Goal: Task Accomplishment & Management: Use online tool/utility

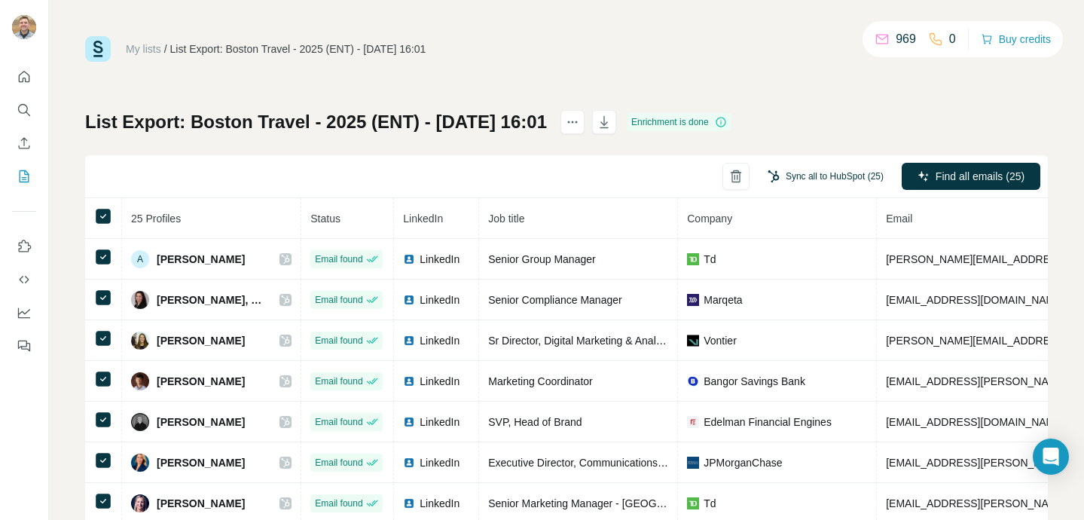
click at [831, 177] on button "Sync all to HubSpot (25)" at bounding box center [825, 176] width 137 height 23
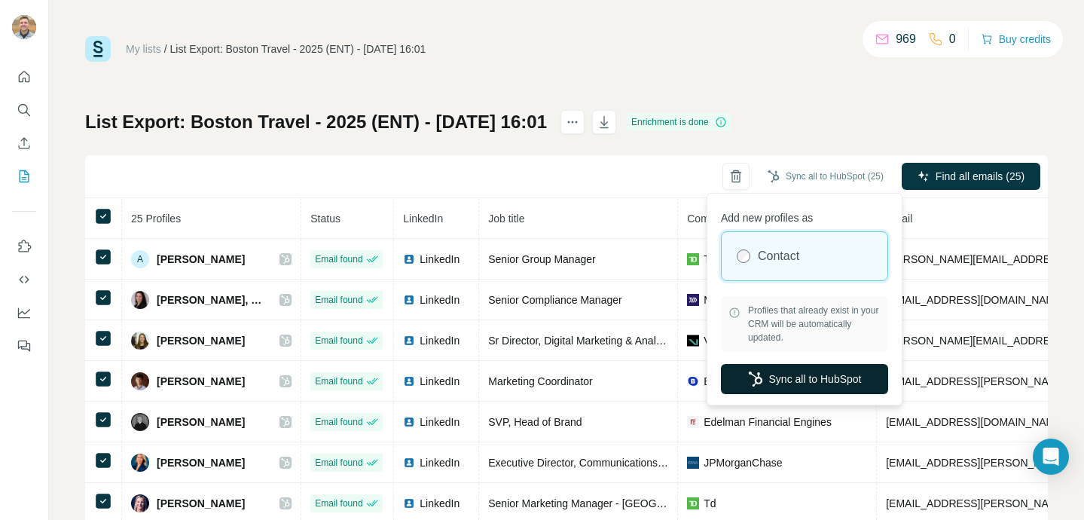
click at [791, 387] on button "Sync all to HubSpot" at bounding box center [804, 379] width 167 height 30
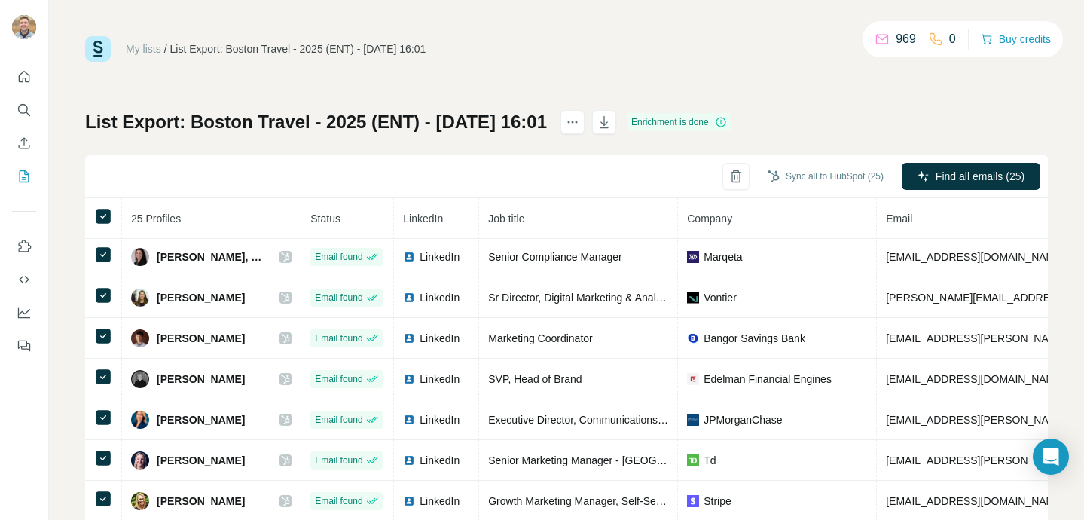
scroll to position [94, 0]
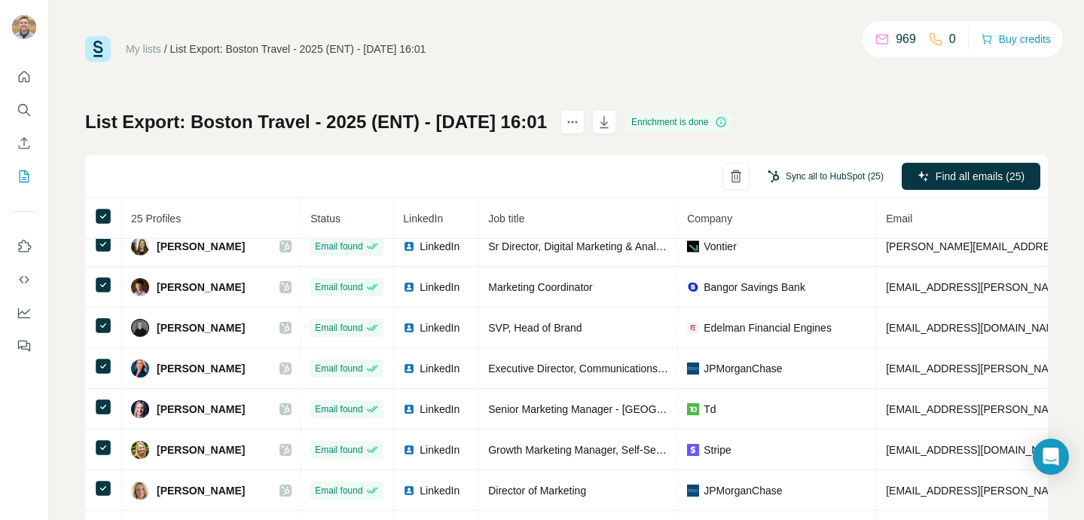
click at [792, 171] on button "Sync all to HubSpot (25)" at bounding box center [825, 176] width 137 height 23
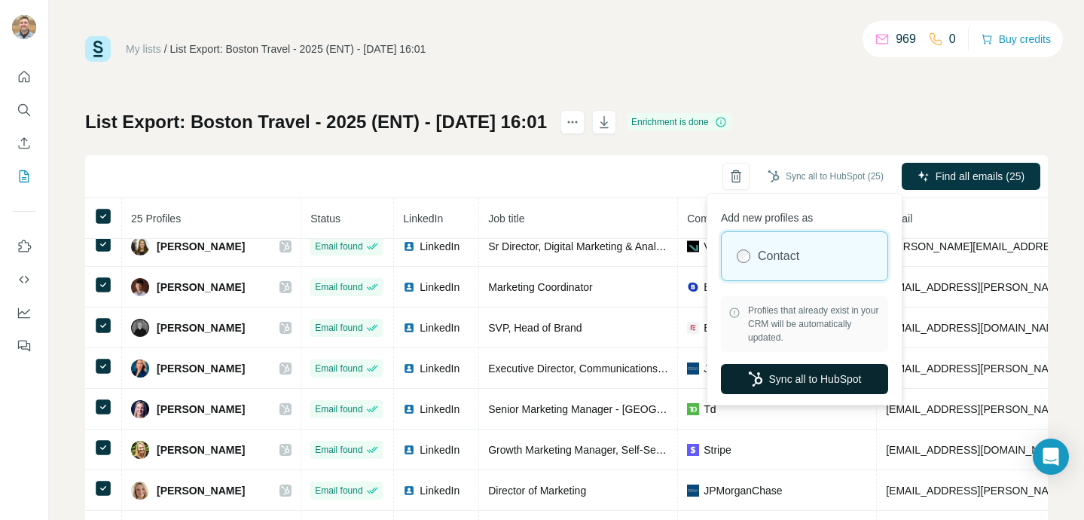
click at [774, 382] on button "Sync all to HubSpot" at bounding box center [804, 379] width 167 height 30
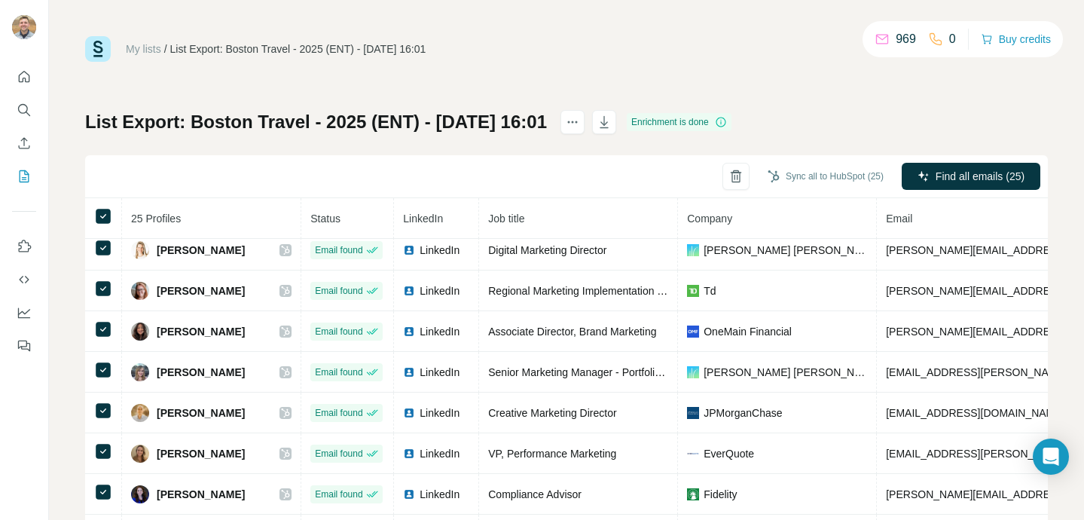
scroll to position [112, 0]
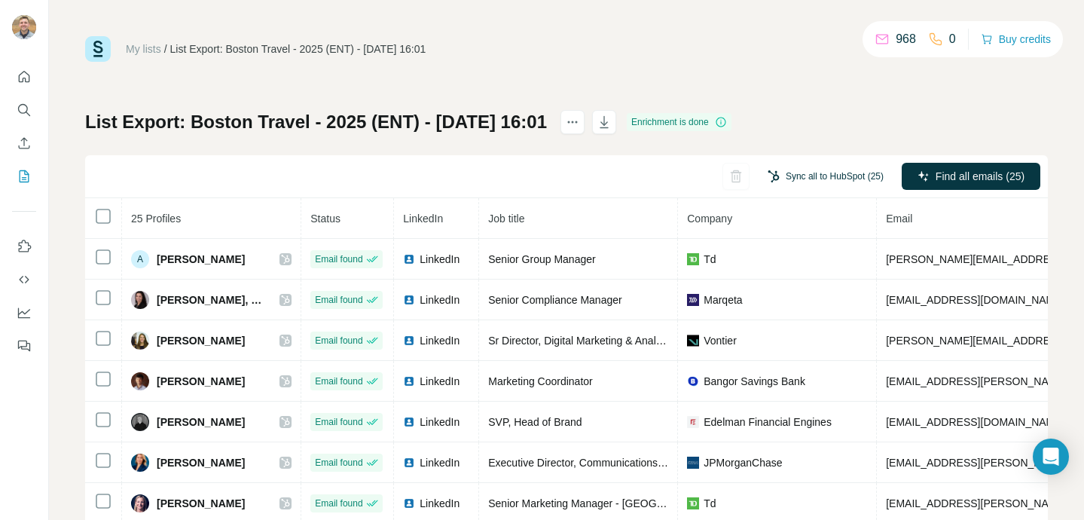
click at [828, 178] on button "Sync all to HubSpot (25)" at bounding box center [825, 176] width 137 height 23
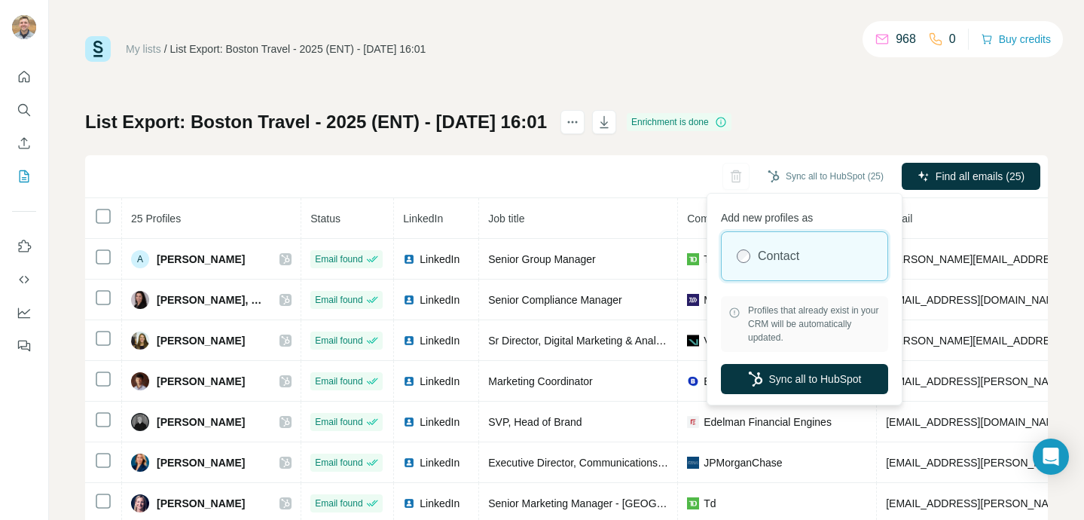
click at [846, 338] on span "Profiles that already exist in your CRM will be automatically updated." at bounding box center [814, 323] width 133 height 41
drag, startPoint x: 839, startPoint y: 373, endPoint x: 822, endPoint y: -50, distance: 424.3
click at [822, 0] on html "My lists / List Export: Boston Travel - 2025 (ENT) - 26/08/2025 16:01 968 0 Buy…" at bounding box center [542, 260] width 1084 height 520
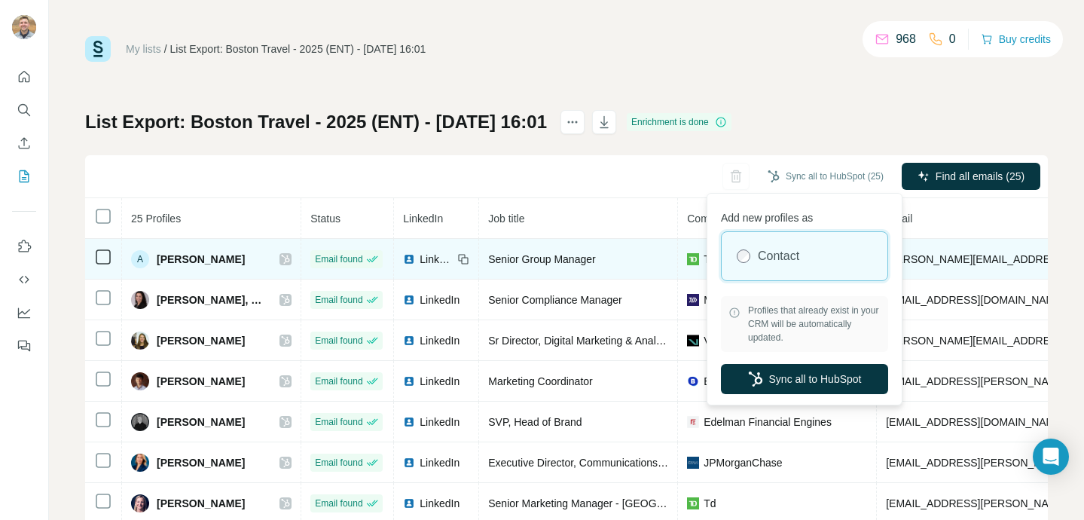
click at [983, 258] on span "alexandre.gregorio@td.com" at bounding box center [1018, 259] width 265 height 12
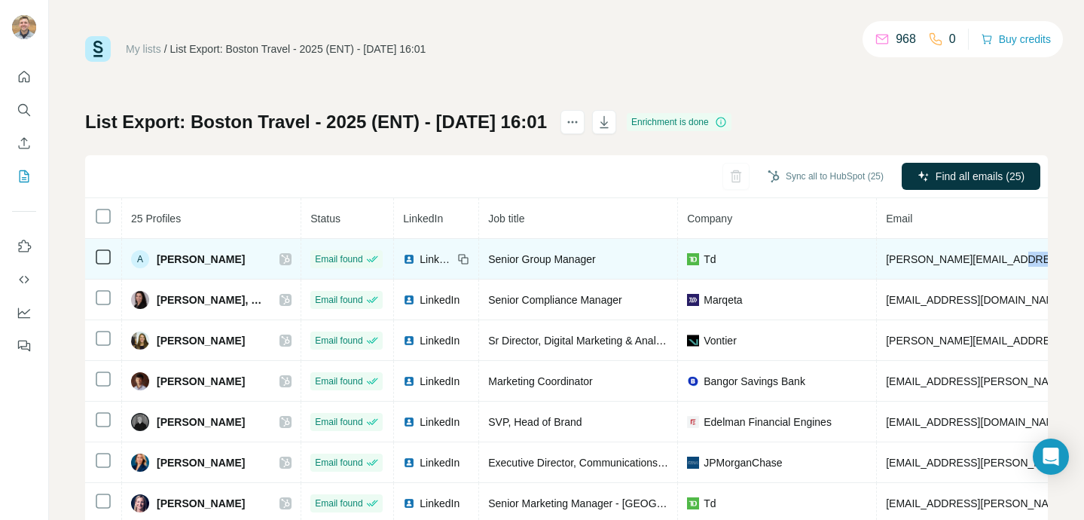
click at [983, 258] on span "alexandre.gregorio@td.com" at bounding box center [1018, 259] width 265 height 12
copy span "alexandre.gregorio@td.com"
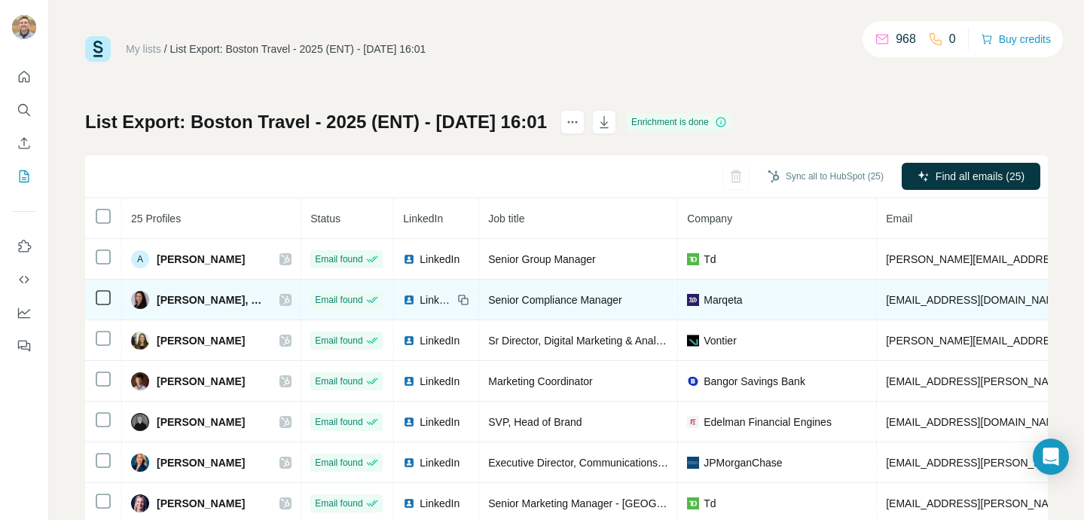
click at [895, 298] on span "aprado@marqeta.com" at bounding box center [975, 300] width 178 height 12
copy span "aprado"
click at [895, 298] on span "aprado@marqeta.com" at bounding box center [975, 300] width 178 height 12
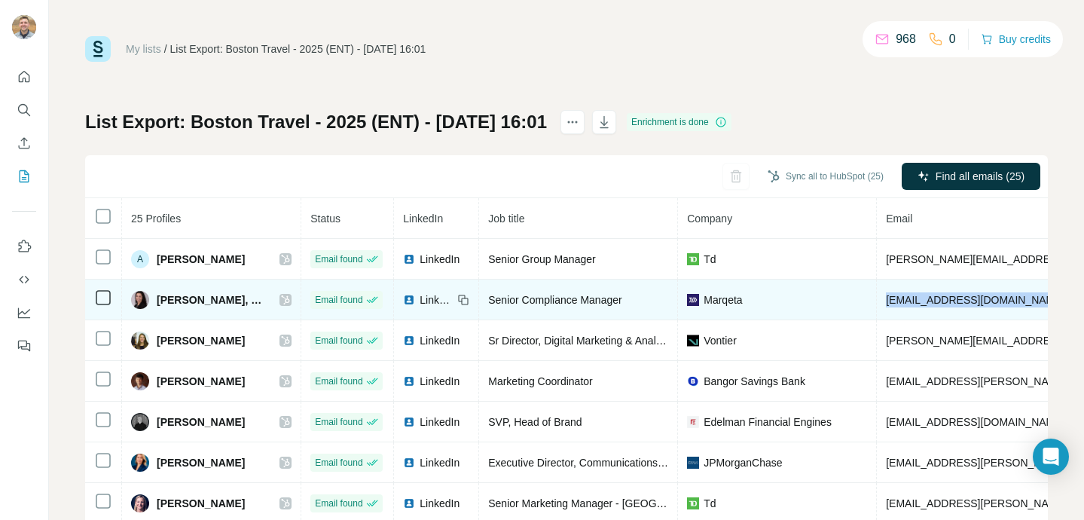
click at [895, 298] on span "aprado@marqeta.com" at bounding box center [975, 300] width 178 height 12
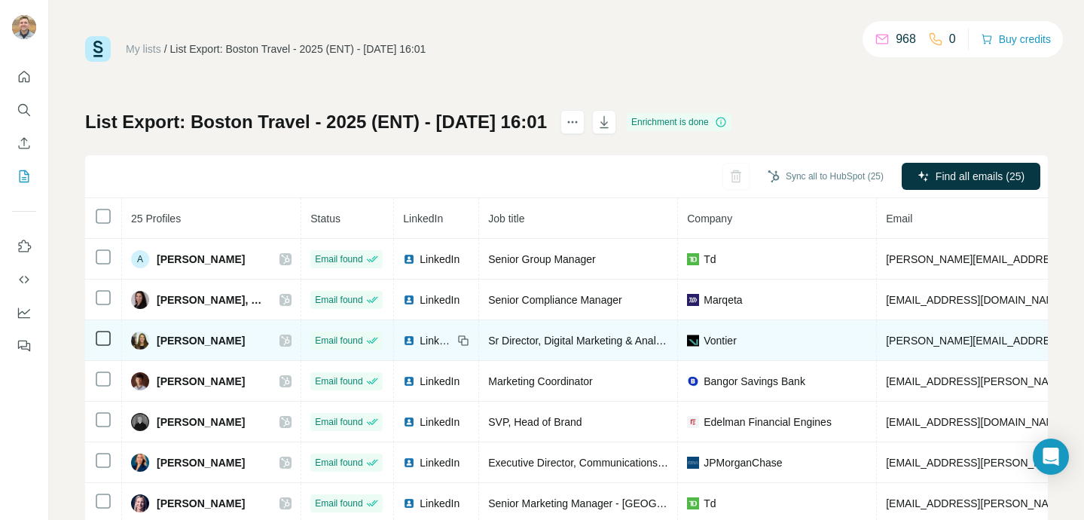
click at [928, 347] on td "ann-marie.britton@vontier.com" at bounding box center [1061, 340] width 371 height 41
click at [928, 346] on span "ann-marie.britton@vontier.com" at bounding box center [1062, 340] width 352 height 12
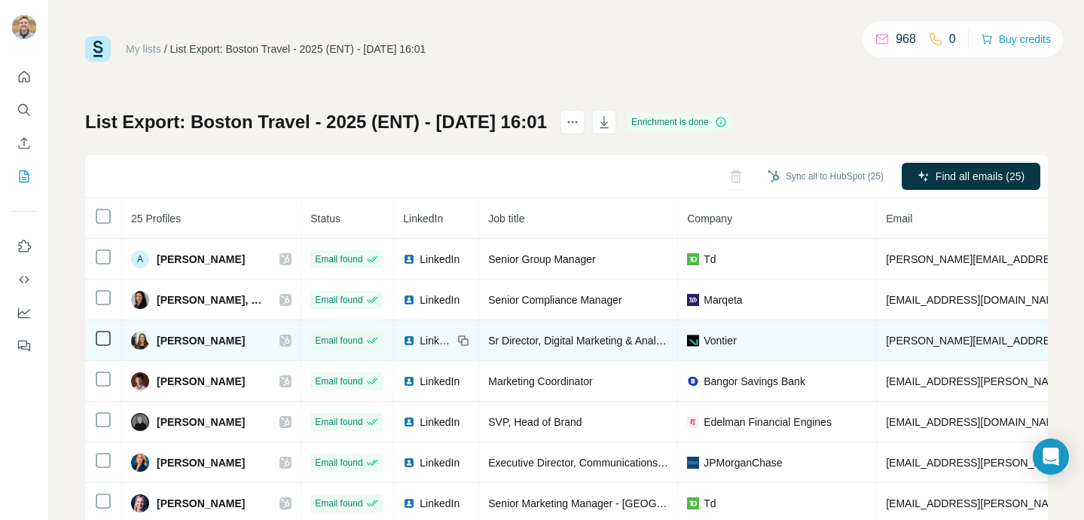
click at [928, 340] on span "ann-marie.britton@vontier.com" at bounding box center [1062, 340] width 352 height 12
copy span "ann-marie.britton@vontier.com"
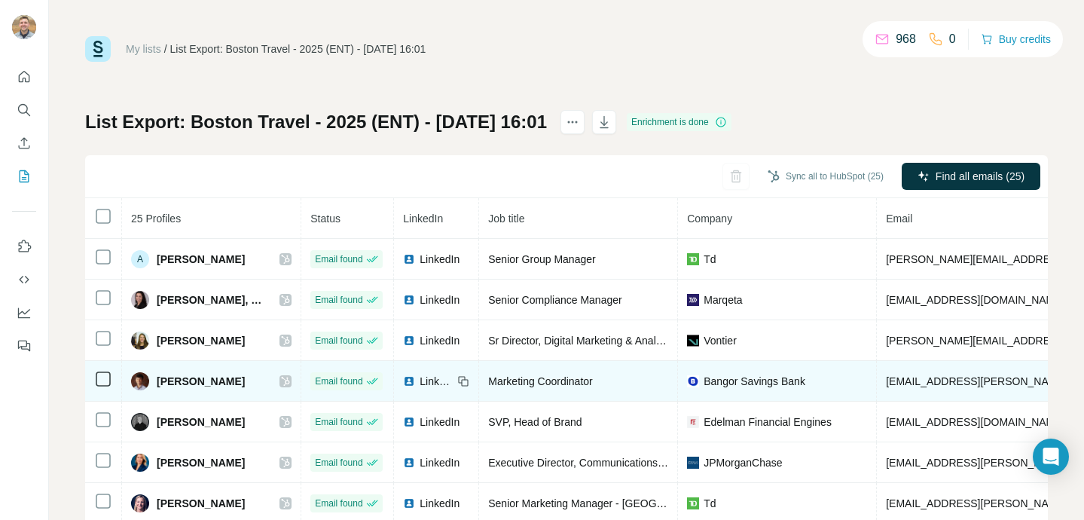
click at [938, 388] on td "ben.healey@bangor.com" at bounding box center [1061, 381] width 371 height 41
click at [938, 383] on span "ben.healey@bangor.com" at bounding box center [1018, 381] width 265 height 12
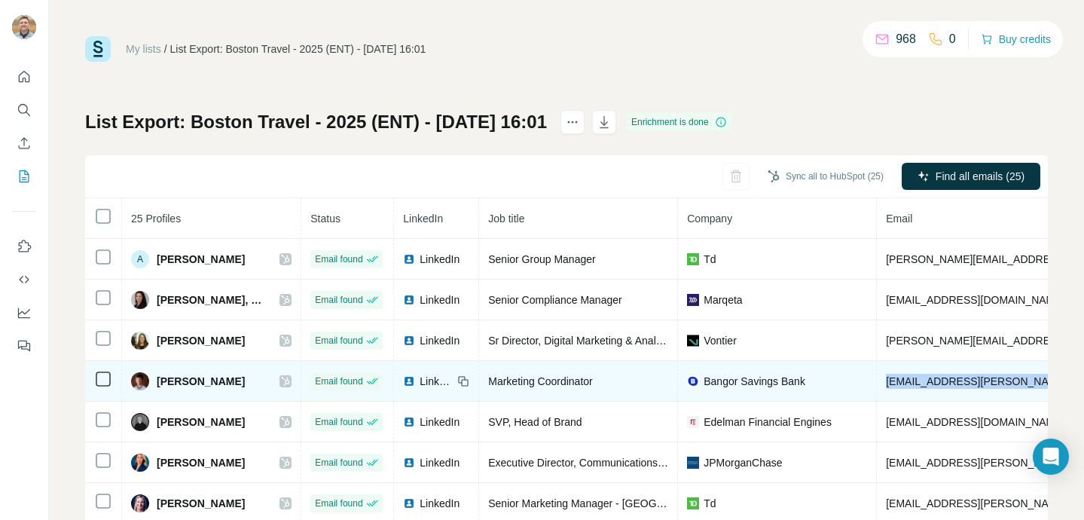
copy span "ben.healey@bangor.com"
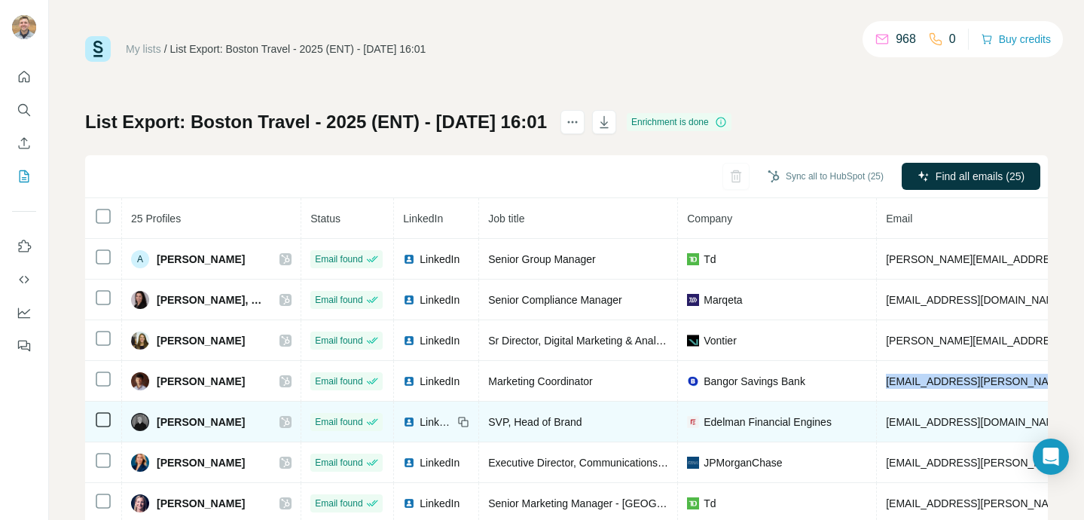
click at [916, 425] on span "bbabineau@edelmanfinancialengines.com" at bounding box center [975, 422] width 178 height 12
copy span "bbabineau@edelmanfinancialengines.com"
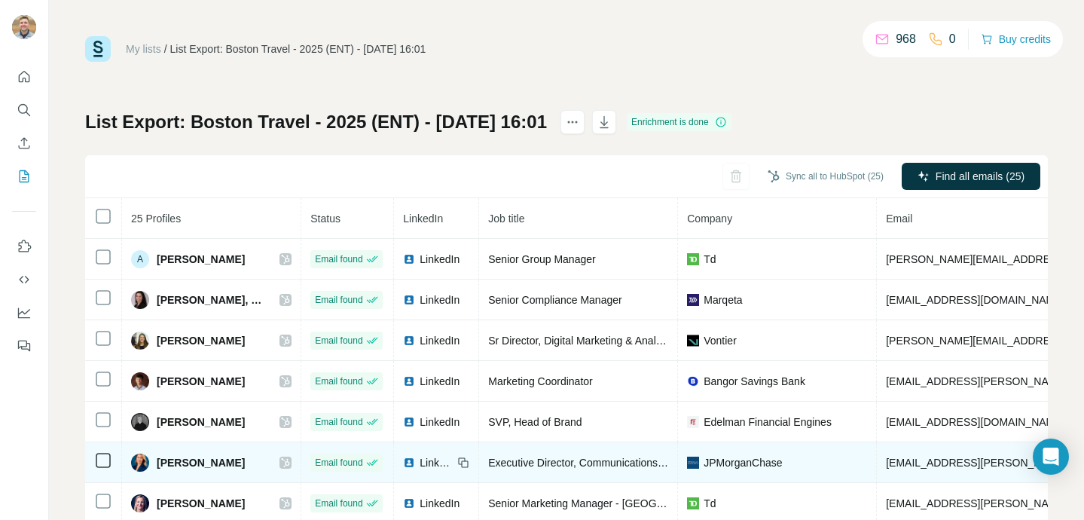
click at [938, 471] on td "briana.curran@jpmchase.com" at bounding box center [1061, 462] width 371 height 41
click at [938, 463] on span "briana.curran@jpmchase.com" at bounding box center [1018, 462] width 265 height 12
copy span "briana.curran@jpmchase.com"
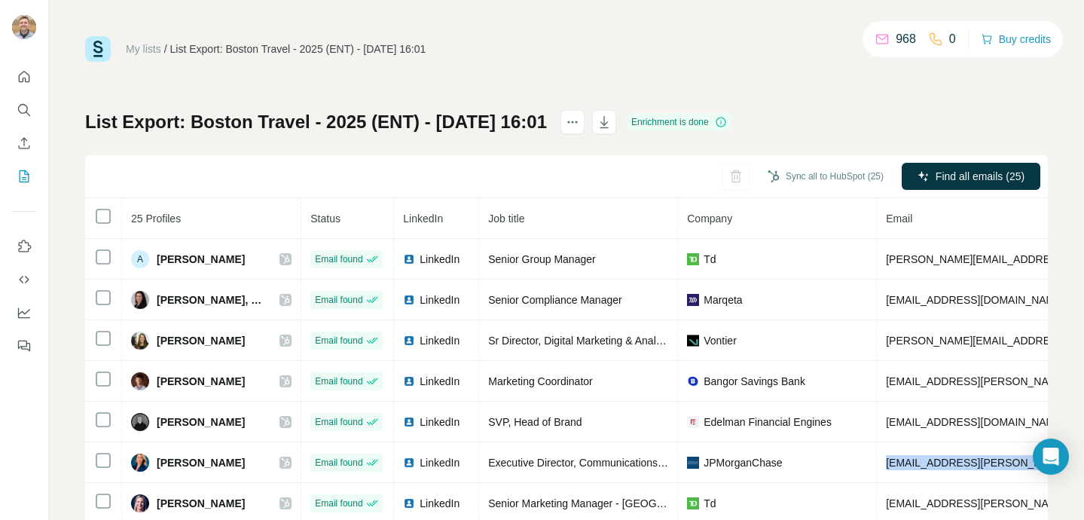
copy span "briana.curran@jpmchase.com"
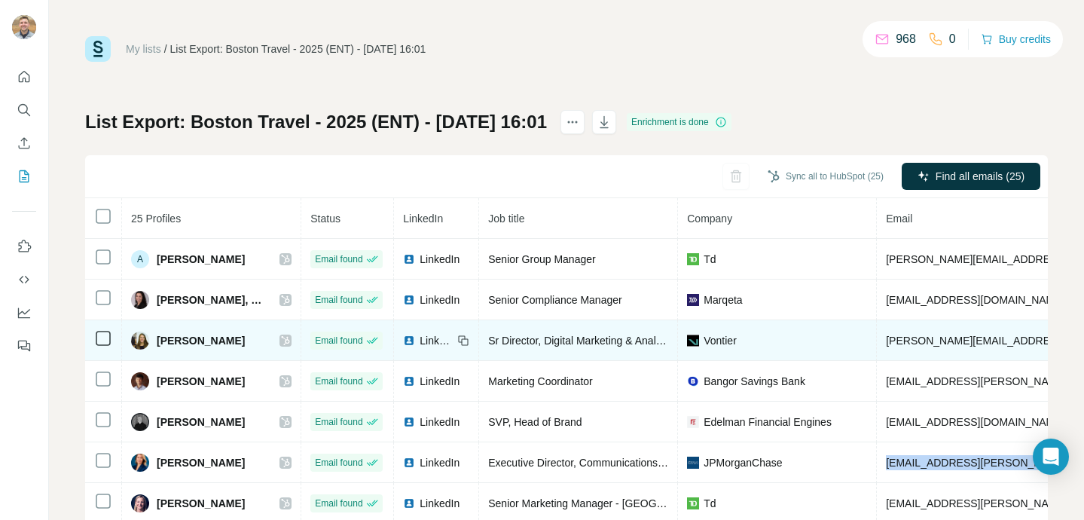
click at [969, 335] on span "ann-marie.britton@vontier.com" at bounding box center [1062, 340] width 352 height 12
copy span "ann-marie.britton@vontier.com"
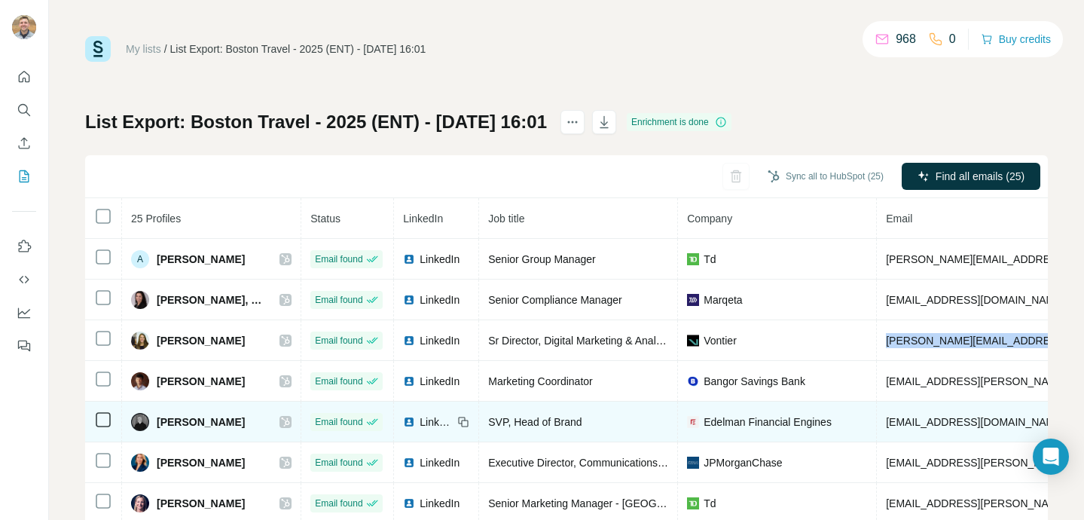
click at [981, 425] on span "bbabineau@edelmanfinancialengines.com" at bounding box center [975, 422] width 178 height 12
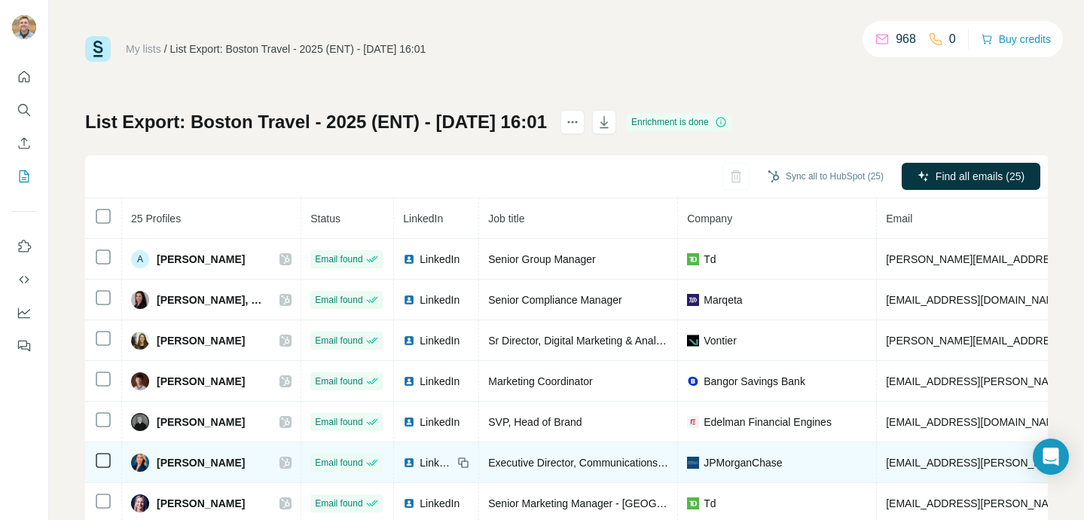
click at [964, 471] on td "briana.curran@jpmchase.com" at bounding box center [1061, 462] width 371 height 41
click at [964, 469] on td "briana.curran@jpmchase.com" at bounding box center [1061, 462] width 371 height 41
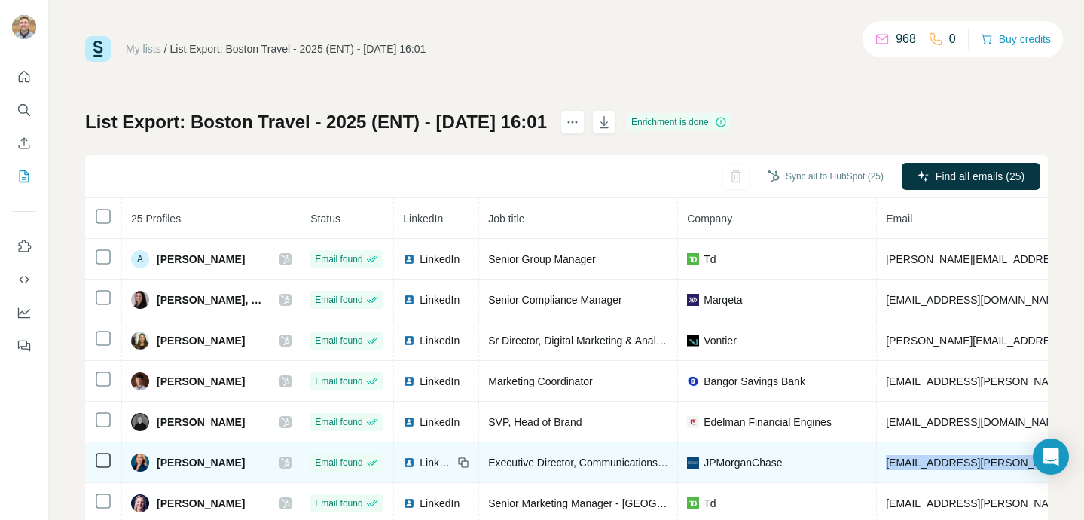
click at [964, 469] on td "briana.curran@jpmchase.com" at bounding box center [1061, 462] width 371 height 41
click at [965, 462] on span "briana.curran@jpmchase.com" at bounding box center [1018, 462] width 265 height 12
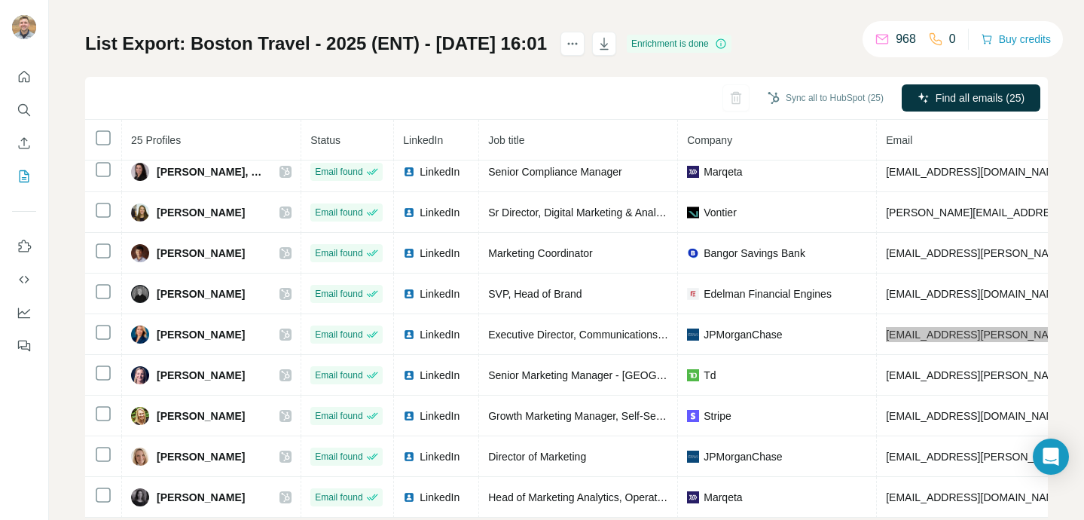
scroll to position [112, 0]
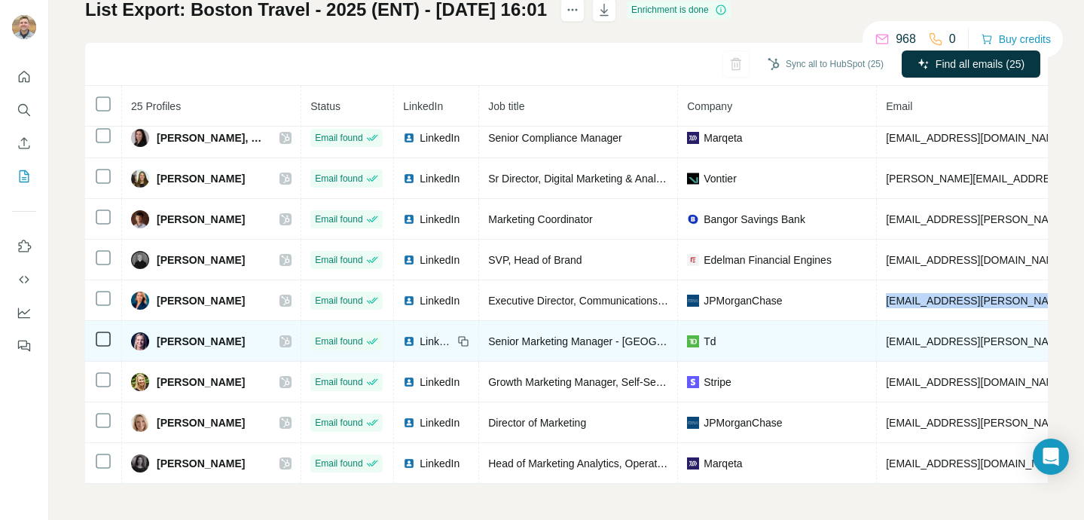
click at [950, 336] on span "chase.burke@td.com" at bounding box center [1018, 341] width 265 height 12
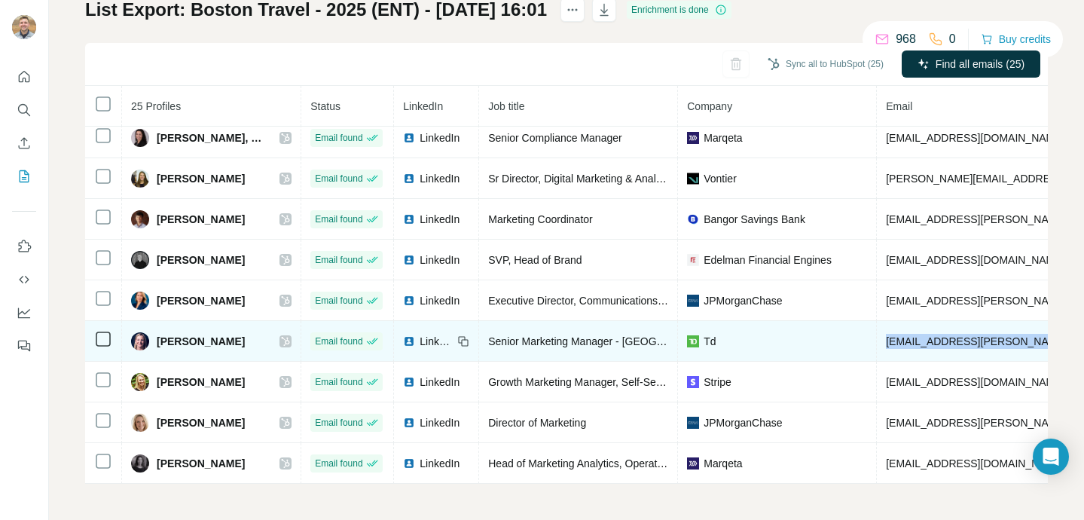
click at [950, 336] on span "chase.burke@td.com" at bounding box center [1018, 341] width 265 height 12
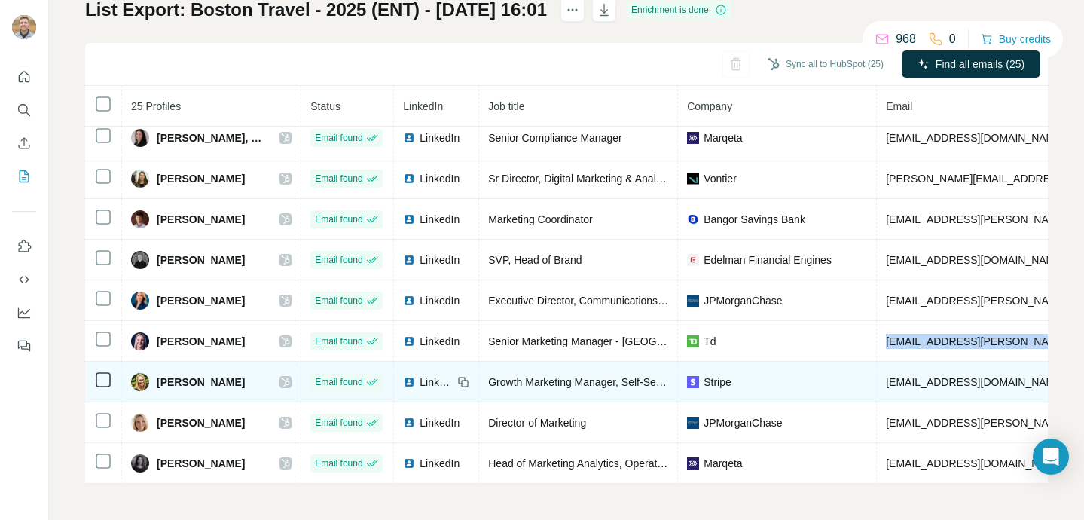
click at [915, 388] on td "ellenparker@stripe.com" at bounding box center [1061, 381] width 371 height 41
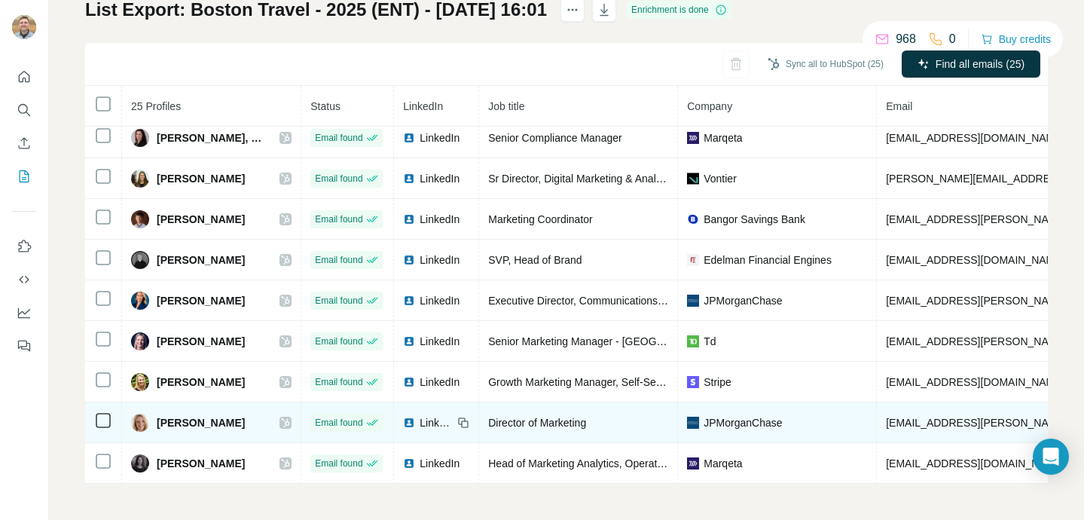
click at [943, 422] on span "hayley.corey@jpmchase.com" at bounding box center [1018, 422] width 265 height 12
copy span "hayley.corey@jpmchase.com"
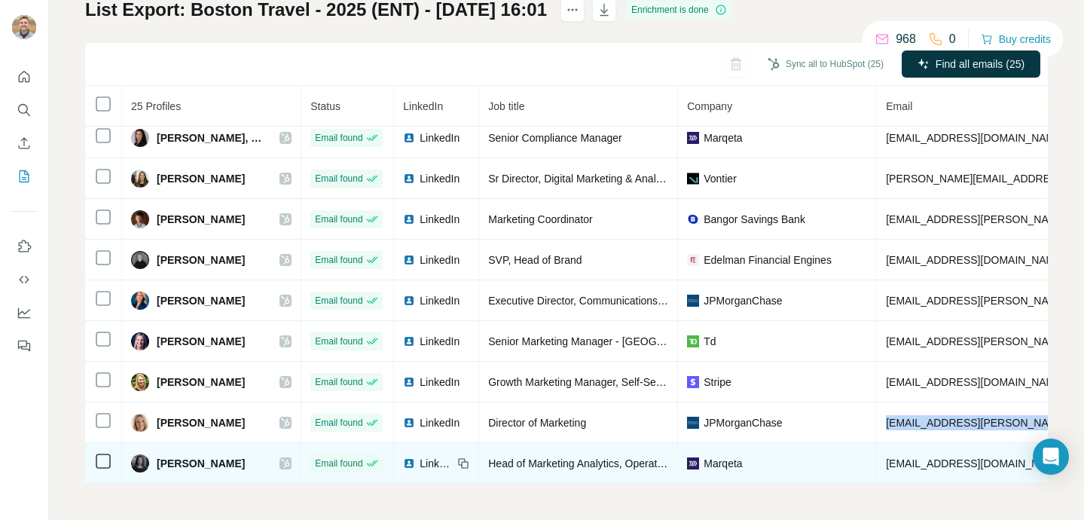
click at [921, 460] on span "jparlee@marqeta.com" at bounding box center [975, 463] width 178 height 12
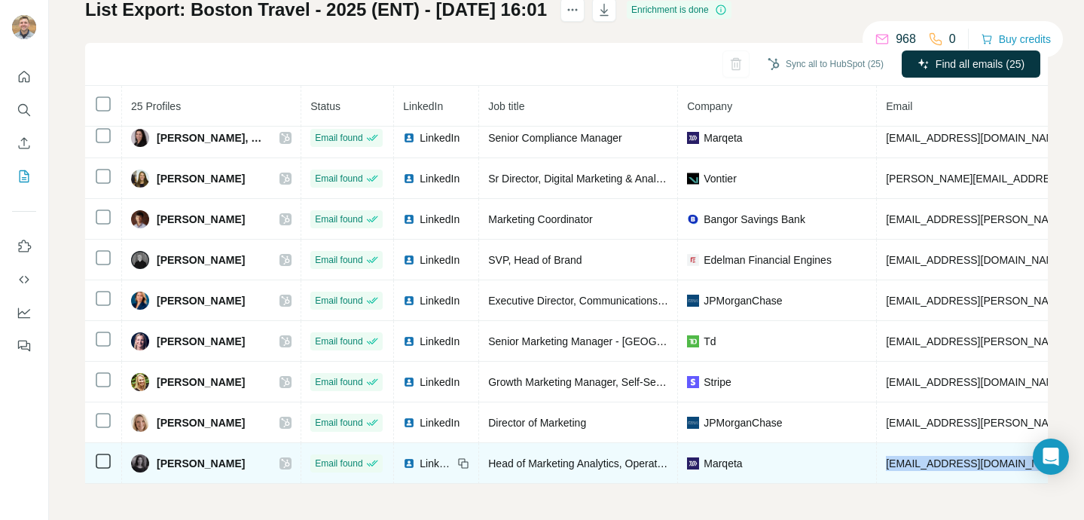
click at [921, 460] on span "jparlee@marqeta.com" at bounding box center [975, 463] width 178 height 12
copy span "jparlee@marqeta.com"
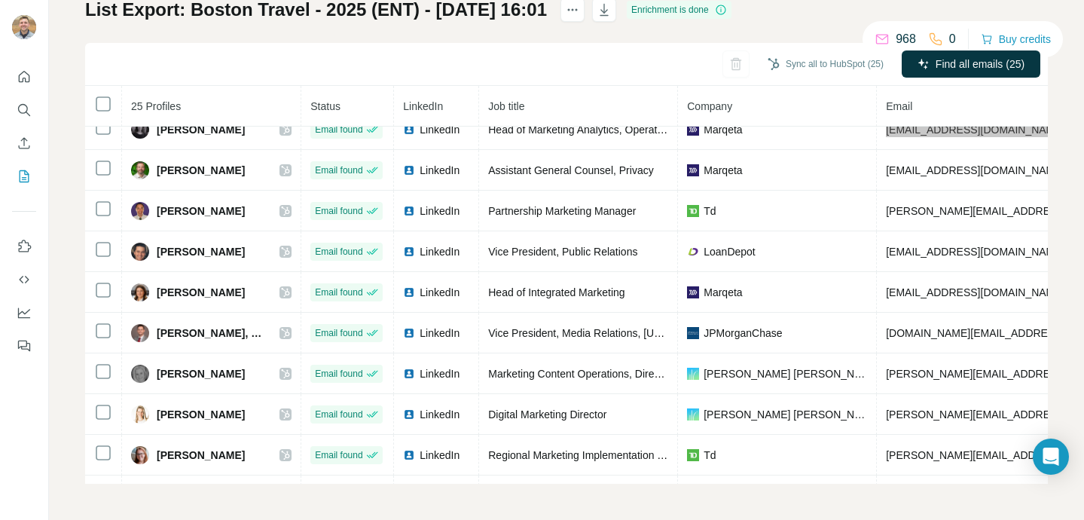
scroll to position [348, 0]
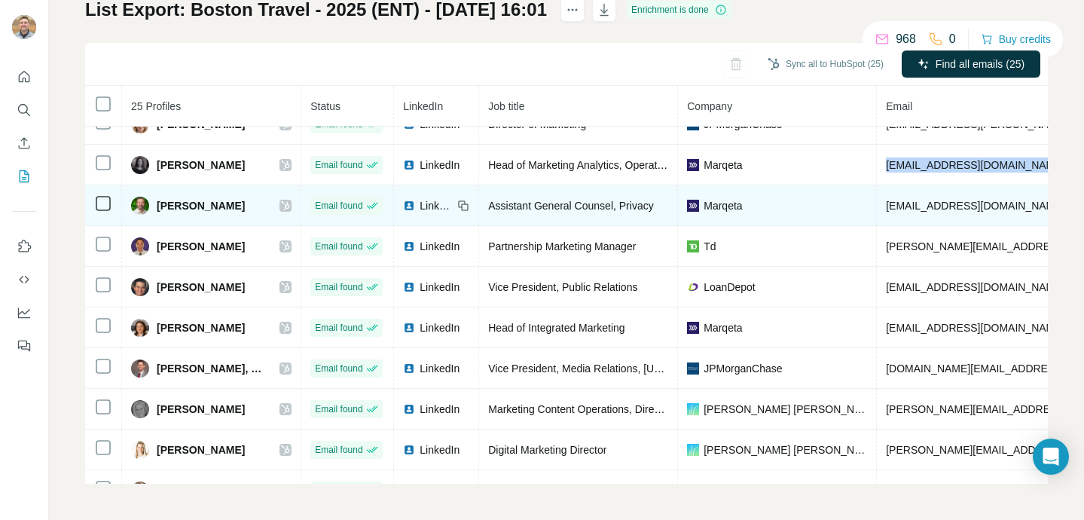
click at [977, 200] on span "jklebanoff@marqeta.com" at bounding box center [975, 206] width 178 height 12
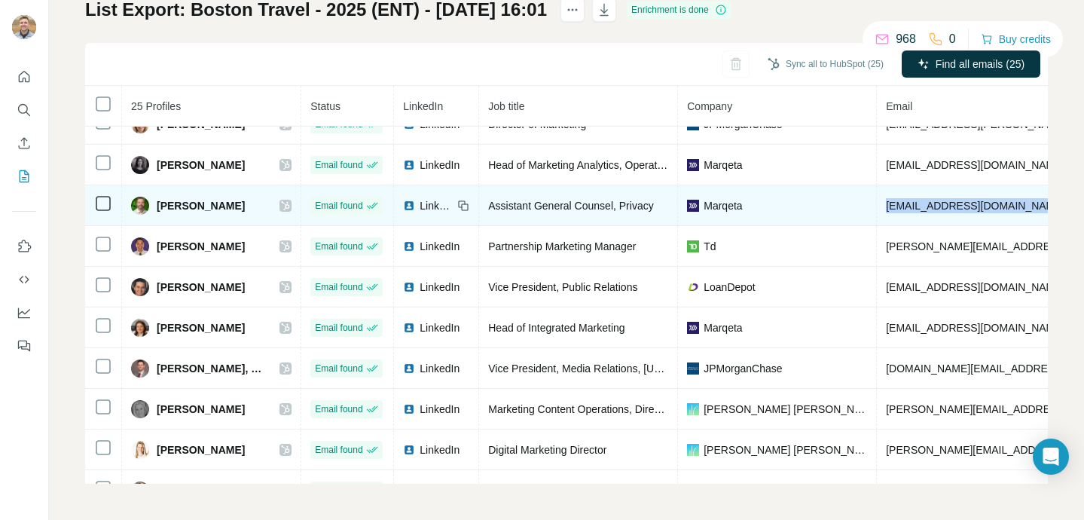
click at [977, 200] on span "jklebanoff@marqeta.com" at bounding box center [975, 206] width 178 height 12
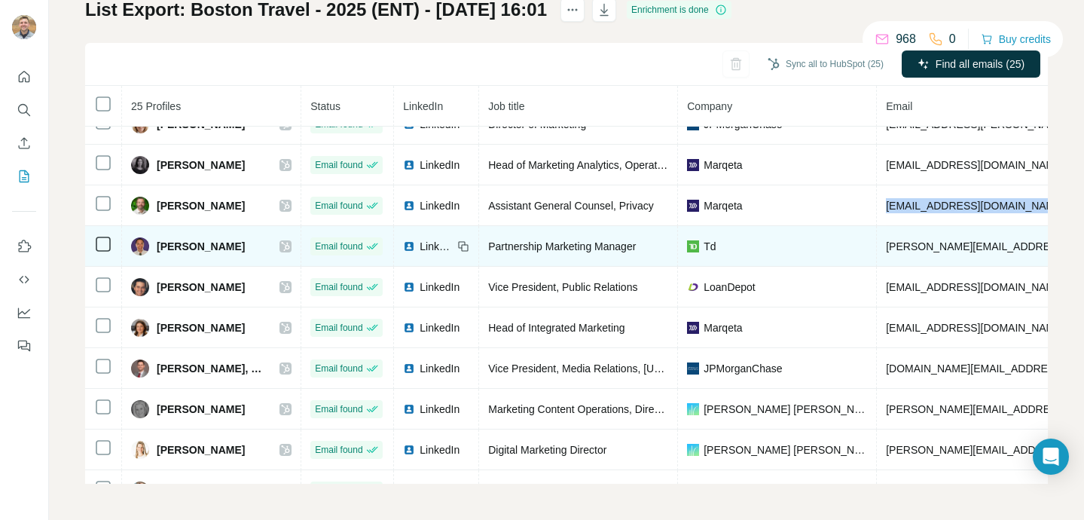
click at [953, 244] on span "jerry.copsinis@td.com" at bounding box center [1018, 246] width 265 height 12
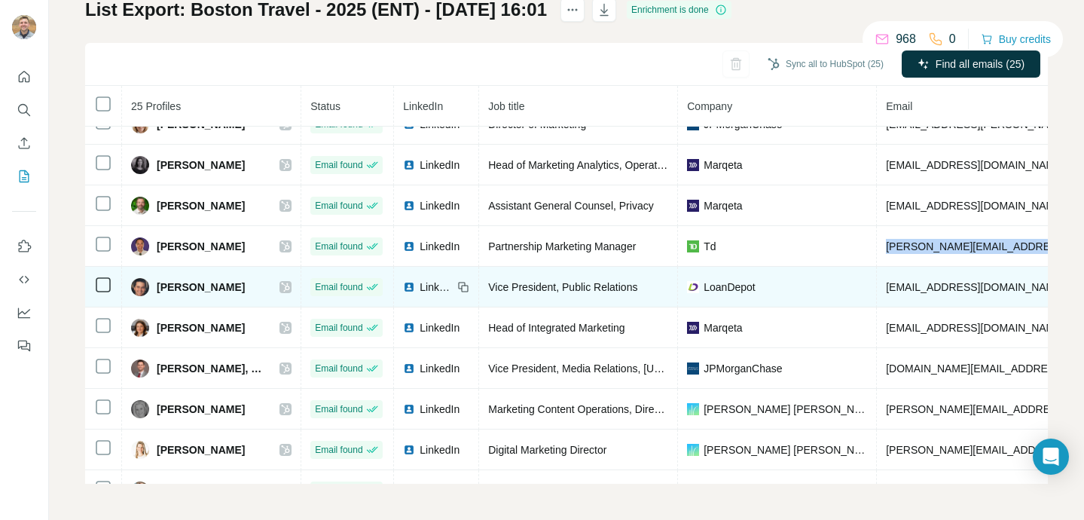
click at [947, 285] on span "jfine@loandepot.com" at bounding box center [975, 287] width 178 height 12
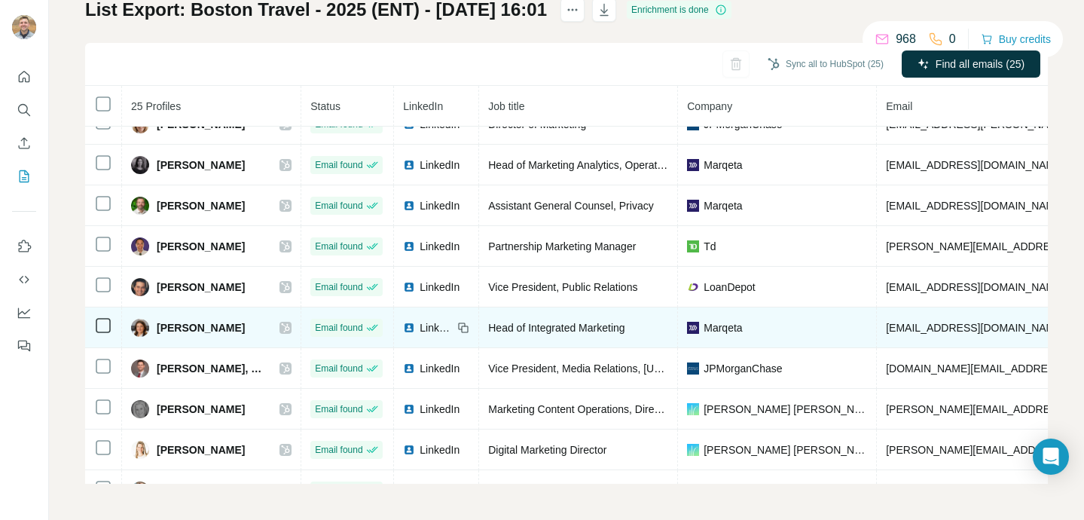
click at [969, 325] on span "jwikert@marqeta.com" at bounding box center [975, 328] width 178 height 12
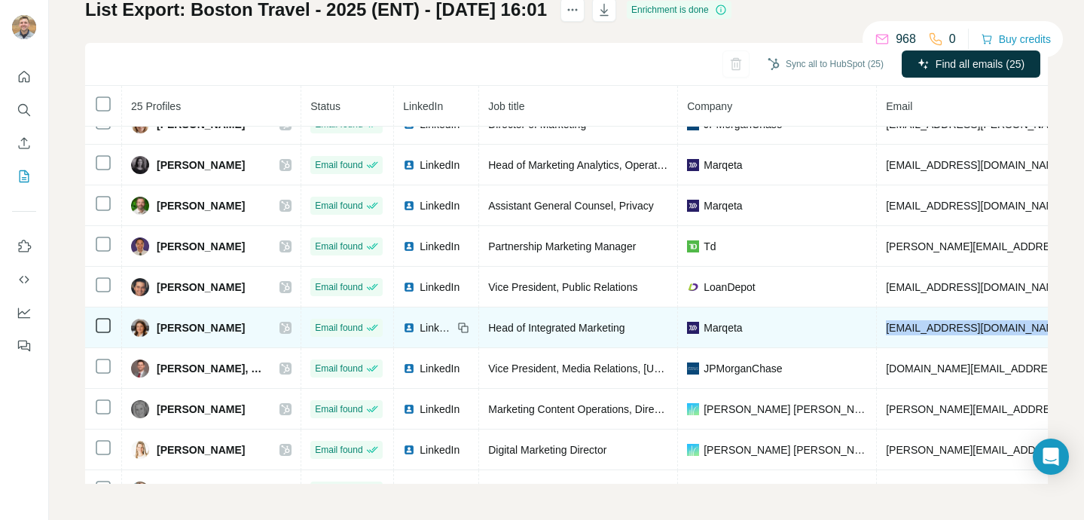
click at [969, 325] on span "jwikert@marqeta.com" at bounding box center [975, 328] width 178 height 12
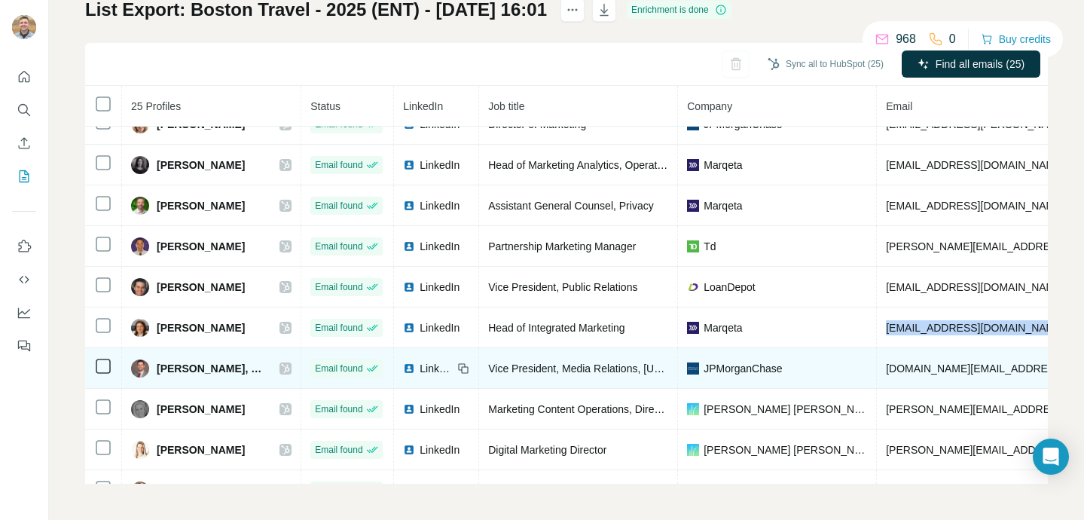
click at [925, 365] on span "justin.page@jpmchase.com" at bounding box center [1017, 368] width 263 height 12
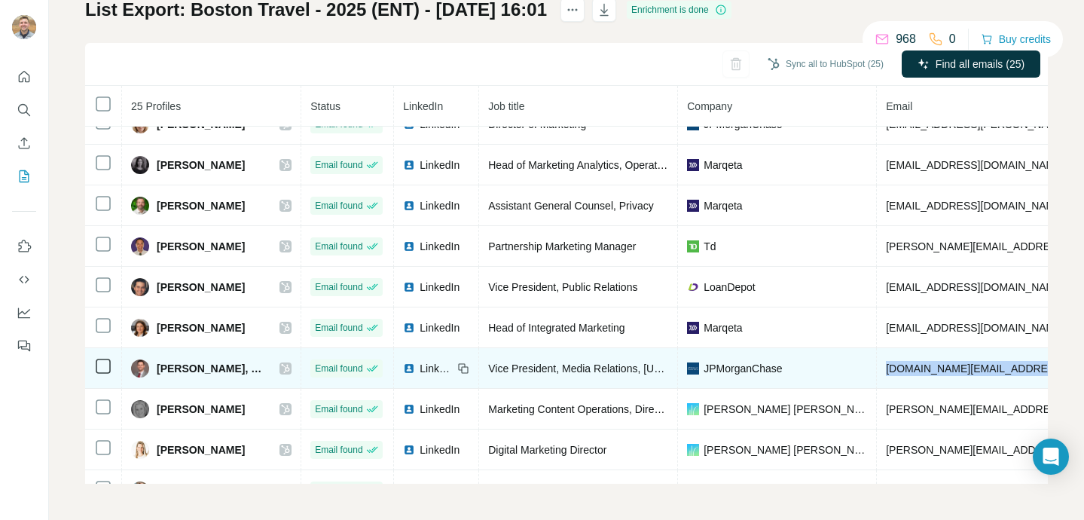
click at [925, 365] on span "justin.page@jpmchase.com" at bounding box center [1017, 368] width 263 height 12
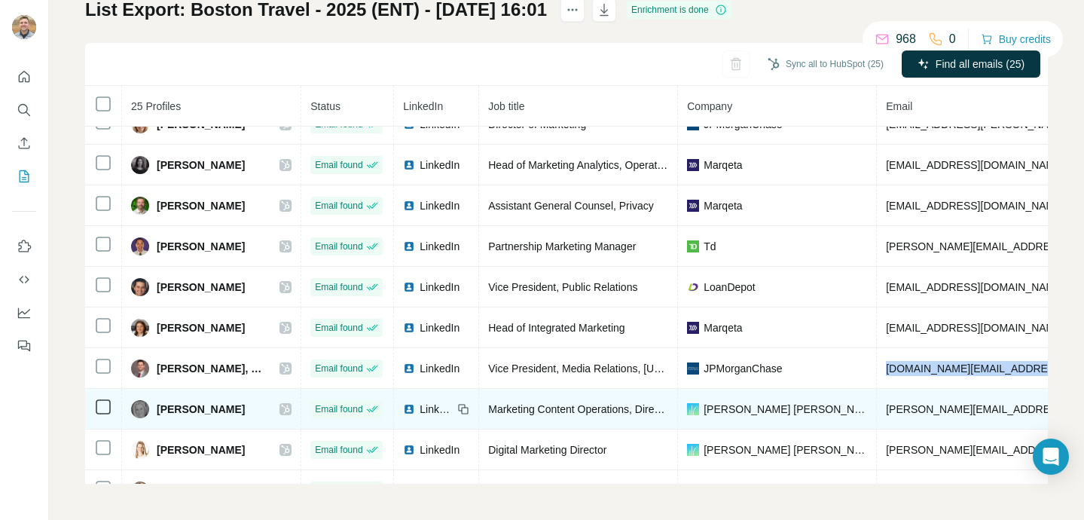
click at [971, 410] on span "karin.mclean@salliemae.com" at bounding box center [1062, 409] width 352 height 12
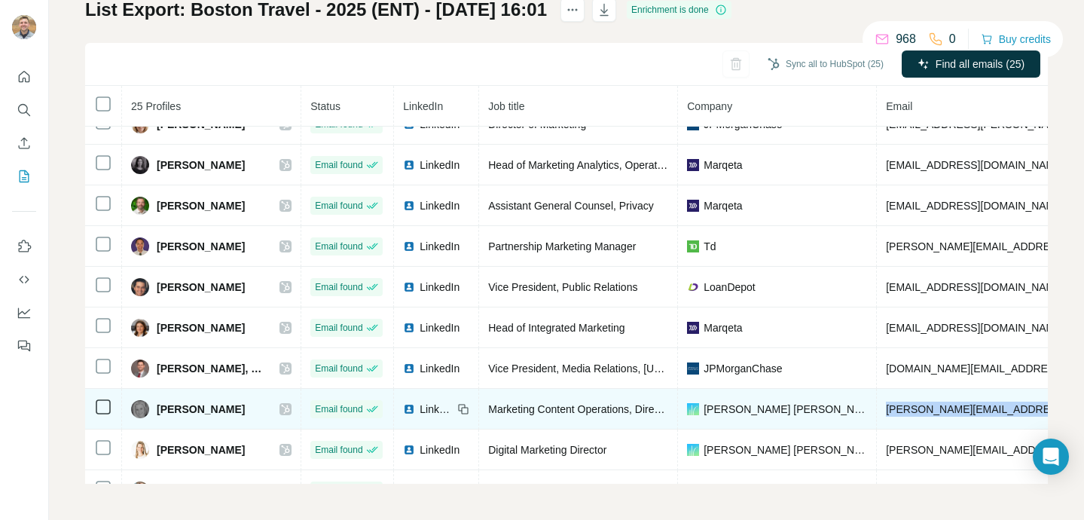
click at [971, 410] on span "karin.mclean@salliemae.com" at bounding box center [1062, 409] width 352 height 12
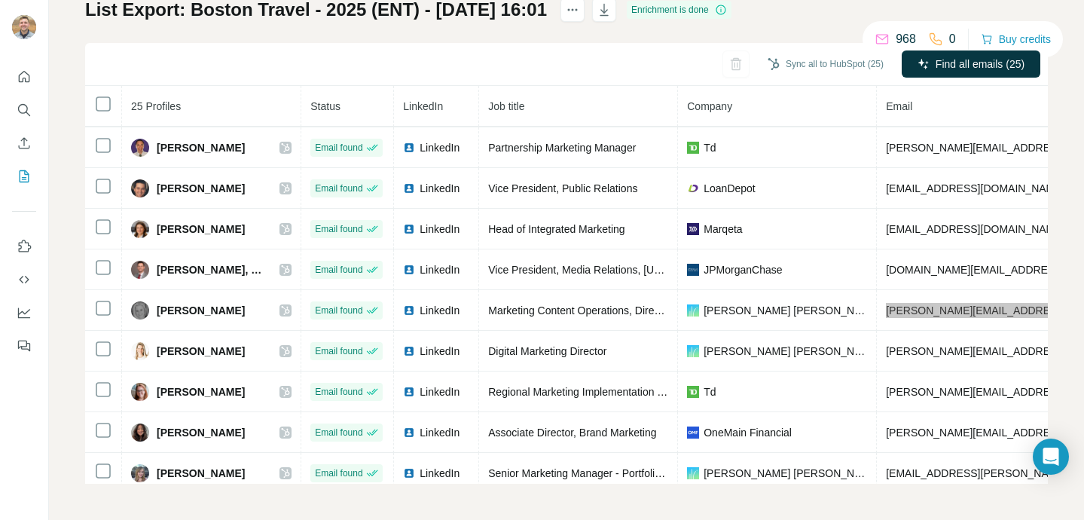
scroll to position [456, 0]
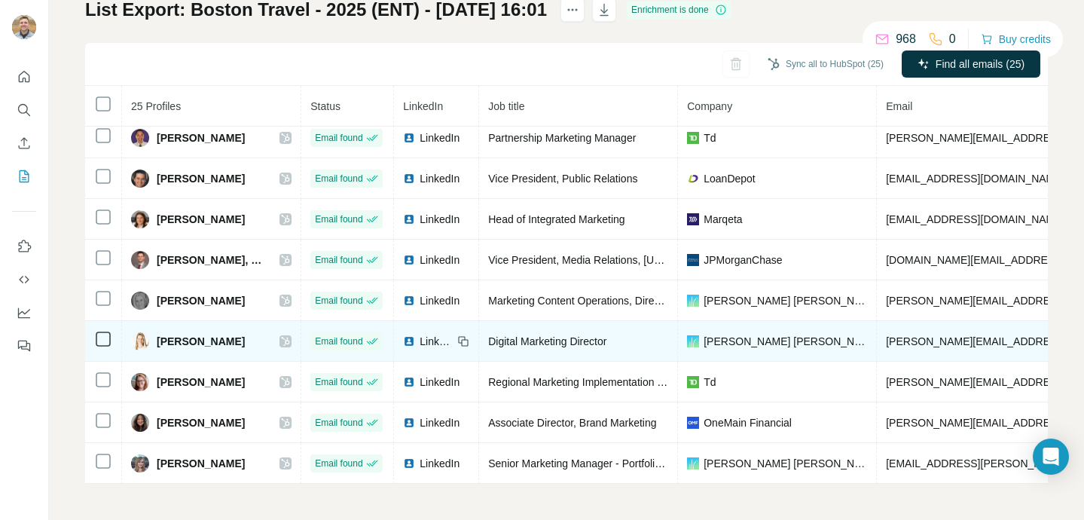
click at [948, 343] on span "kathleen.kazlas@salliemae.com" at bounding box center [1062, 341] width 352 height 12
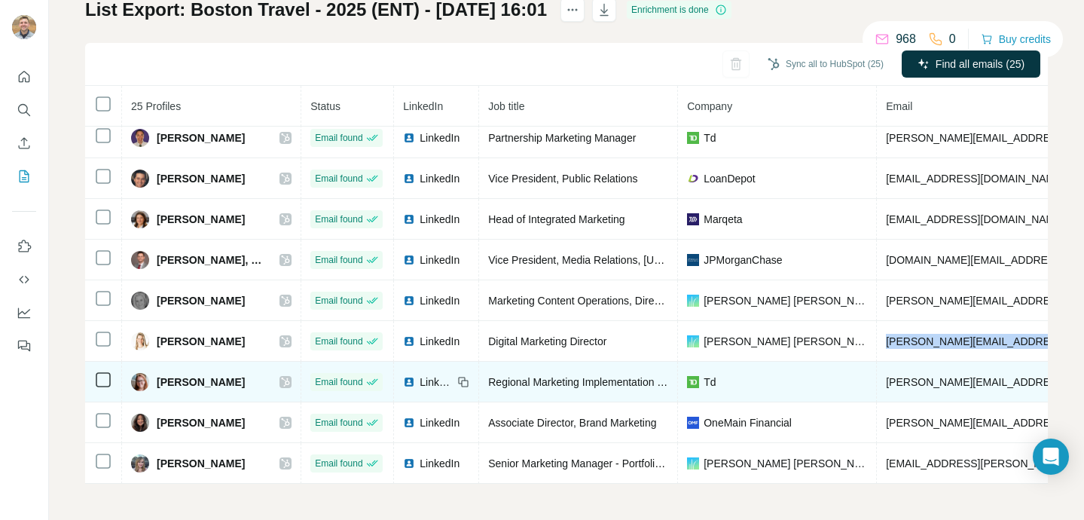
click at [942, 383] on span "kimberly.amsden@td.com" at bounding box center [1062, 382] width 352 height 12
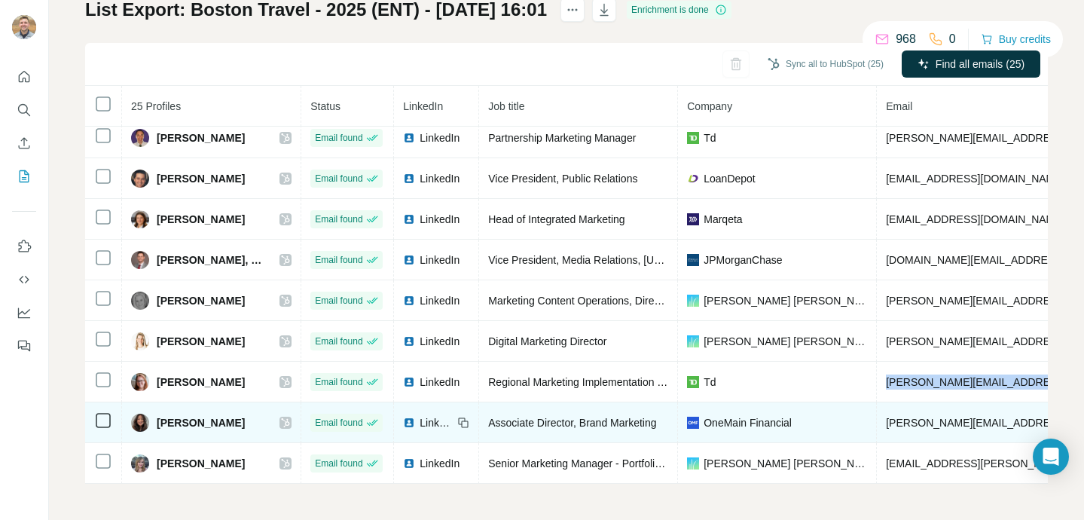
click at [926, 419] on span "kimberly.almazanstarkie@onemainfinancial.com" at bounding box center [1018, 422] width 265 height 12
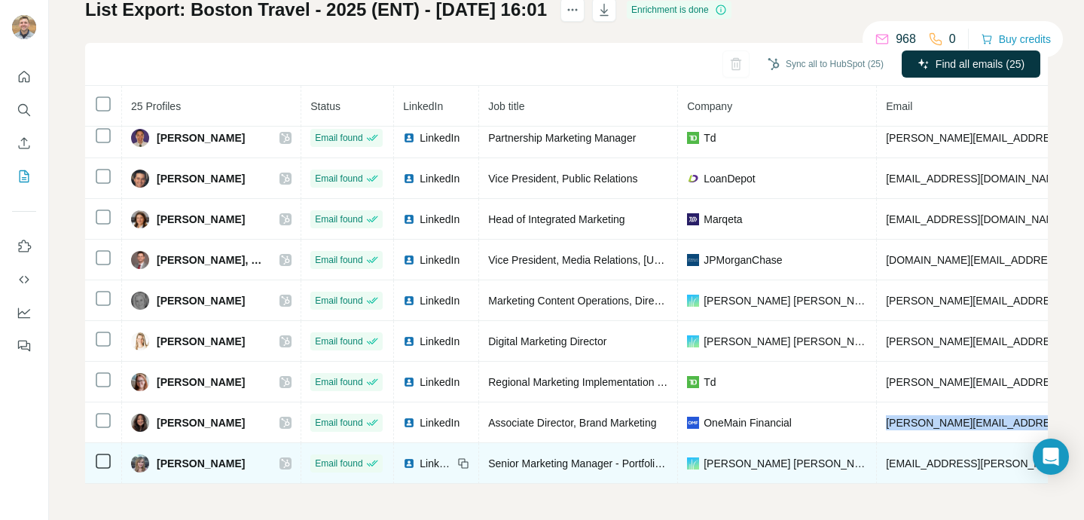
click at [939, 459] on span "lauren.macleod@salliemae.com" at bounding box center [1018, 463] width 265 height 12
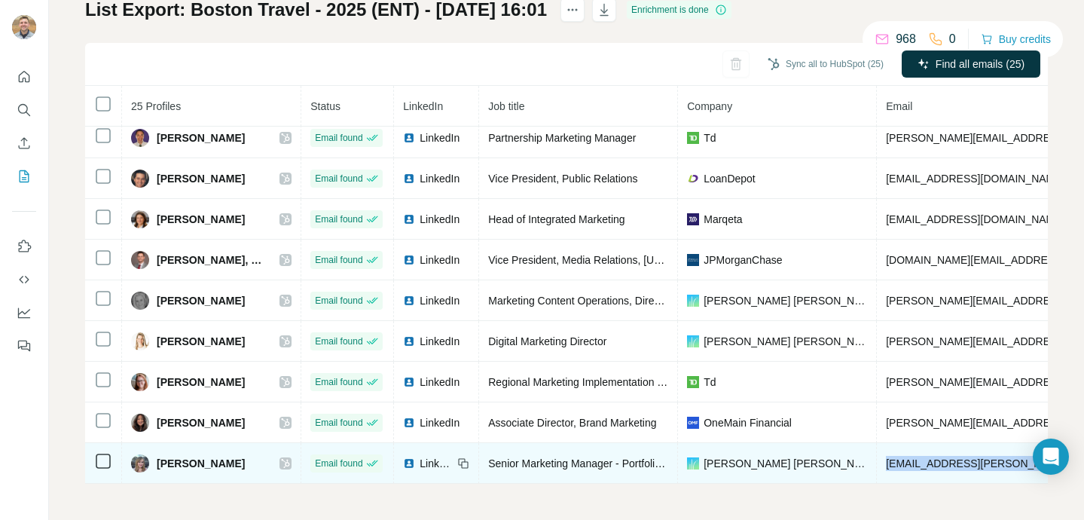
click at [939, 459] on span "lauren.macleod@salliemae.com" at bounding box center [1018, 463] width 265 height 12
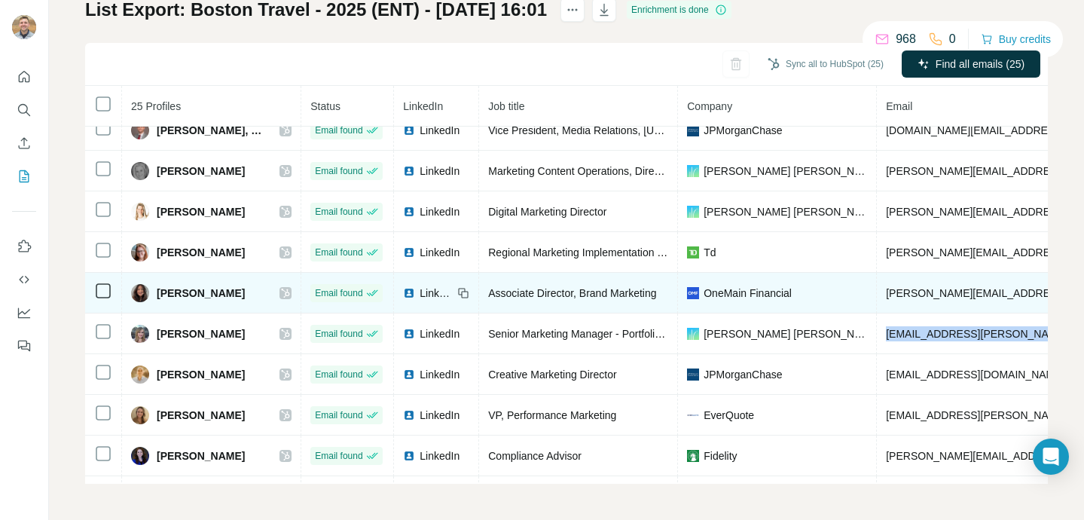
scroll to position [660, 0]
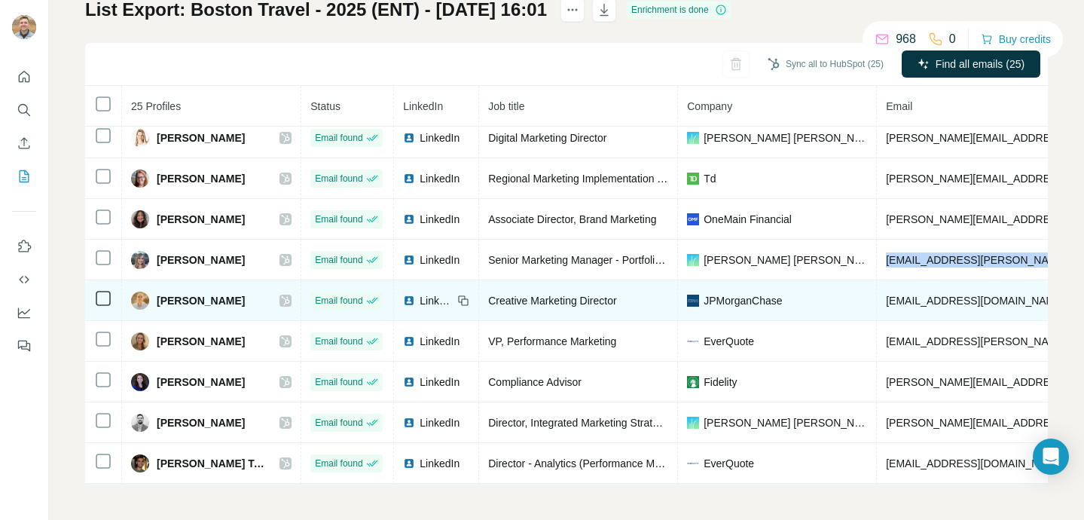
click at [933, 300] on span "lpike@firstrepublic.com" at bounding box center [975, 300] width 178 height 12
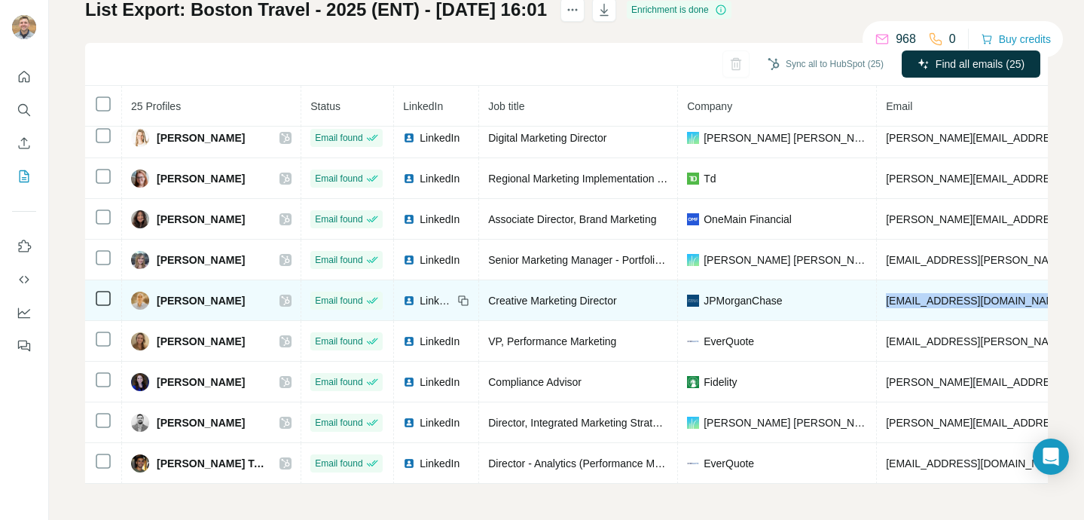
click at [933, 300] on span "lpike@firstrepublic.com" at bounding box center [975, 300] width 178 height 12
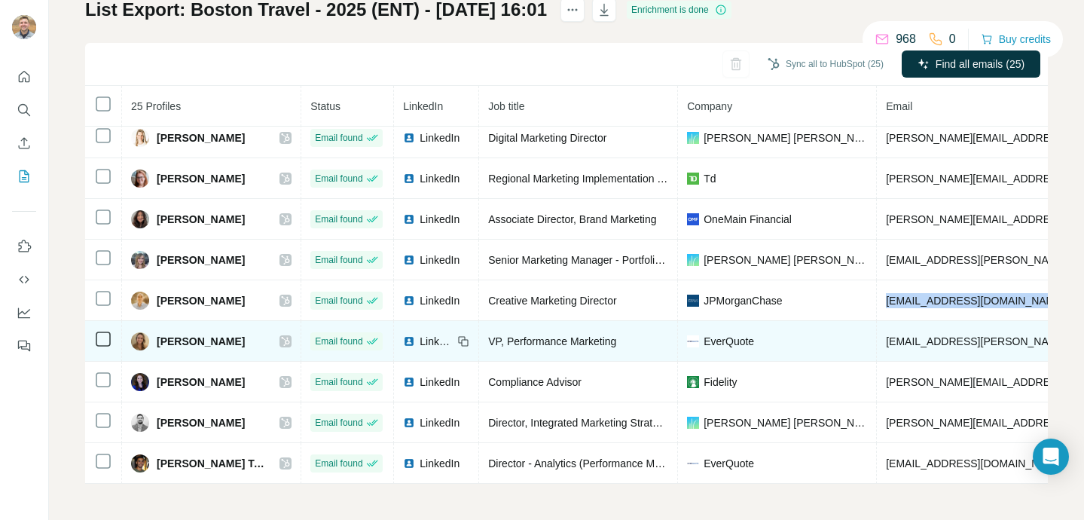
click at [980, 340] on span "maddy.contois@everquote.com" at bounding box center [1018, 341] width 265 height 12
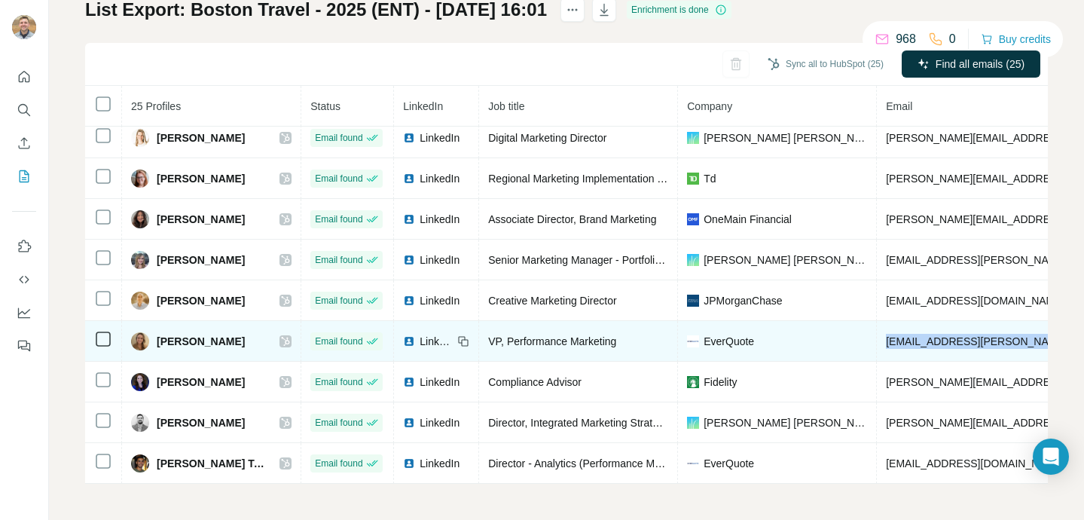
click at [980, 340] on span "maddy.contois@everquote.com" at bounding box center [1018, 341] width 265 height 12
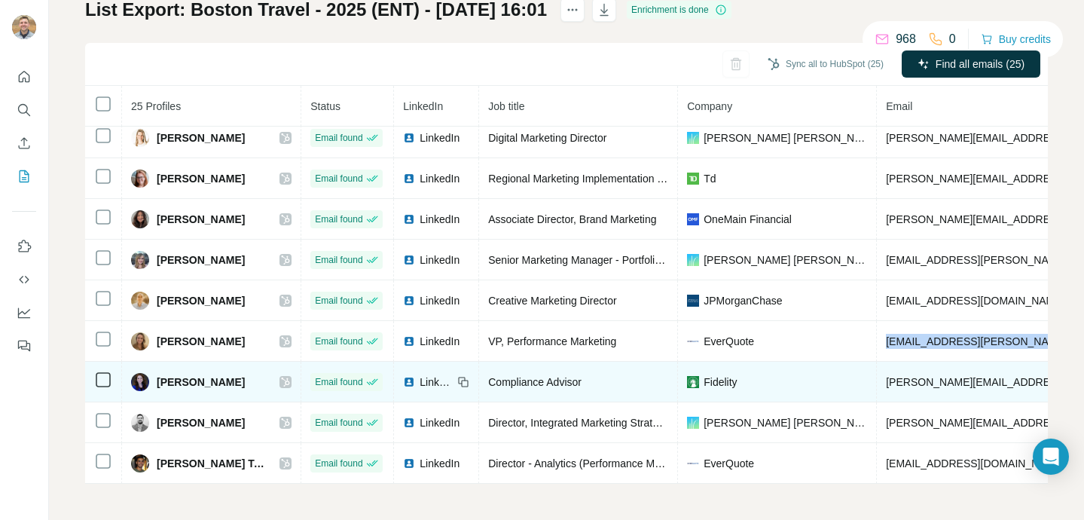
click at [923, 378] on span "melanie.foley@fidelity.com" at bounding box center [1062, 382] width 352 height 12
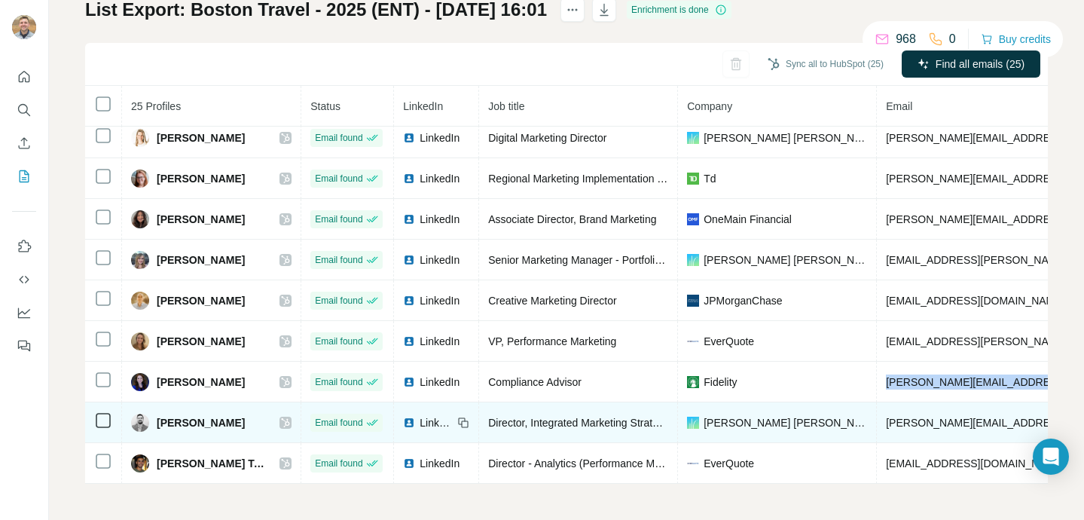
click at [908, 423] on span "mike.mccune@salliemae.com" at bounding box center [1062, 422] width 352 height 12
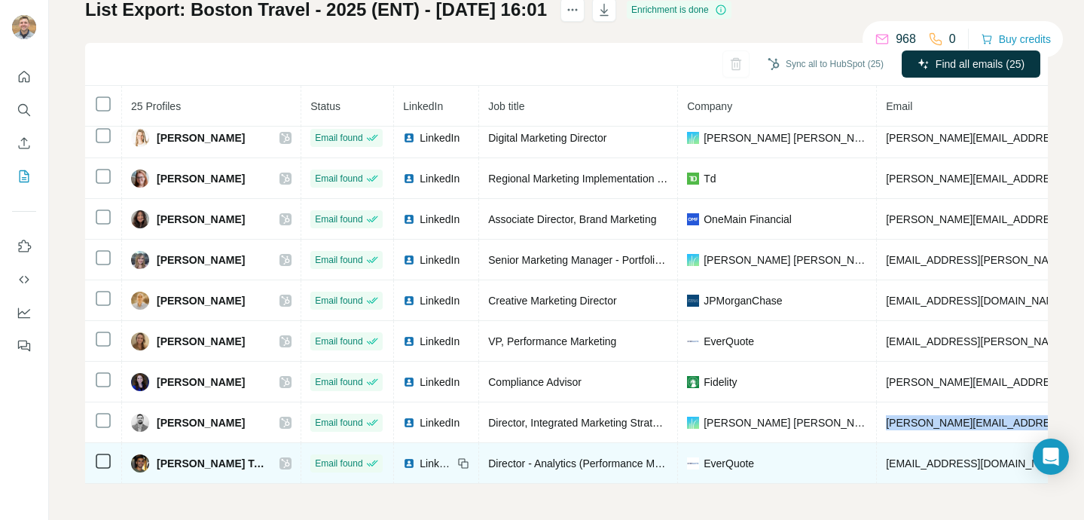
click at [929, 461] on span "ytouimi@everquote.com" at bounding box center [975, 463] width 178 height 12
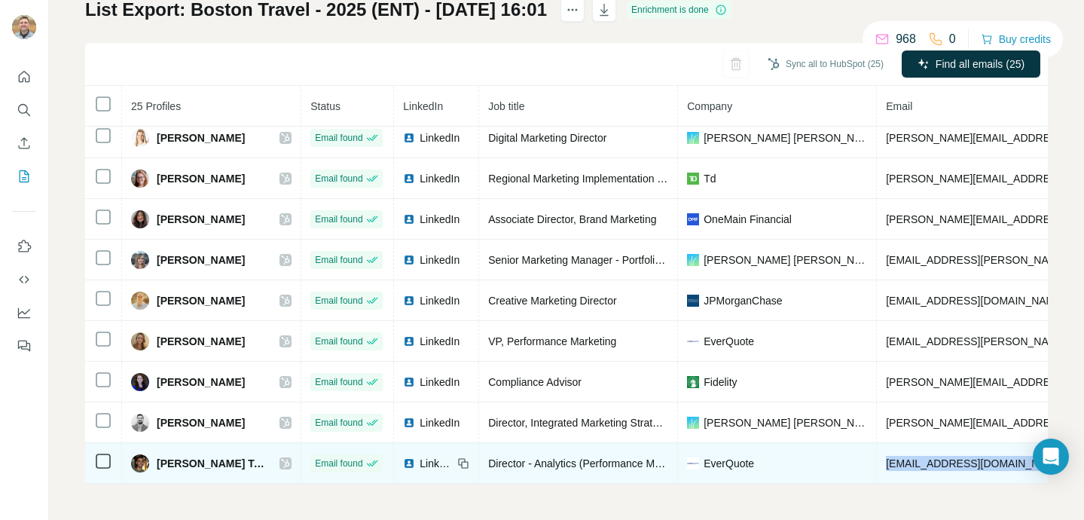
click at [929, 461] on span "ytouimi@everquote.com" at bounding box center [975, 463] width 178 height 12
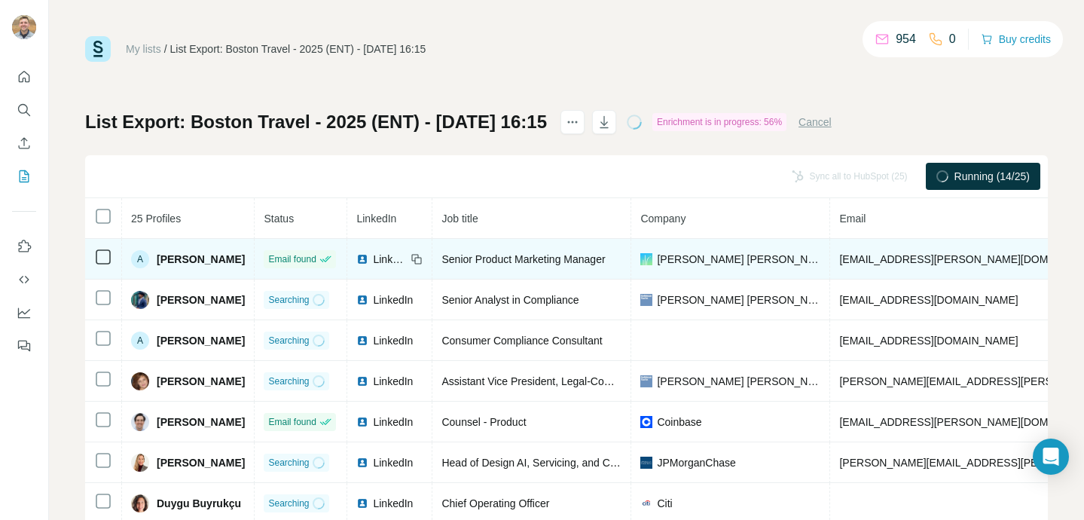
click at [871, 263] on span "aisha.gibson@salliemae.com" at bounding box center [971, 259] width 265 height 12
click at [871, 262] on span "aisha.gibson@salliemae.com" at bounding box center [971, 259] width 265 height 12
copy span "aisha.gibson@salliemae.com"
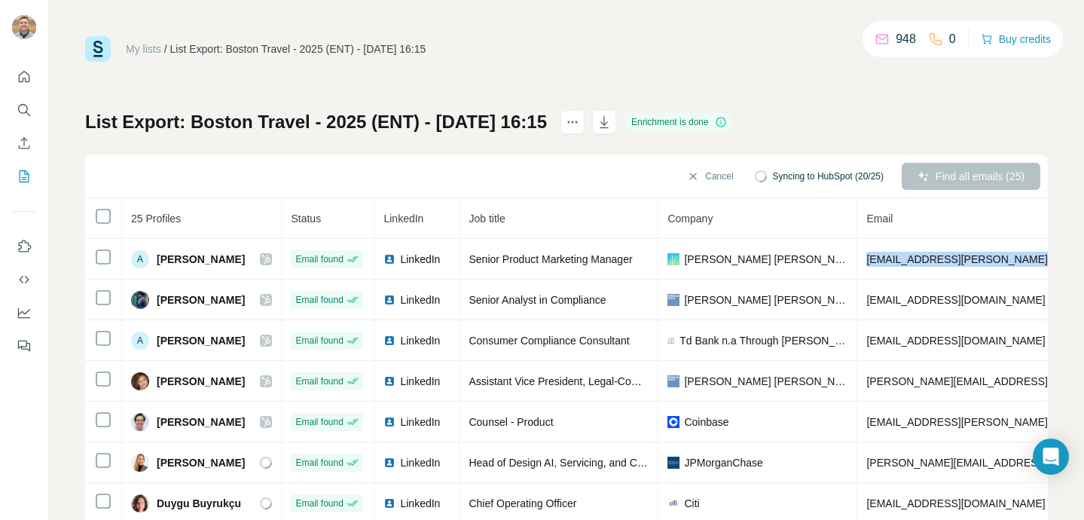
copy span "aisha.gibson@salliemae.com"
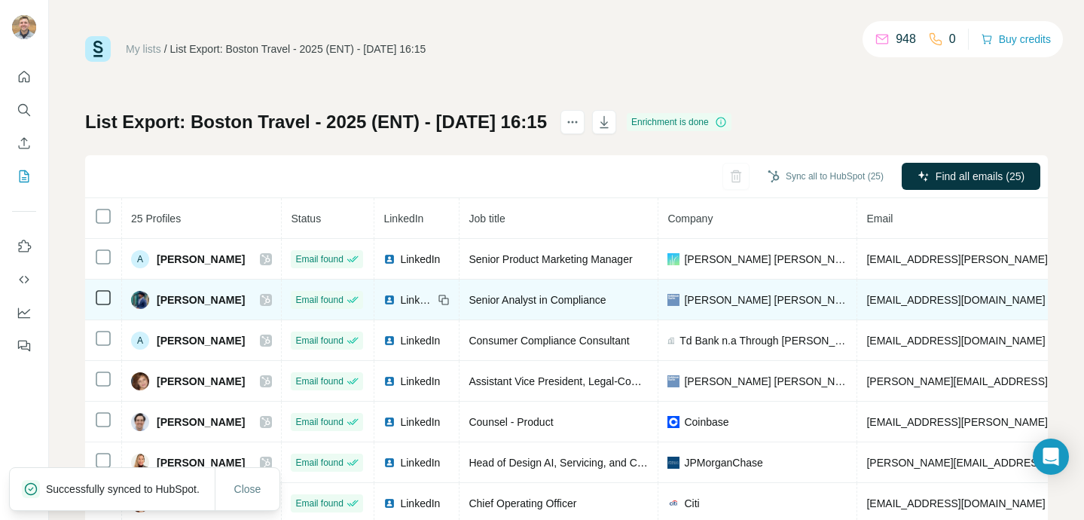
click at [958, 294] on span "akasharaja.kokilaraja@ny.email.gs.com" at bounding box center [955, 300] width 178 height 12
copy span "akasharaja.kokilaraja@ny.email.gs.com"
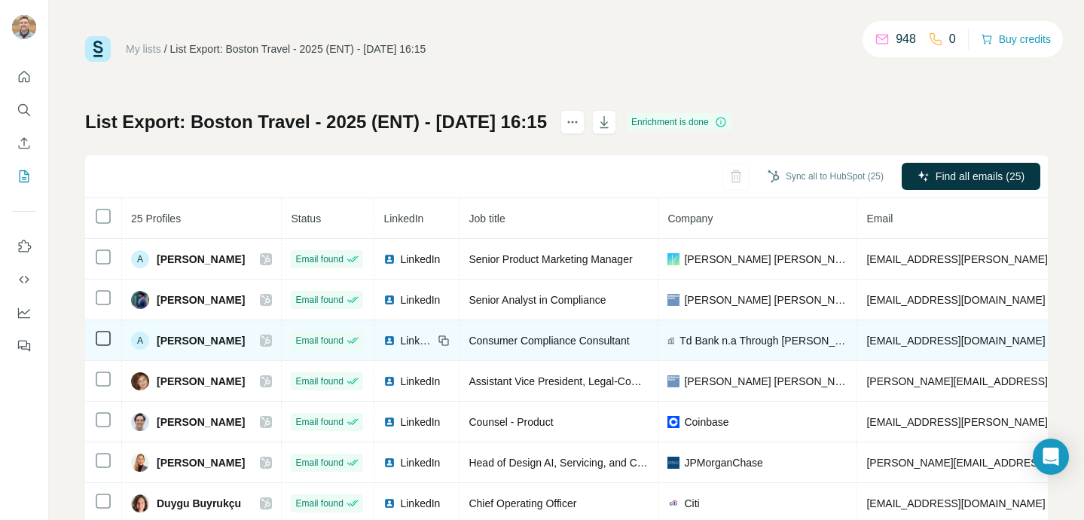
click at [900, 346] on span "amkomensky@aol.com" at bounding box center [955, 340] width 178 height 12
click at [899, 346] on span "amkomensky@aol.com" at bounding box center [955, 340] width 178 height 12
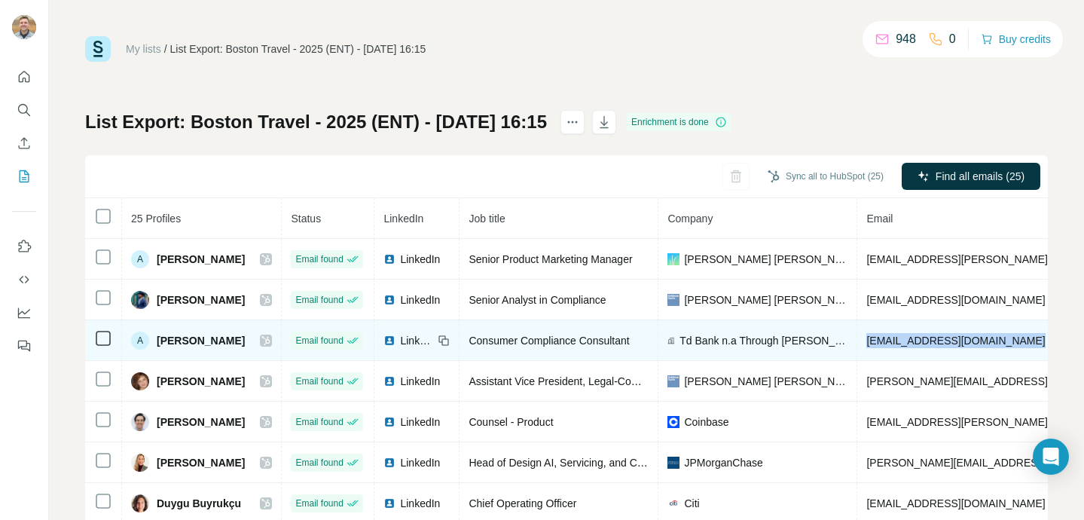
click at [916, 338] on span "amkomensky@aol.com" at bounding box center [955, 340] width 178 height 12
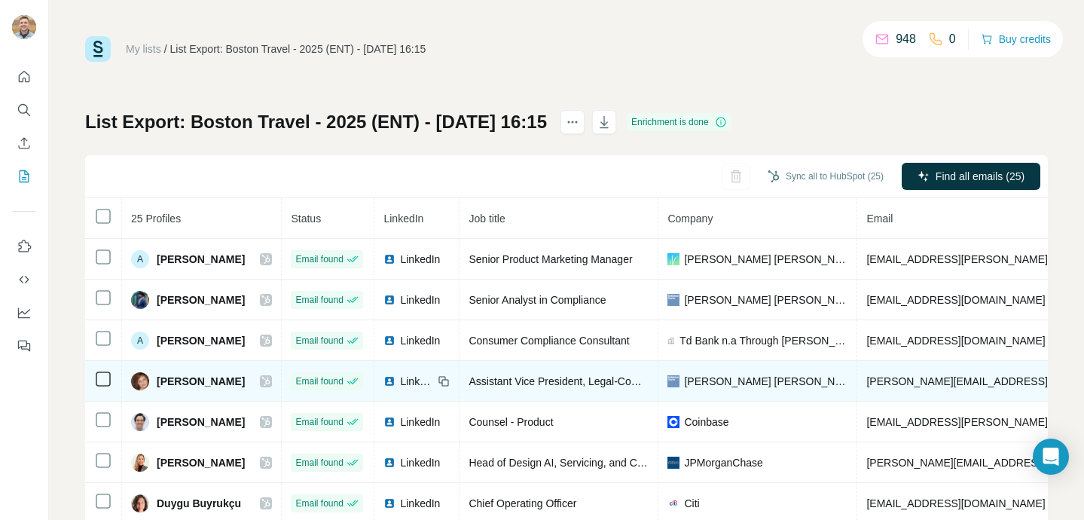
click at [922, 378] on span "angela.germain@ny.email.gs.com" at bounding box center [1042, 381] width 352 height 12
copy span "angela.germain@ny.email.gs.com"
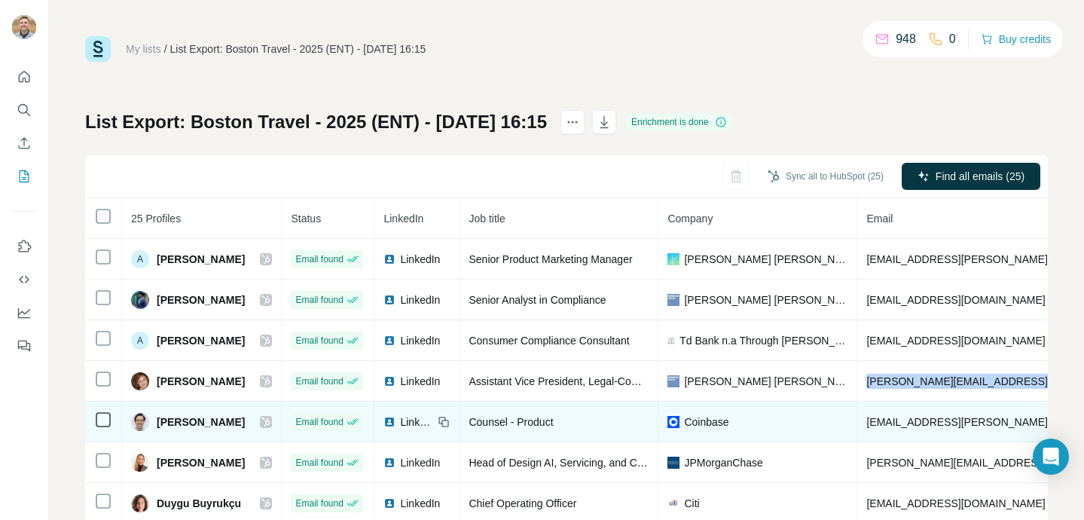
click at [913, 424] on span "basil.bourque@coinbase.com" at bounding box center [998, 422] width 265 height 12
copy span "basil.bourque@coinbase.com"
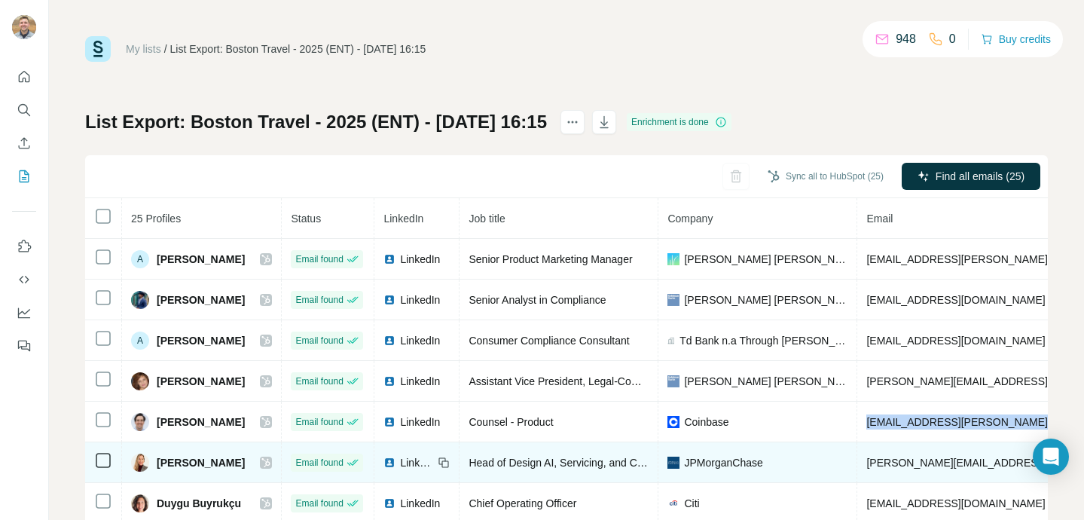
click at [952, 464] on span "danielle.snyder@jpmchase.com" at bounding box center [1042, 462] width 352 height 12
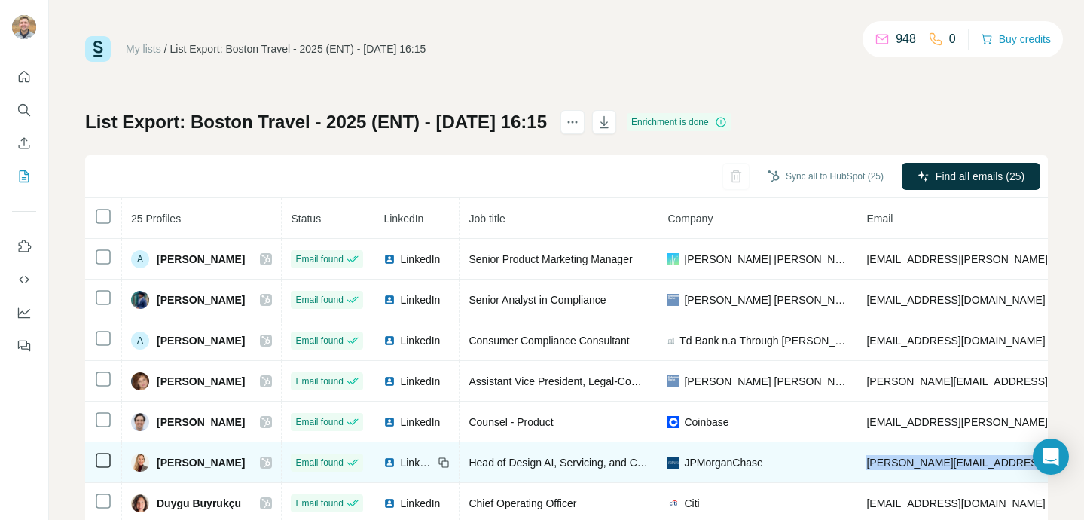
click at [952, 464] on span "danielle.snyder@jpmchase.com" at bounding box center [1042, 462] width 352 height 12
copy span "danielle.snyder@jpmchase.com"
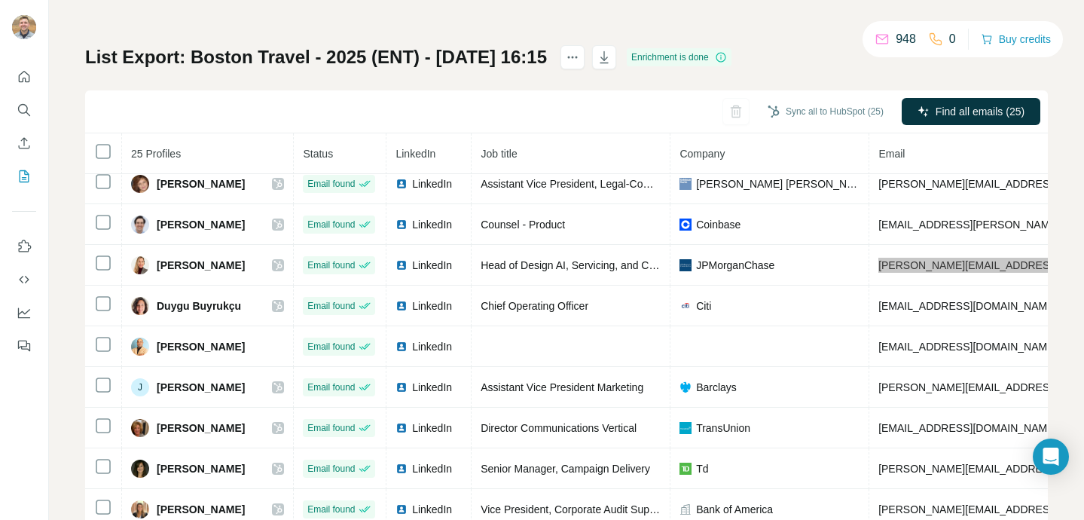
scroll to position [214, 0]
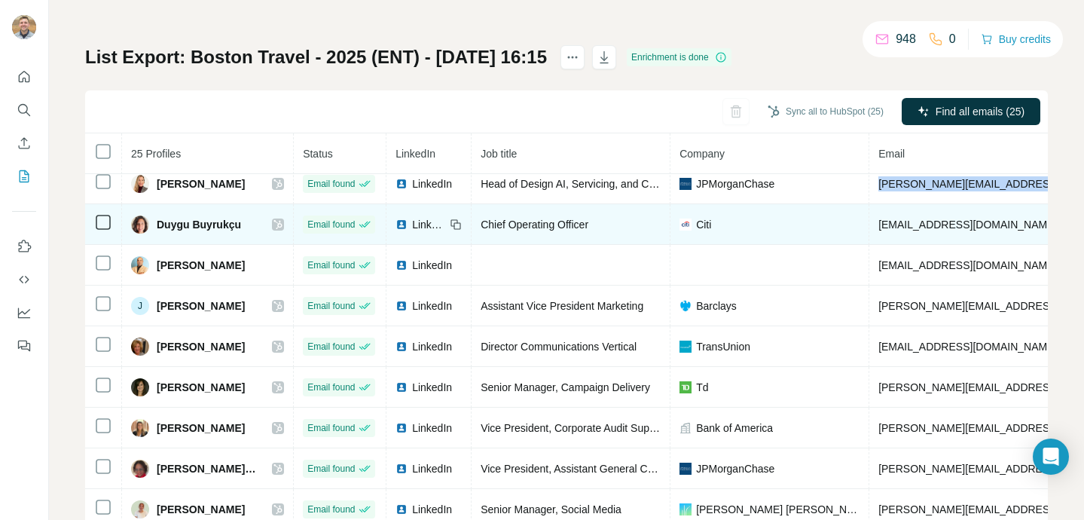
click at [934, 226] on span "duygu.buyrukcu@citigroup.com" at bounding box center [967, 224] width 178 height 12
copy span "duygu.buyrukcu@citigroup.com"
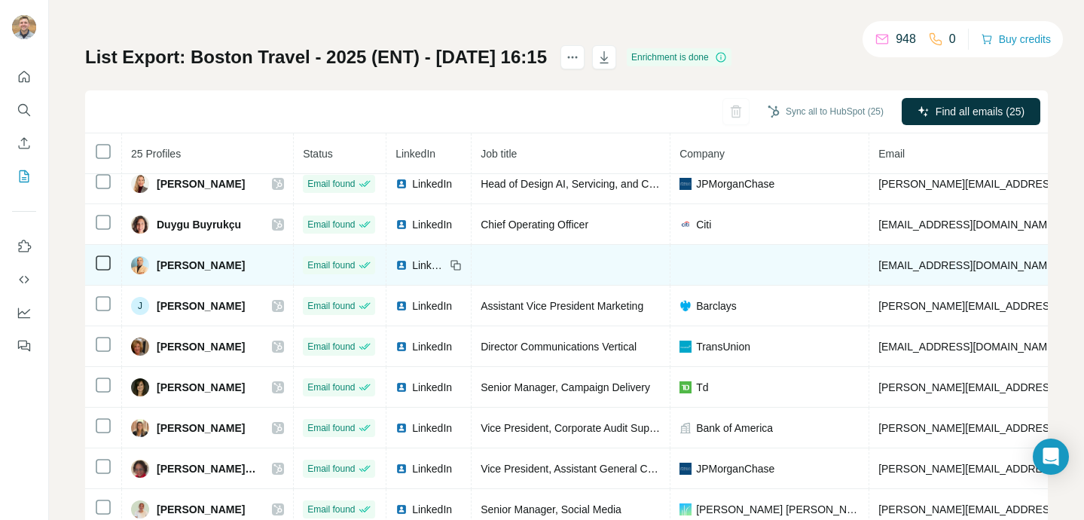
click at [947, 263] on span "imran.qazi@transunion.com" at bounding box center [967, 265] width 178 height 12
copy span "imran.qazi@transunion.com"
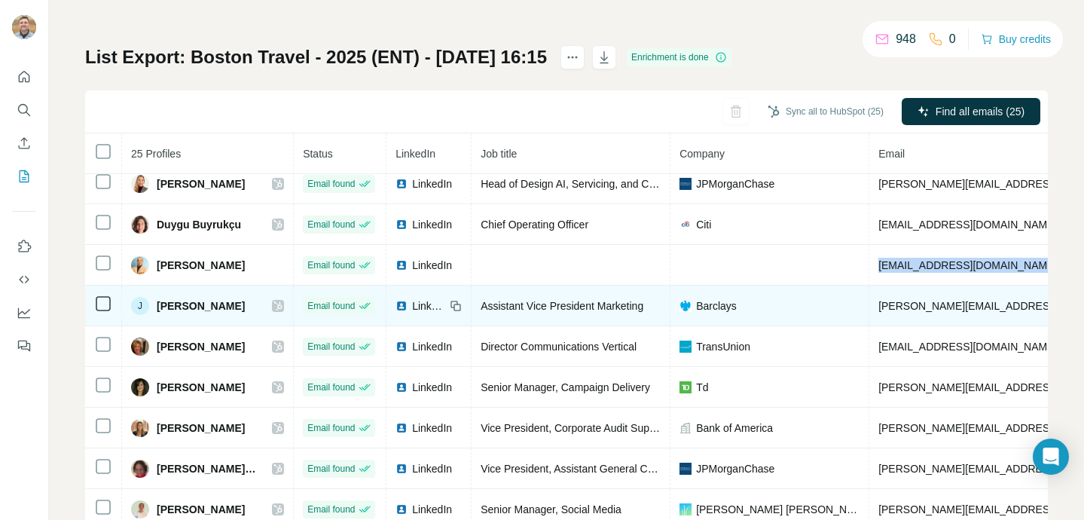
click at [931, 306] on span "jason.gunning@barclays.com" at bounding box center [1054, 306] width 352 height 12
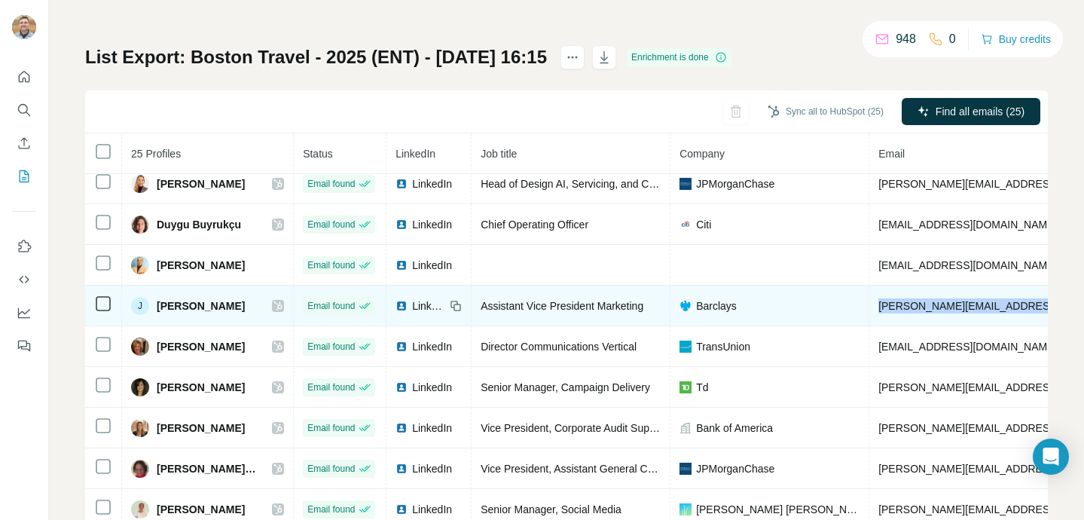
click at [931, 306] on span "jason.gunning@barclays.com" at bounding box center [1054, 306] width 352 height 12
copy span "jason.gunning@barclays.com"
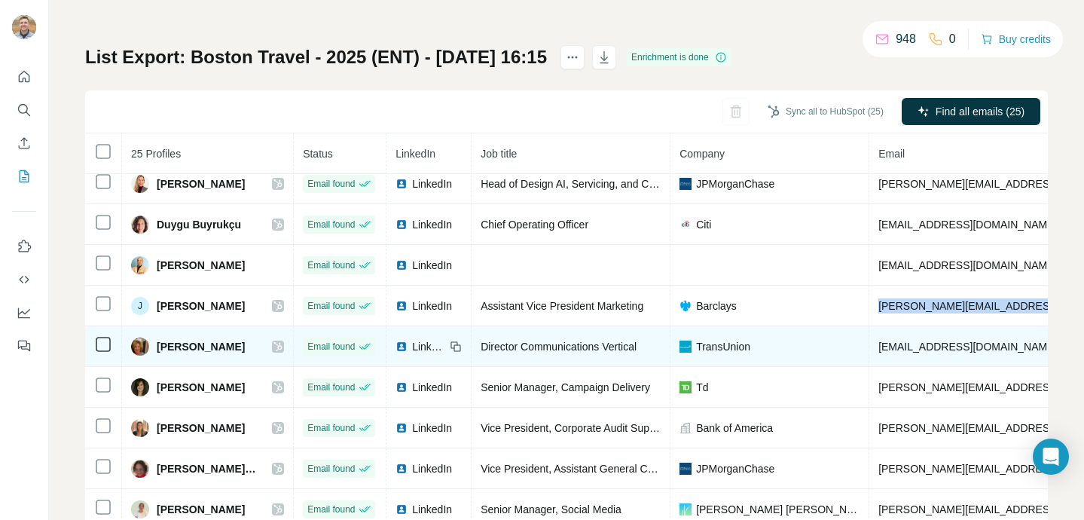
click at [942, 340] on span "kmcmanus@transunion.com" at bounding box center [967, 346] width 178 height 12
copy span "kmcmanus@transunion.com"
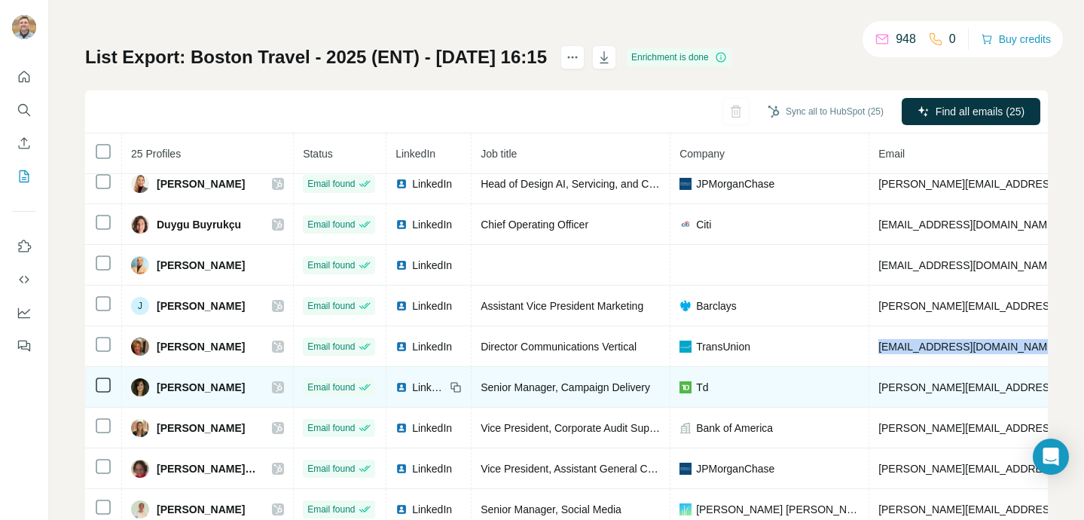
click at [914, 407] on td "kristin.sutherby@td.com" at bounding box center [1054, 387] width 371 height 41
click at [914, 394] on td "kristin.sutherby@td.com" at bounding box center [1054, 387] width 371 height 41
click at [916, 385] on span "kristin.sutherby@td.com" at bounding box center [1054, 387] width 352 height 12
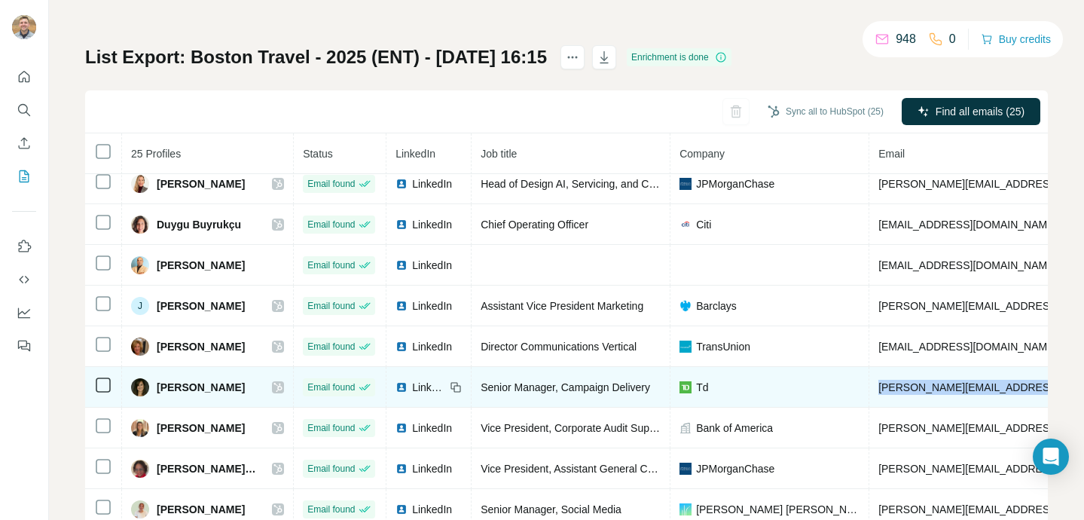
click at [916, 385] on span "kristin.sutherby@td.com" at bounding box center [1054, 387] width 352 height 12
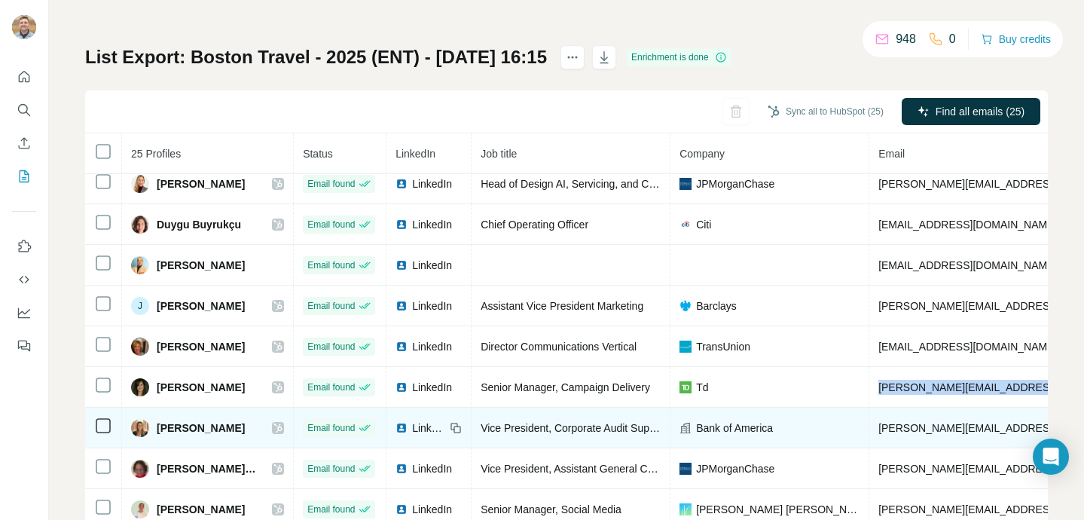
click at [967, 419] on td "madeline.roberts@bofa.com" at bounding box center [1054, 427] width 371 height 41
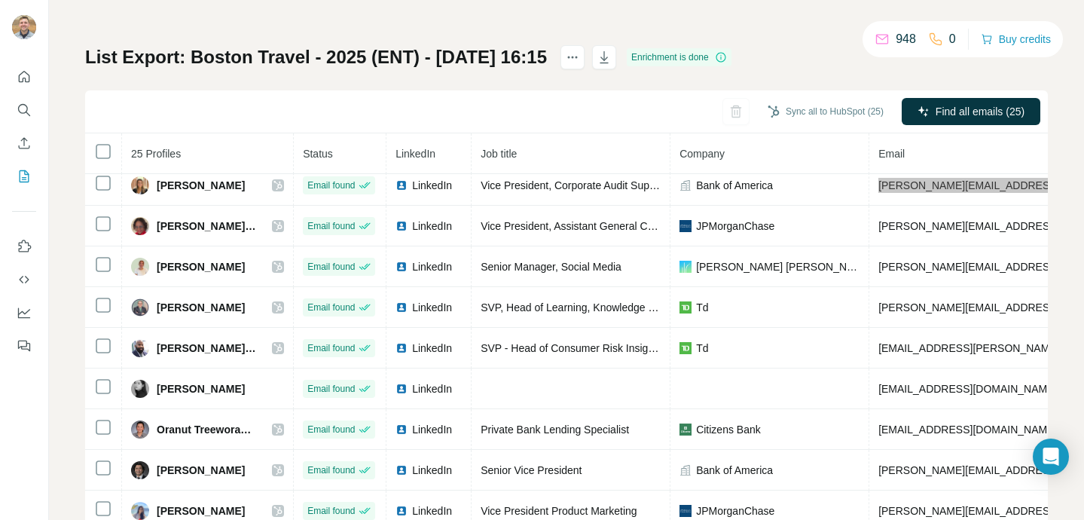
scroll to position [78, 0]
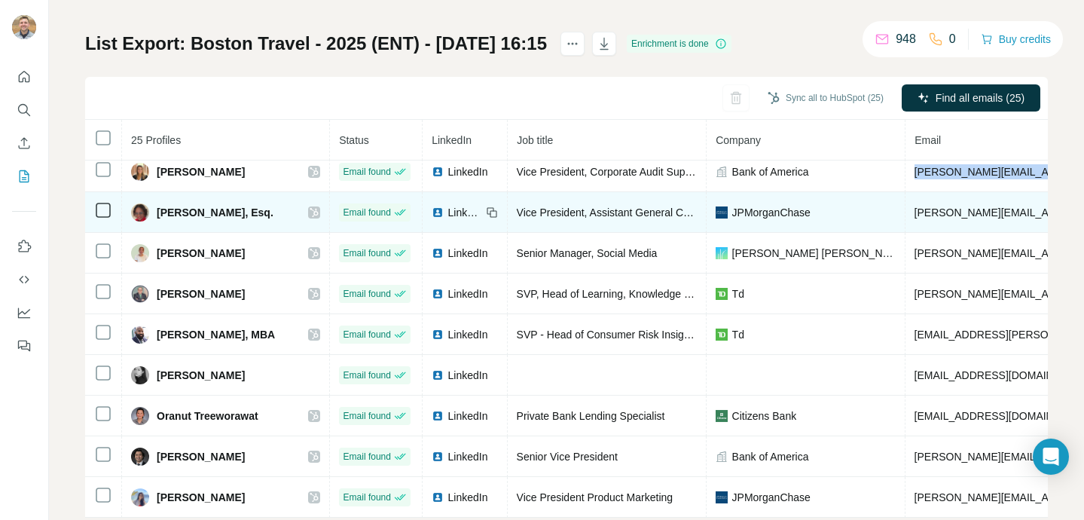
click at [967, 206] on span "marie.blincoe@jpmorgan.com" at bounding box center [1090, 212] width 352 height 12
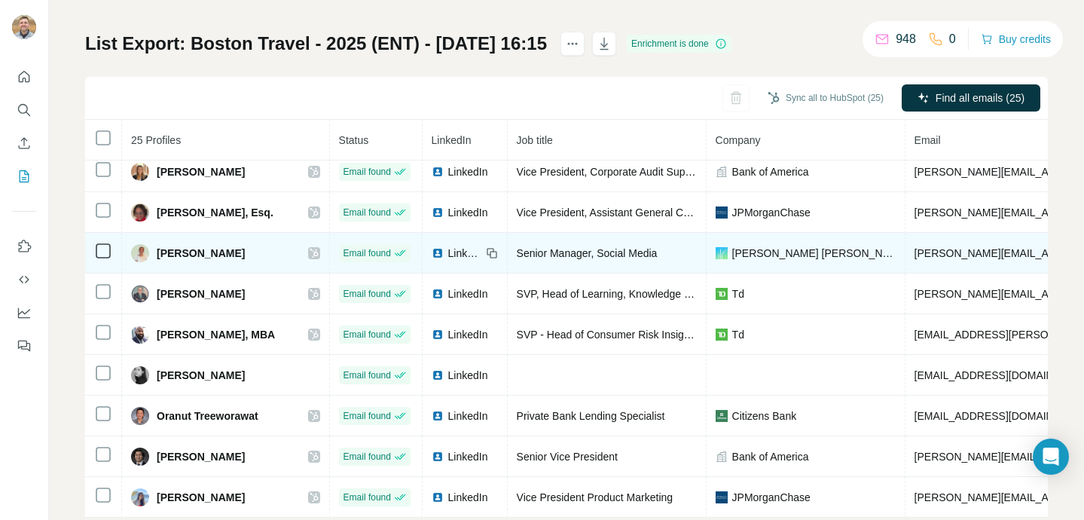
click at [963, 261] on td "melissa.bassett@salliemae.com" at bounding box center [1090, 253] width 371 height 41
click at [964, 251] on span "melissa.bassett@salliemae.com" at bounding box center [1090, 253] width 352 height 12
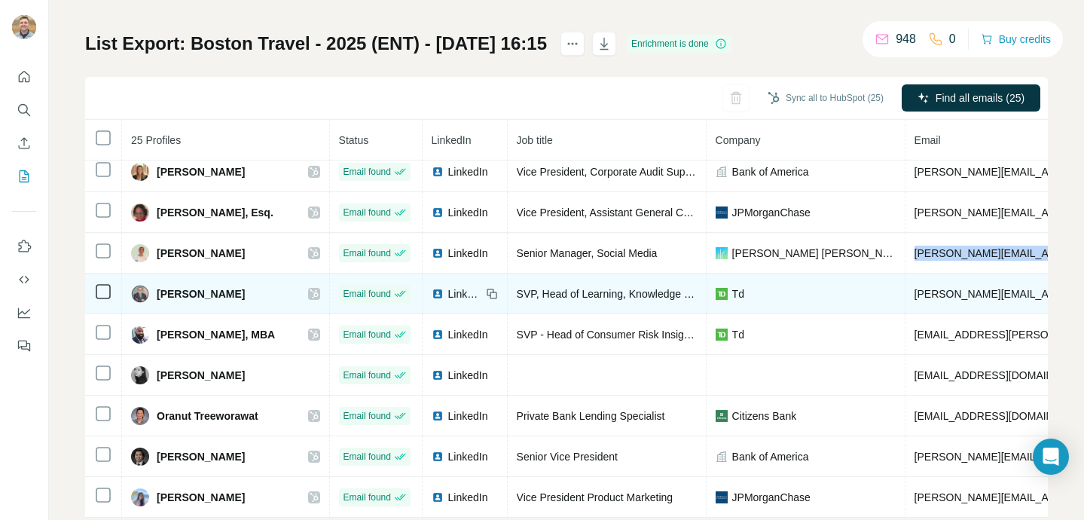
click at [942, 291] on span "michael.voulgarelis@td.com" at bounding box center [1046, 294] width 265 height 12
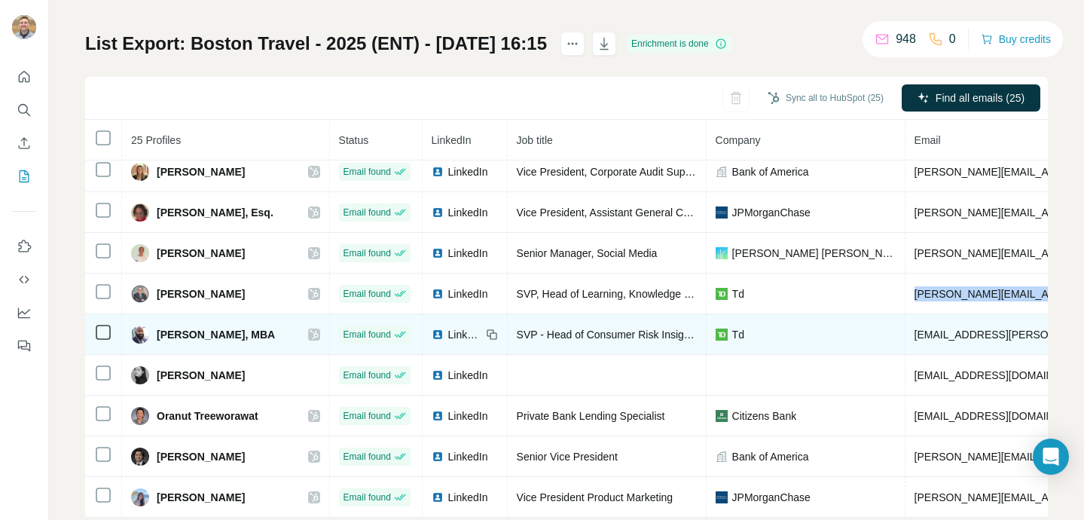
click at [984, 334] on span "monte.foster@td.com" at bounding box center [1046, 334] width 265 height 12
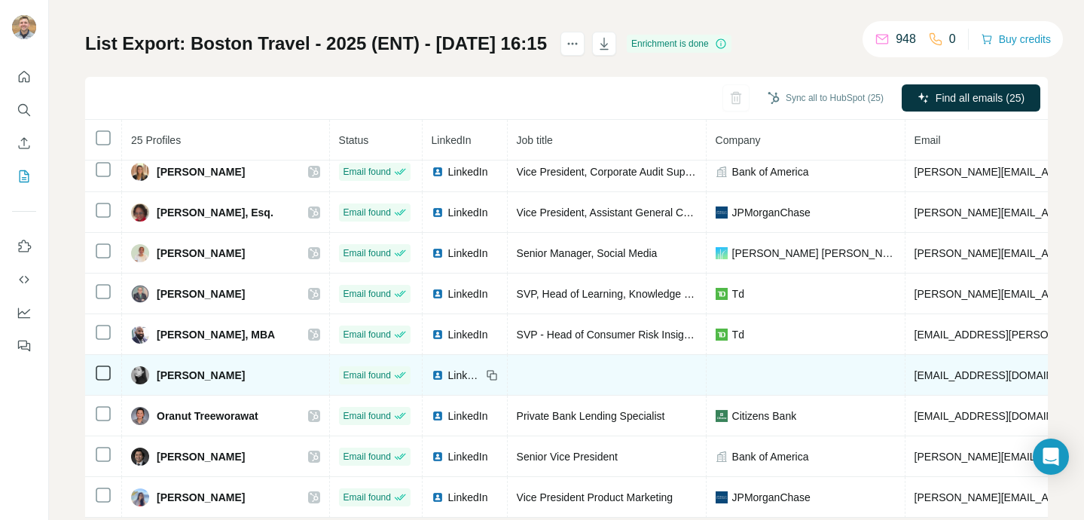
click at [944, 381] on td "nhuang@snapfinance.com" at bounding box center [1090, 375] width 371 height 41
click at [944, 380] on span "nhuang@snapfinance.com" at bounding box center [1003, 375] width 178 height 12
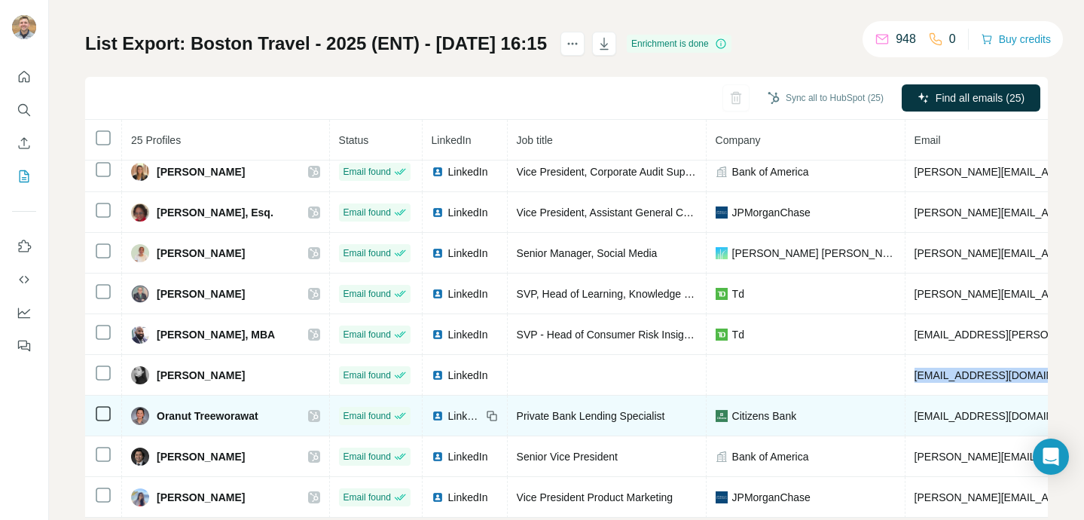
click at [956, 418] on span "oranut.treeworawat@citizensbank.com" at bounding box center [1003, 416] width 178 height 12
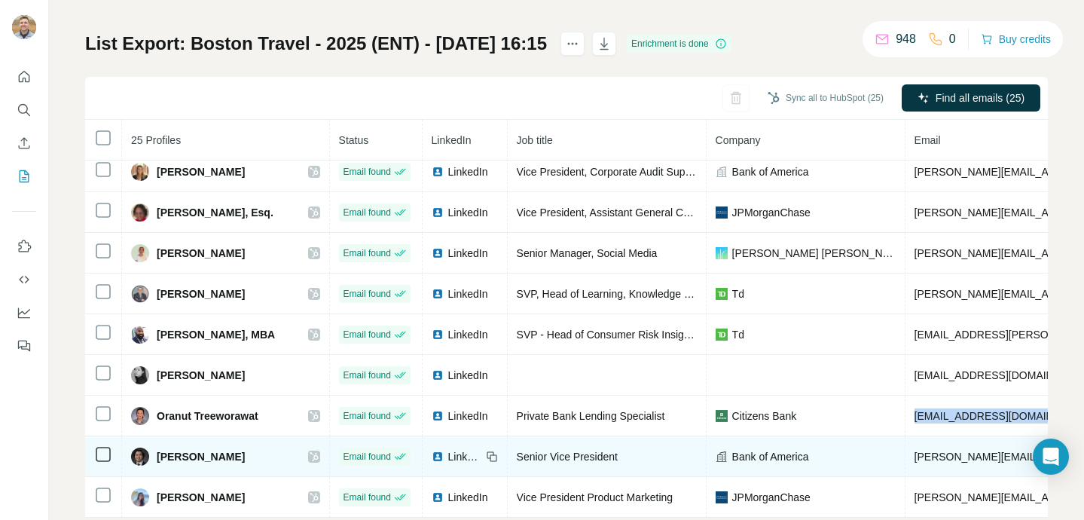
click at [940, 453] on span "paul.yau@bofa.com" at bounding box center [1090, 456] width 352 height 12
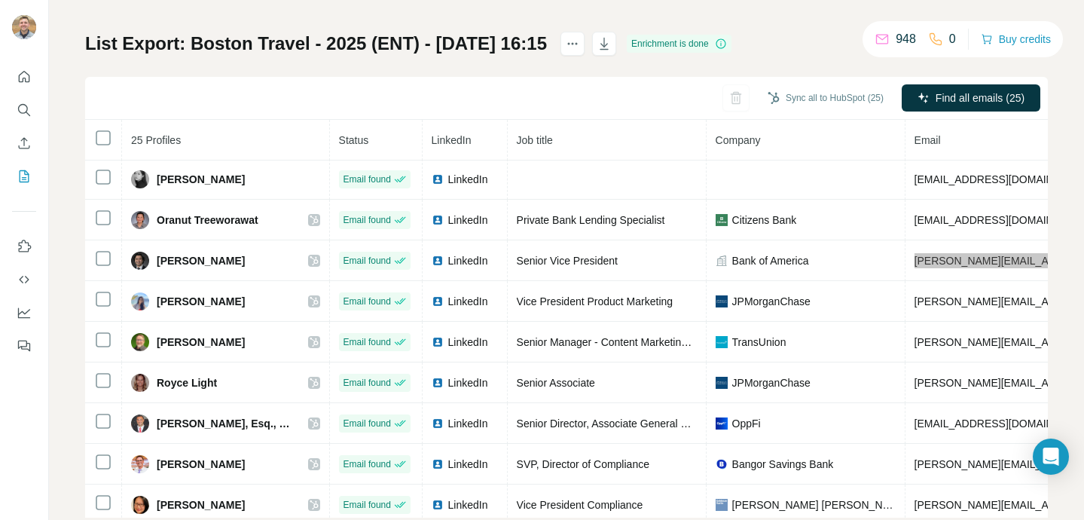
scroll to position [660, 0]
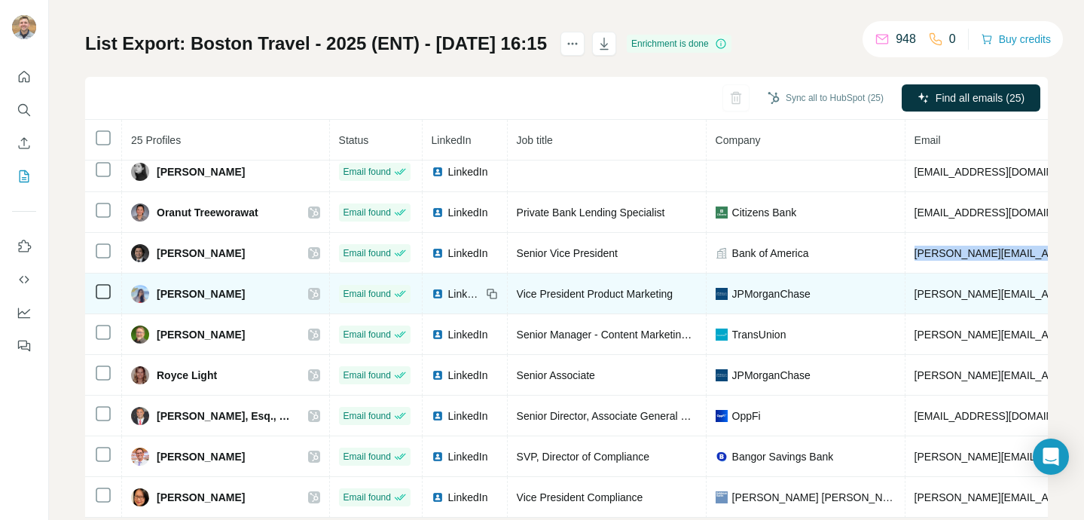
click at [973, 283] on td "paula.griffin@jpmorgan.com" at bounding box center [1090, 293] width 371 height 41
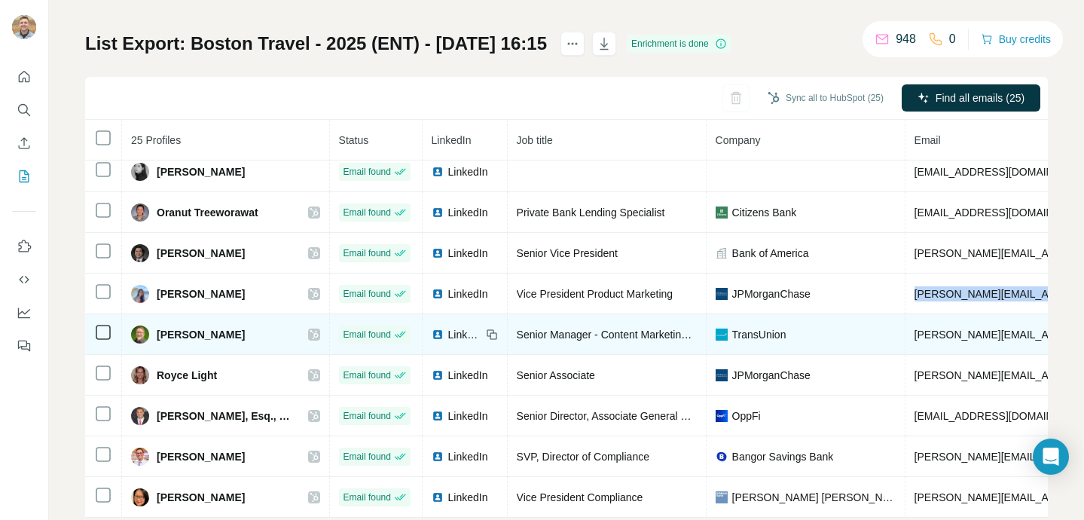
click at [939, 331] on span "peter.hale@transunion.com" at bounding box center [1090, 334] width 352 height 12
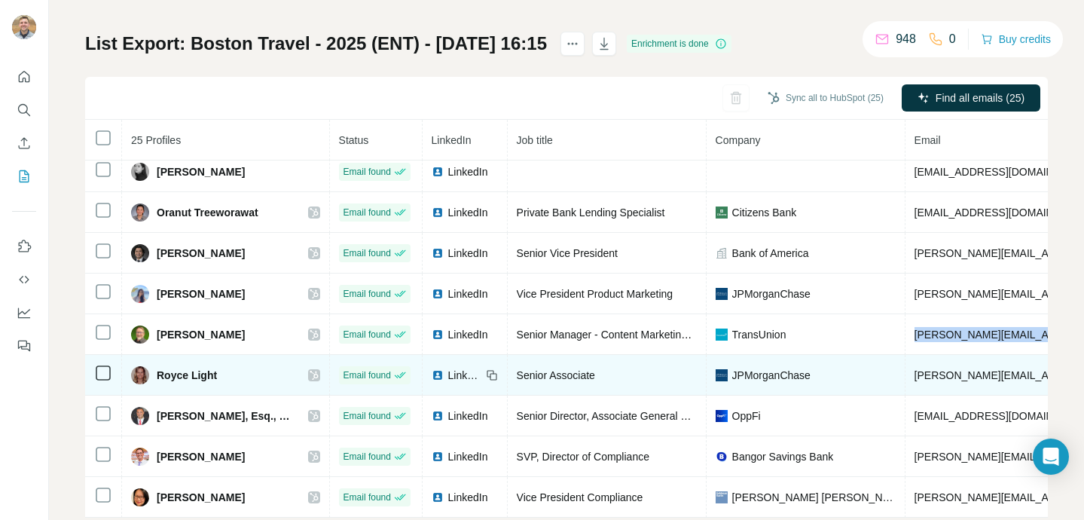
click at [995, 361] on td "royce.light@chase.com" at bounding box center [1090, 375] width 371 height 41
click at [995, 365] on td "royce.light@chase.com" at bounding box center [1090, 375] width 371 height 41
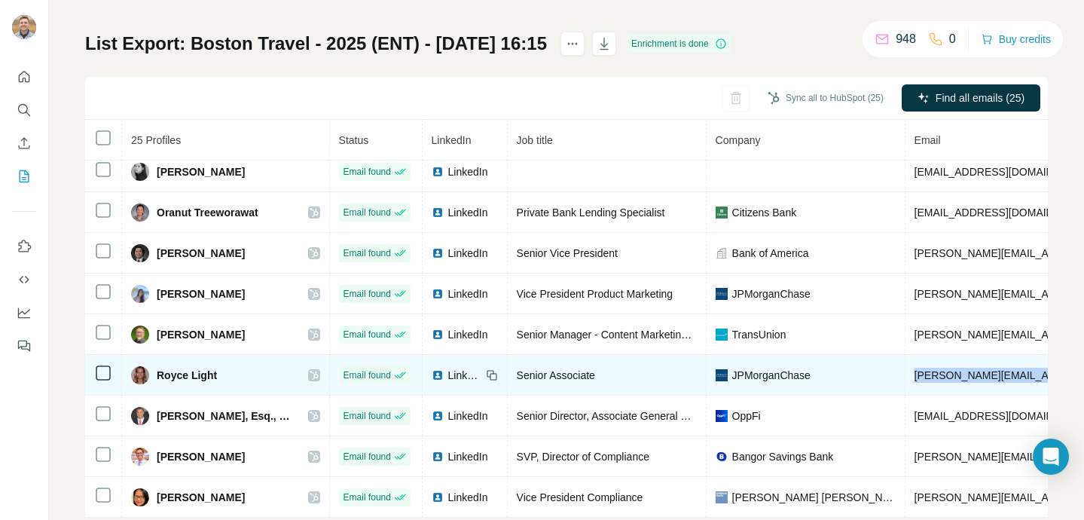
click at [995, 365] on td "royce.light@chase.com" at bounding box center [1090, 375] width 371 height 41
click at [995, 369] on span "royce.light@chase.com" at bounding box center [1090, 375] width 352 height 12
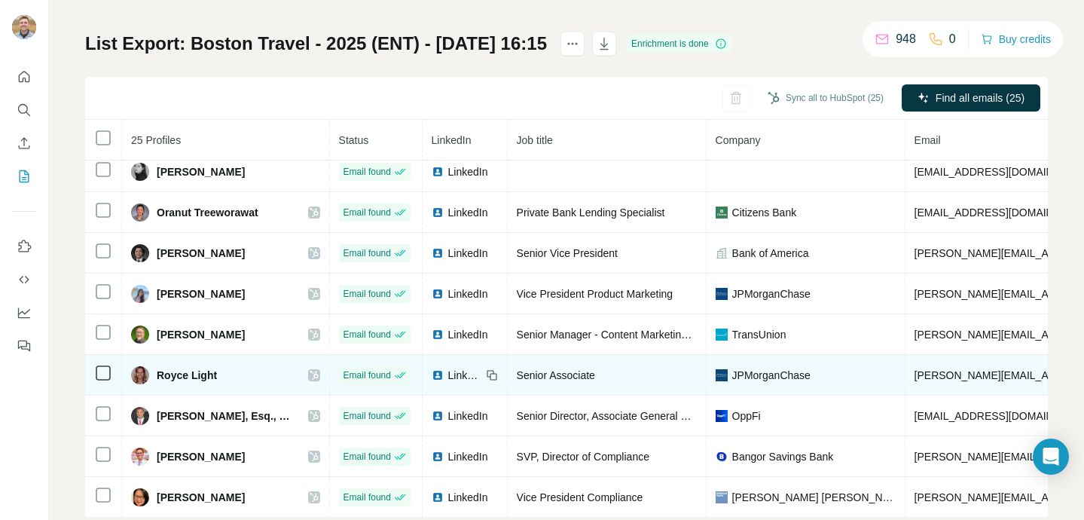
click at [995, 369] on span "royce.light@chase.com" at bounding box center [1090, 375] width 352 height 12
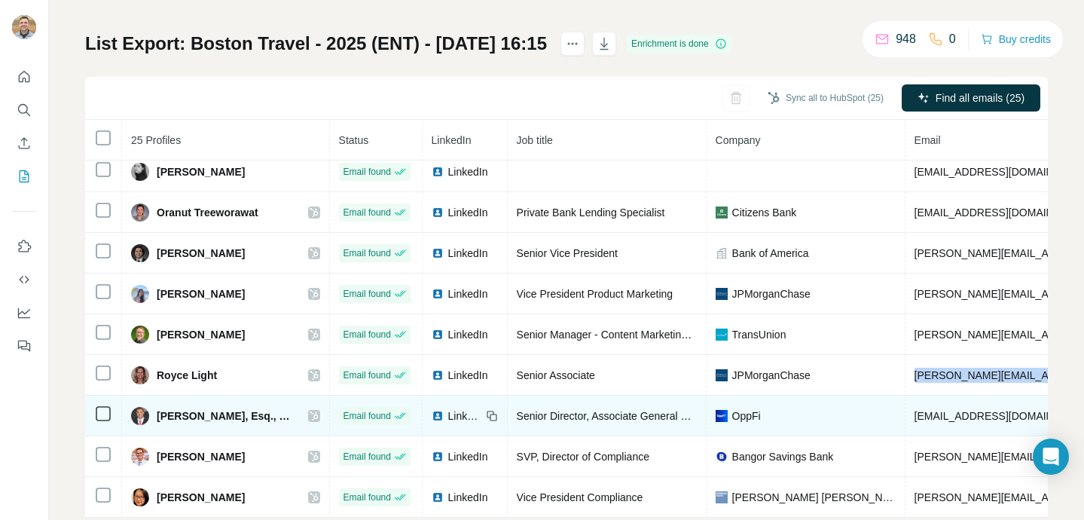
click at [944, 407] on td "sconnelly@oppfi.com" at bounding box center [1090, 415] width 371 height 41
click at [944, 411] on span "sconnelly@oppfi.com" at bounding box center [1003, 416] width 178 height 12
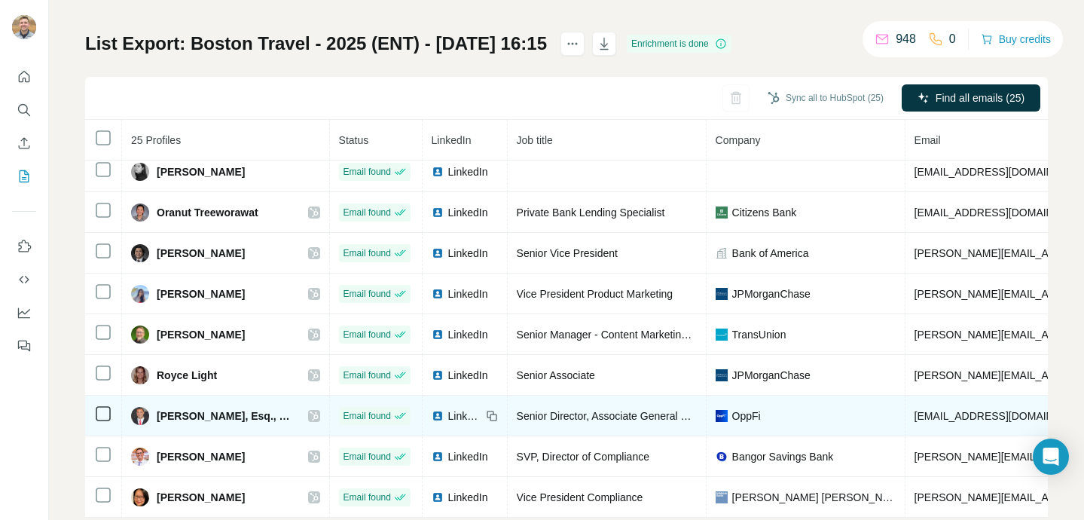
click at [944, 411] on span "sconnelly@oppfi.com" at bounding box center [1003, 416] width 178 height 12
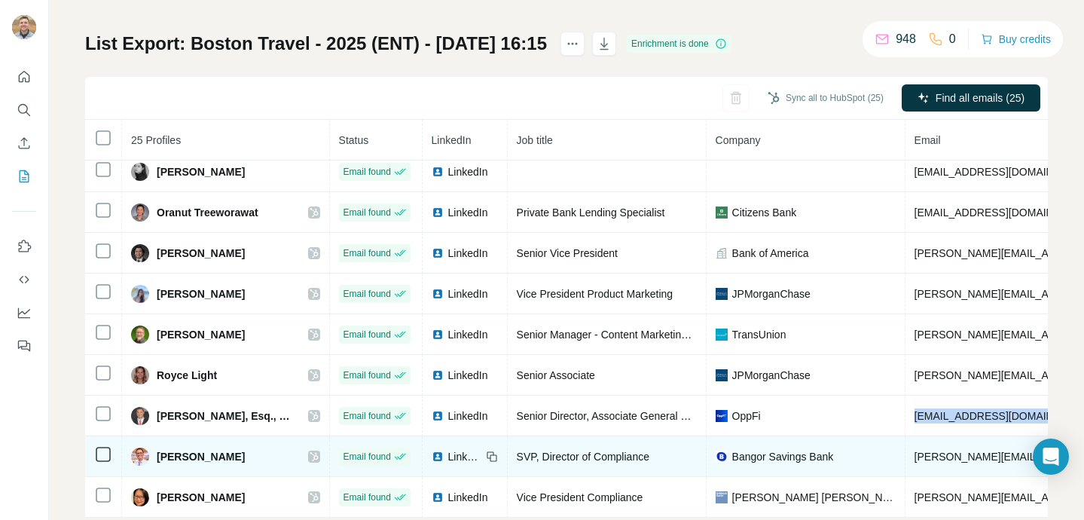
click at [965, 459] on span "steven.scott@bangor.com" at bounding box center [1090, 456] width 352 height 12
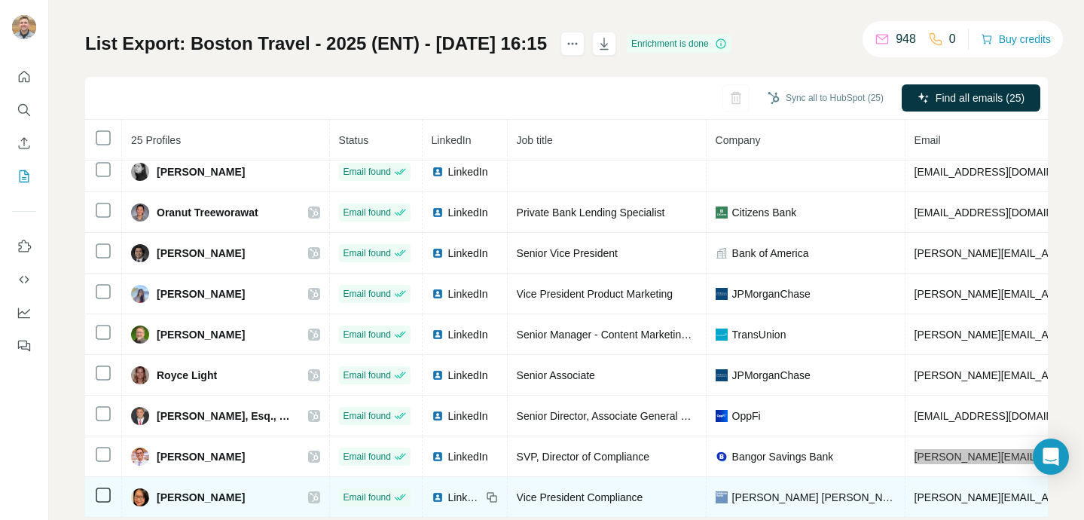
scroll to position [112, 0]
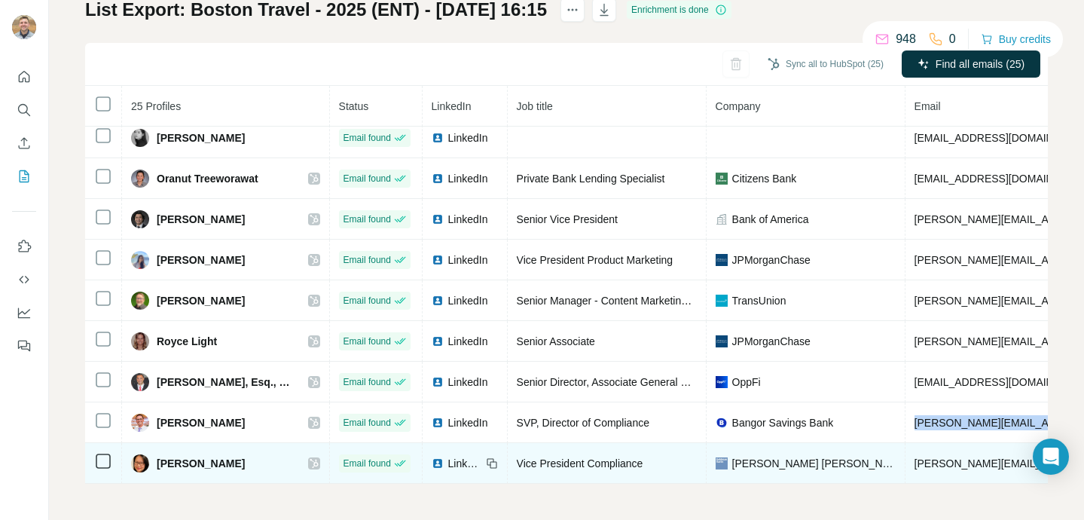
click at [928, 466] on span "tania.nguyen@gs.com" at bounding box center [1090, 463] width 352 height 12
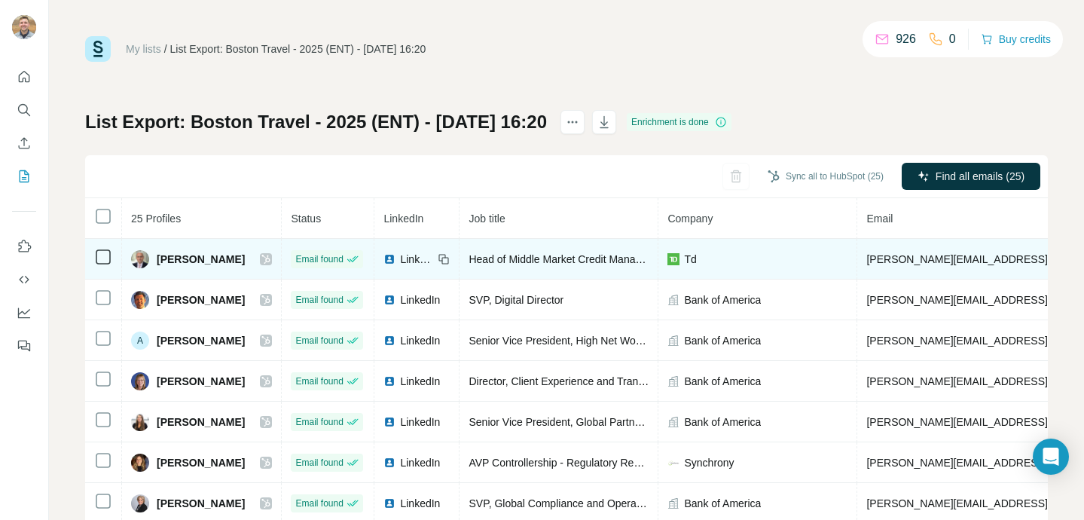
click at [928, 257] on span "[PERSON_NAME][EMAIL_ADDRESS][PERSON_NAME][DOMAIN_NAME]" at bounding box center [1042, 259] width 352 height 12
click at [928, 257] on span "alan.garson@td.com" at bounding box center [1042, 259] width 352 height 12
copy span "alan.garson@td.com"
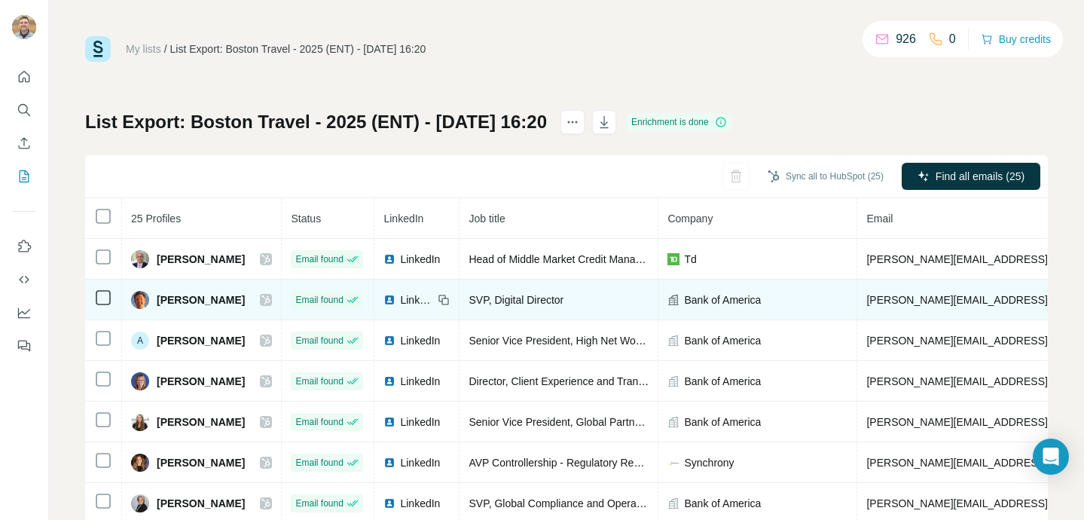
click at [878, 299] on span "andrew.glavin@ml.com" at bounding box center [1042, 300] width 352 height 12
copy span "andrew.glavin@ml.com"
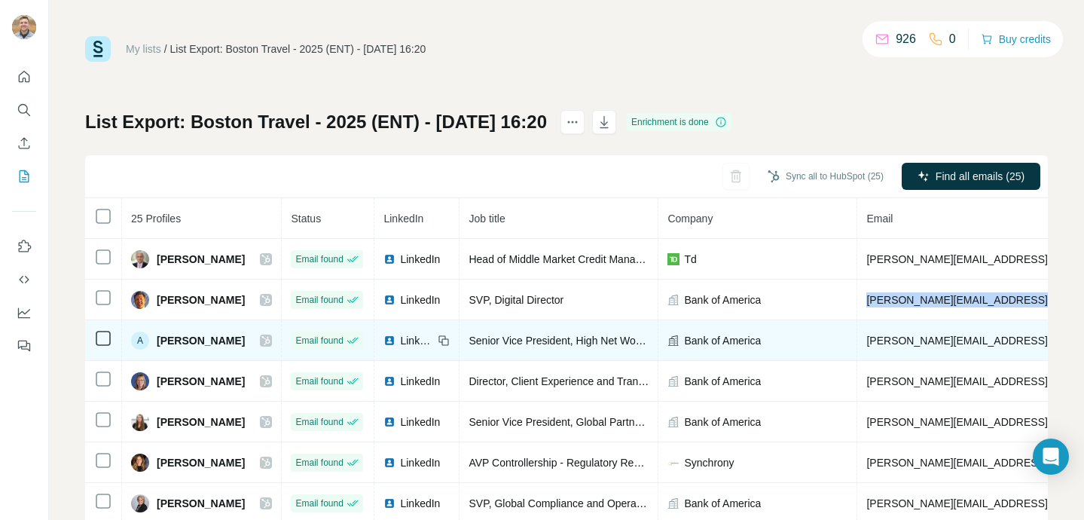
click at [911, 334] on span "andrew.schell@bofa.com" at bounding box center [1042, 340] width 352 height 12
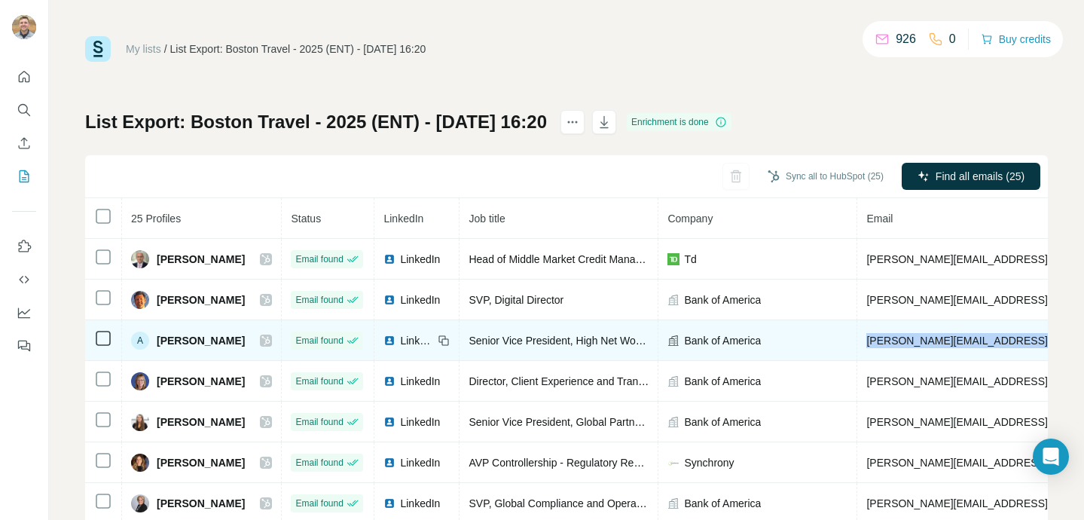
click at [911, 334] on span "andrew.schell@bofa.com" at bounding box center [1042, 340] width 352 height 12
copy span "andrew.schell@bofa.com"
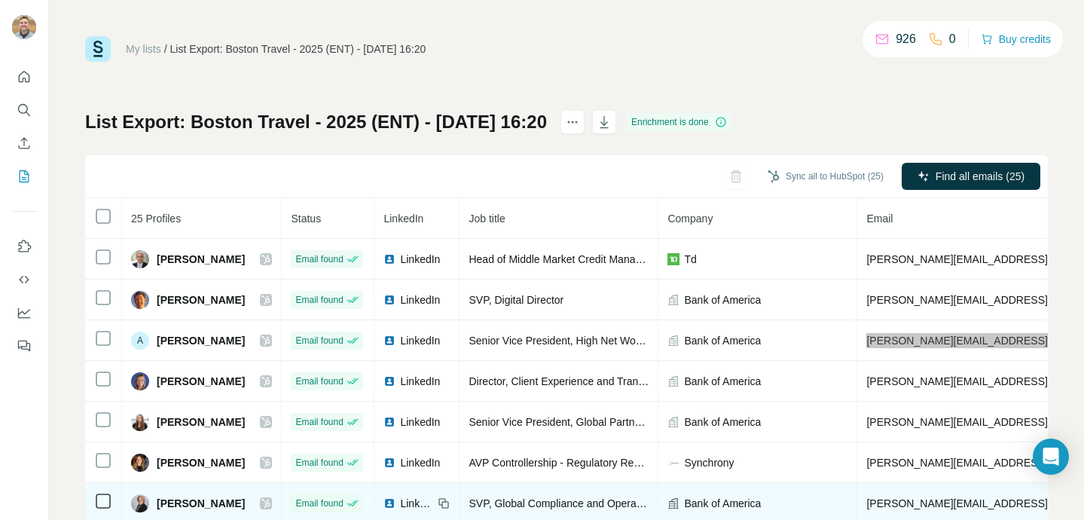
scroll to position [50, 0]
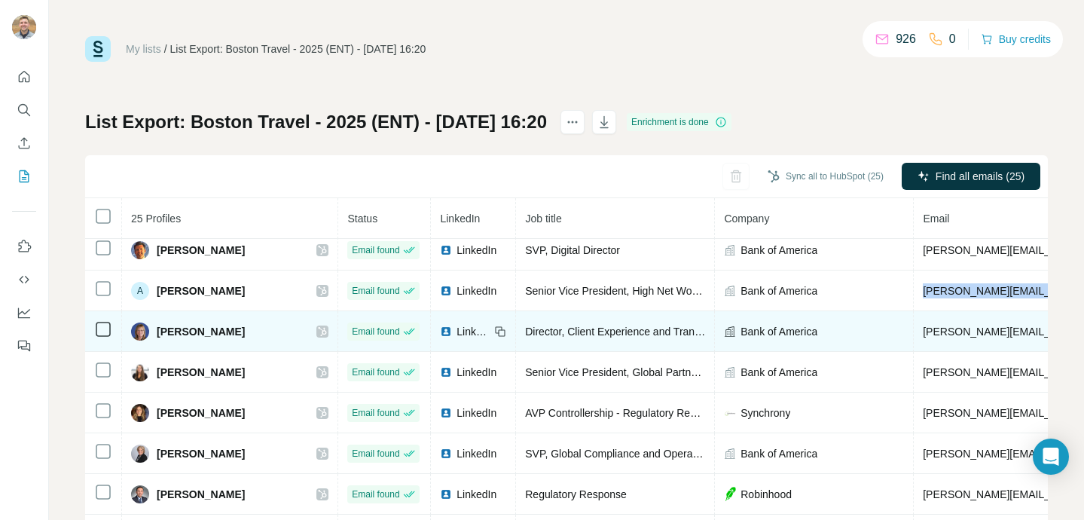
click at [953, 334] on span "beth.hartnett@bofa.com" at bounding box center [1098, 331] width 352 height 12
copy span "beth.hartnett@bofa.com"
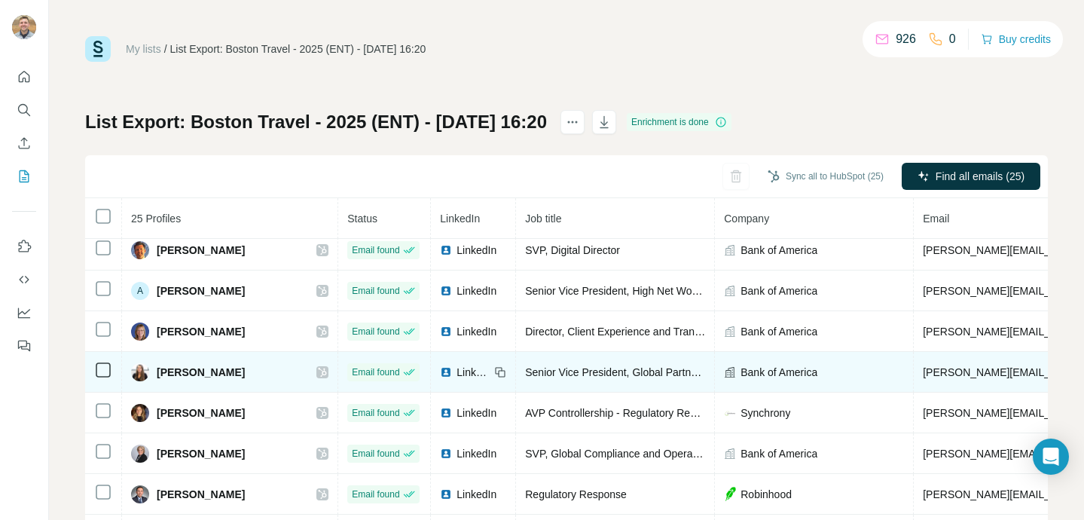
click at [951, 368] on span "caroline.drury@bofa.com" at bounding box center [1098, 372] width 352 height 12
copy span "caroline.drury@bofa.com"
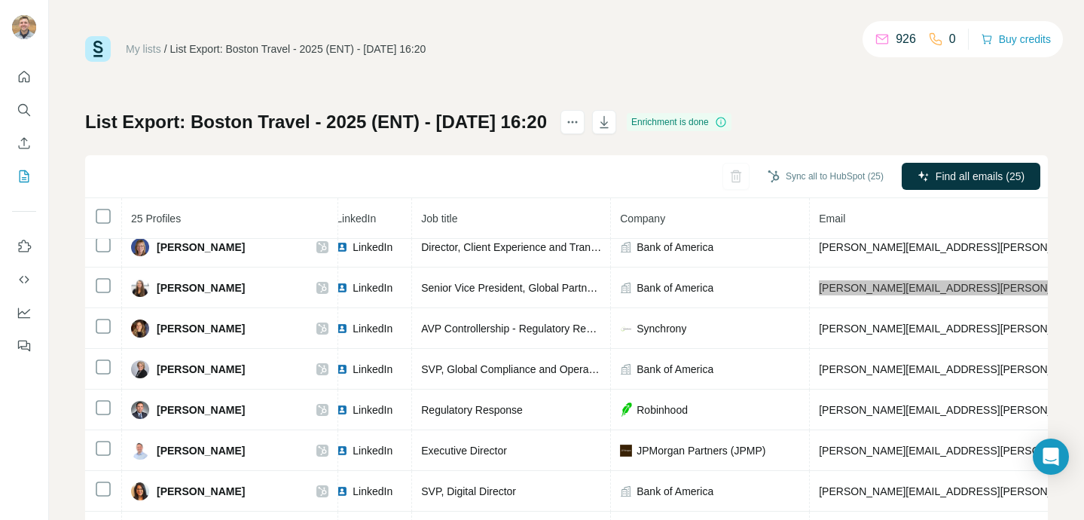
scroll to position [135, 104]
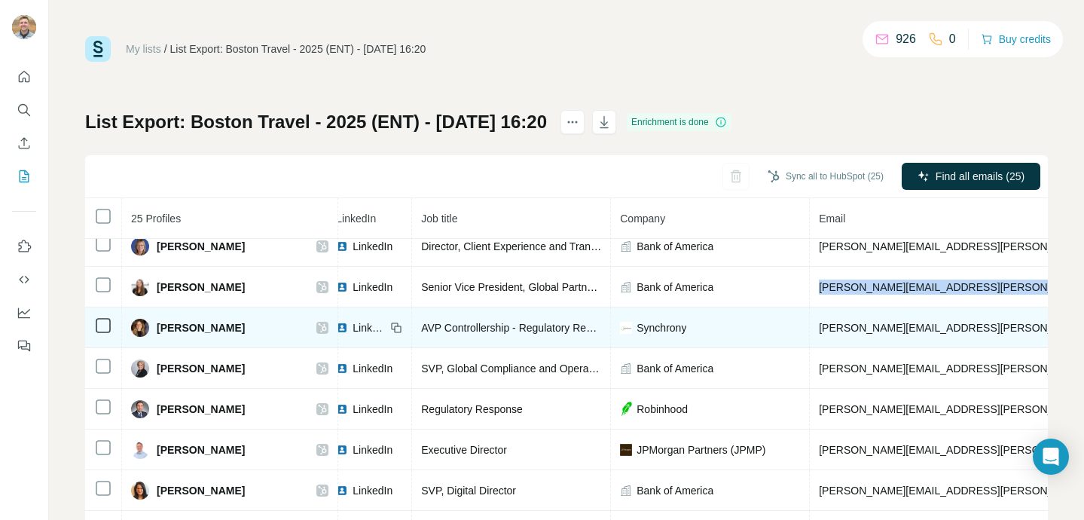
click at [908, 325] on span "christy.bastarache@syf.com" at bounding box center [995, 328] width 352 height 12
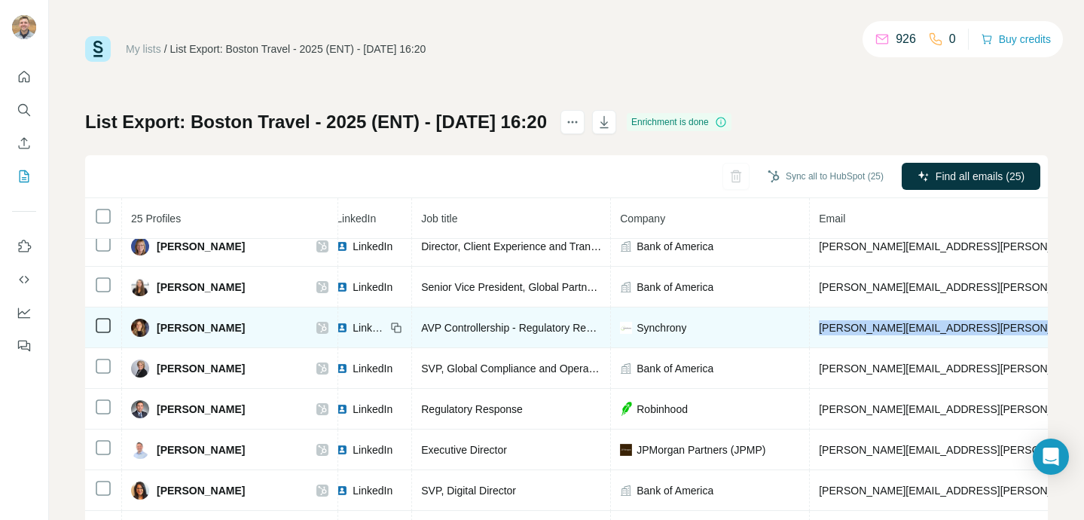
click at [908, 325] on span "christy.bastarache@syf.com" at bounding box center [995, 328] width 352 height 12
copy span "christy.bastarache@syf.com"
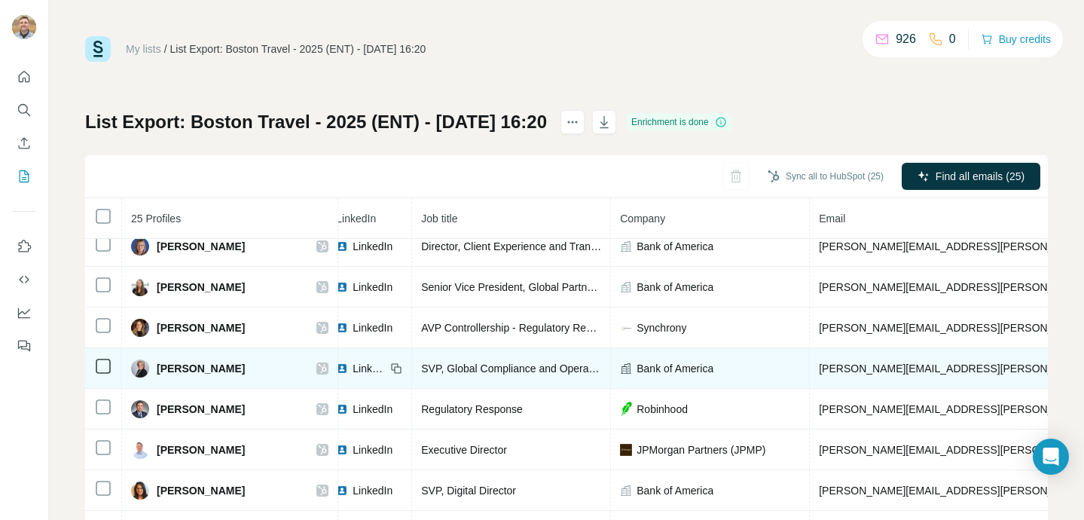
click at [860, 364] on span "colleen.milazzo@bofa.com" at bounding box center [995, 368] width 352 height 12
copy span "colleen.milazzo@bofa.com"
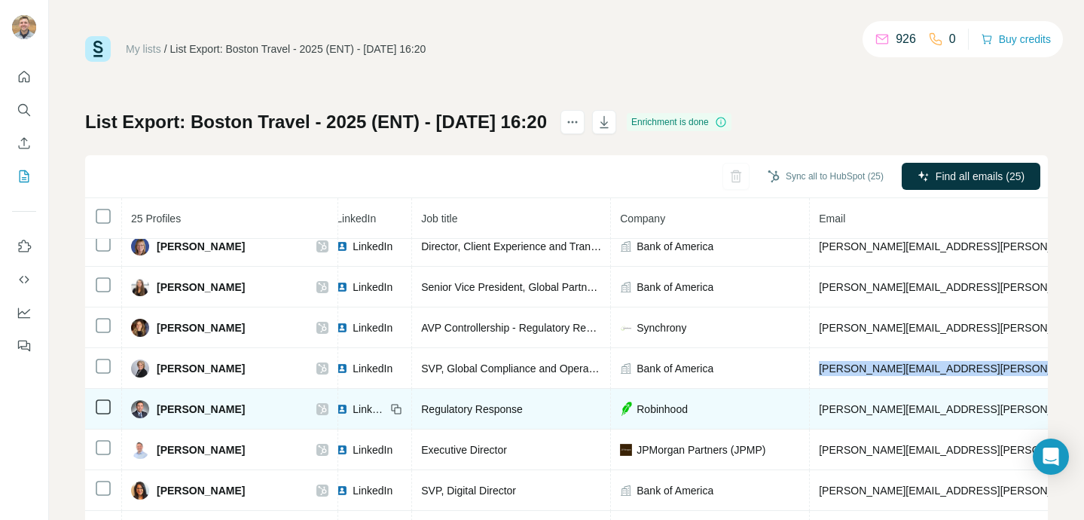
click at [887, 407] on span "david.wagener@robinhood.com" at bounding box center [995, 409] width 352 height 12
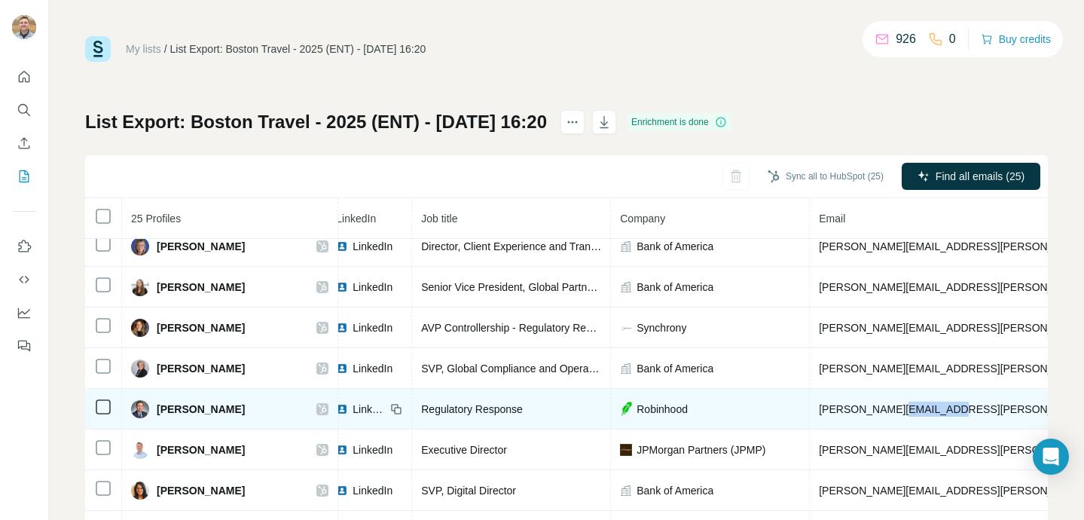
click at [887, 407] on span "david.wagener@robinhood.com" at bounding box center [995, 409] width 352 height 12
copy span "david.wagener@robinhood.com"
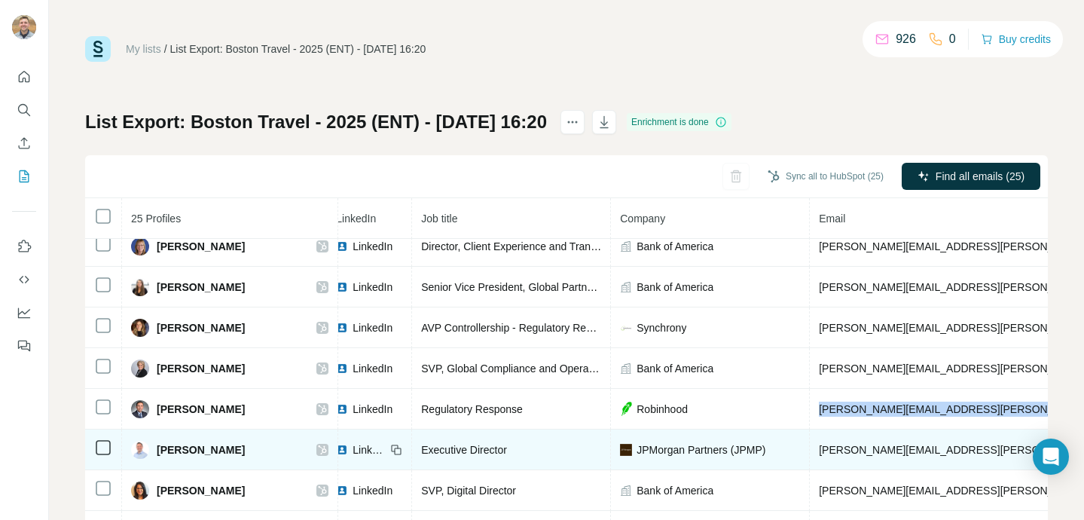
click at [896, 454] on span "david.belchick@jpmorgan.com" at bounding box center [995, 450] width 352 height 12
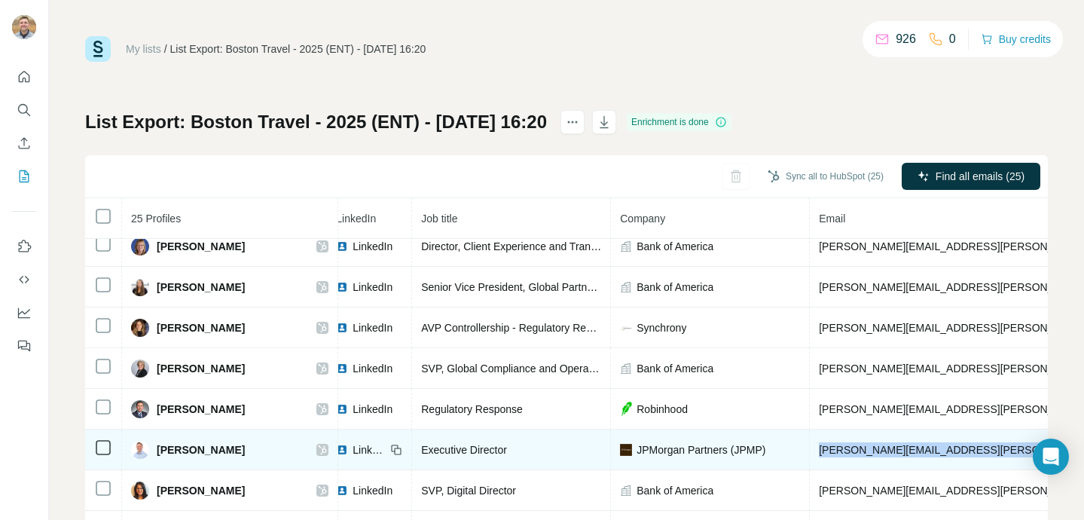
click at [896, 453] on span "david.belchick@jpmorgan.com" at bounding box center [995, 450] width 352 height 12
copy span "david.belchick@jpmorgan.com"
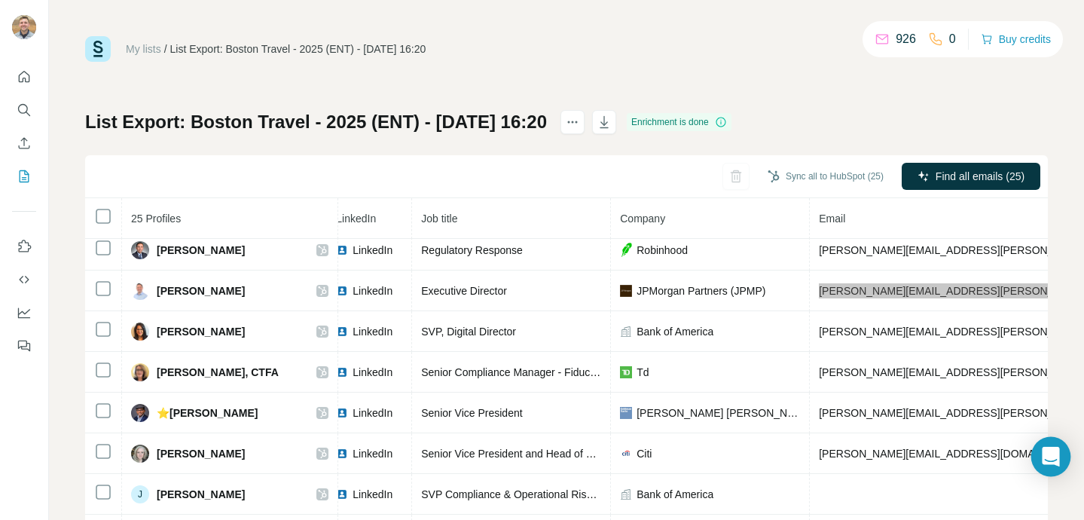
scroll to position [302, 104]
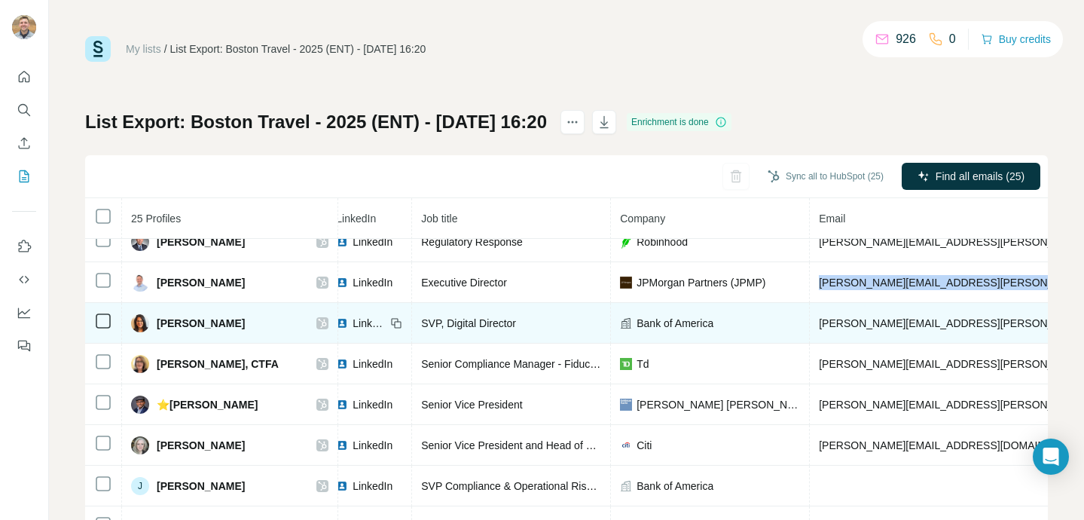
click at [885, 316] on td "erika.pena@bofa.com" at bounding box center [994, 323] width 371 height 41
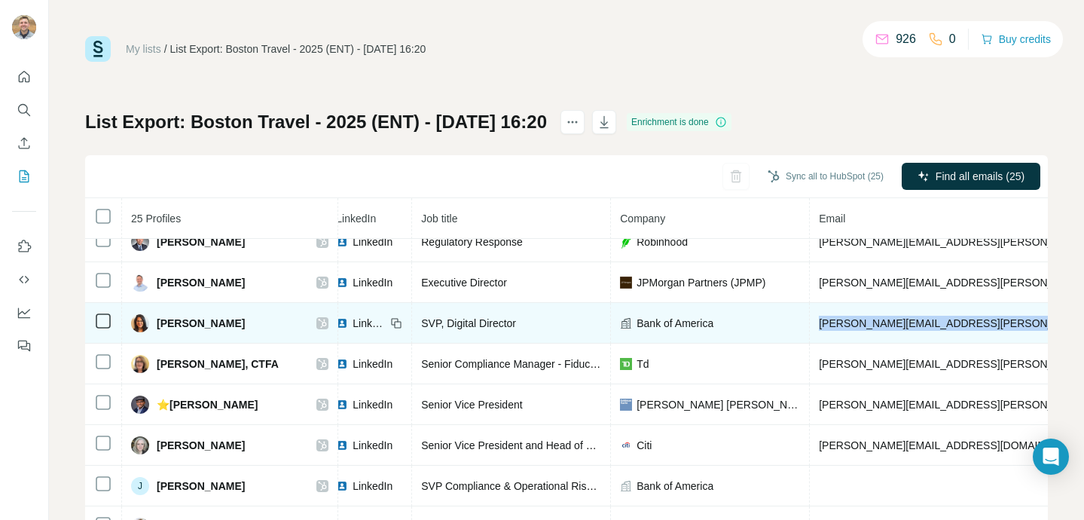
click at [885, 316] on td "erika.pena@bofa.com" at bounding box center [994, 323] width 371 height 41
copy span "erika.pena@bofa.com"
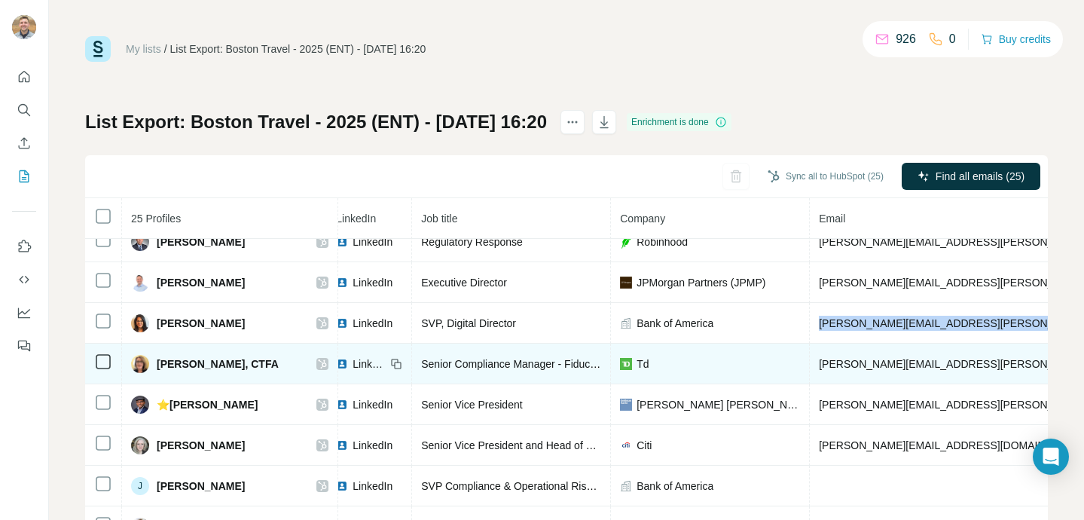
click at [860, 363] on span "heather.scofield@td.com" at bounding box center [995, 364] width 352 height 12
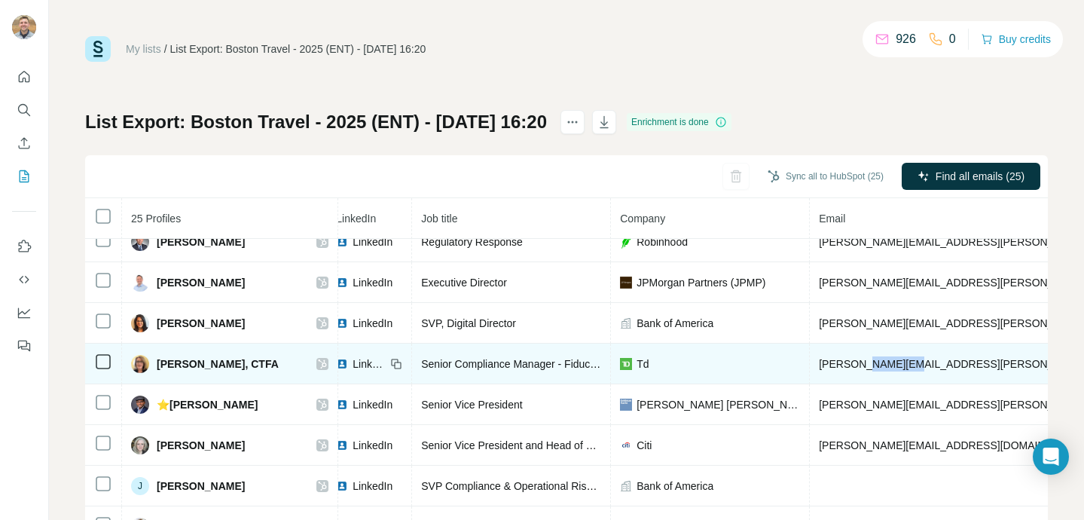
click at [860, 363] on span "heather.scofield@td.com" at bounding box center [995, 364] width 352 height 12
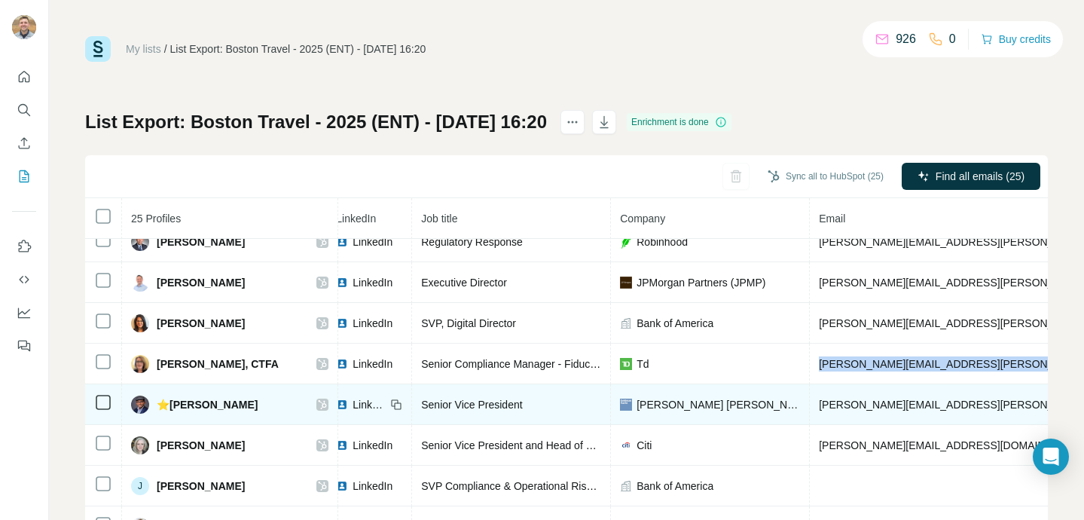
click at [868, 401] on span "jay.krish@gs.com" at bounding box center [995, 404] width 352 height 12
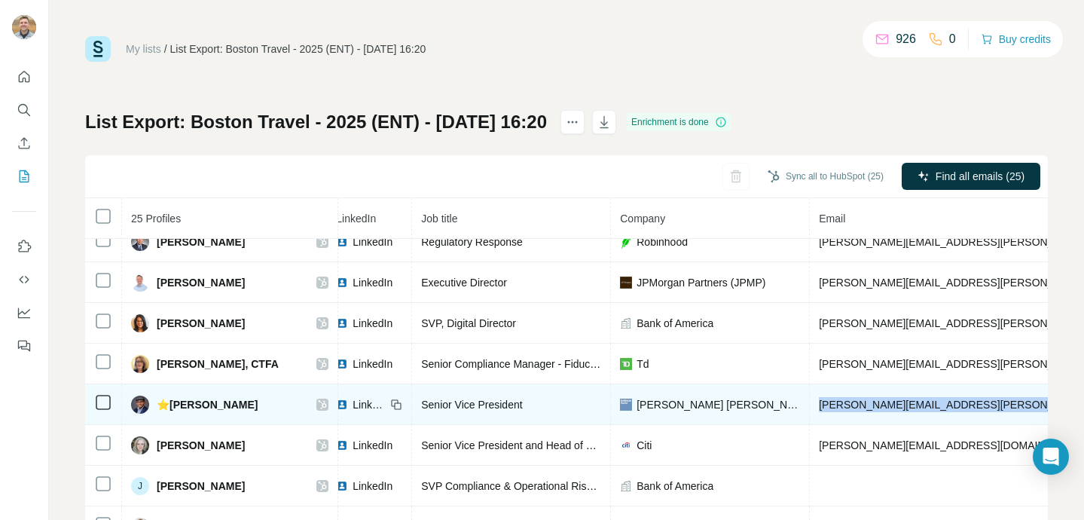
click at [868, 401] on span "jay.krish@gs.com" at bounding box center [995, 404] width 352 height 12
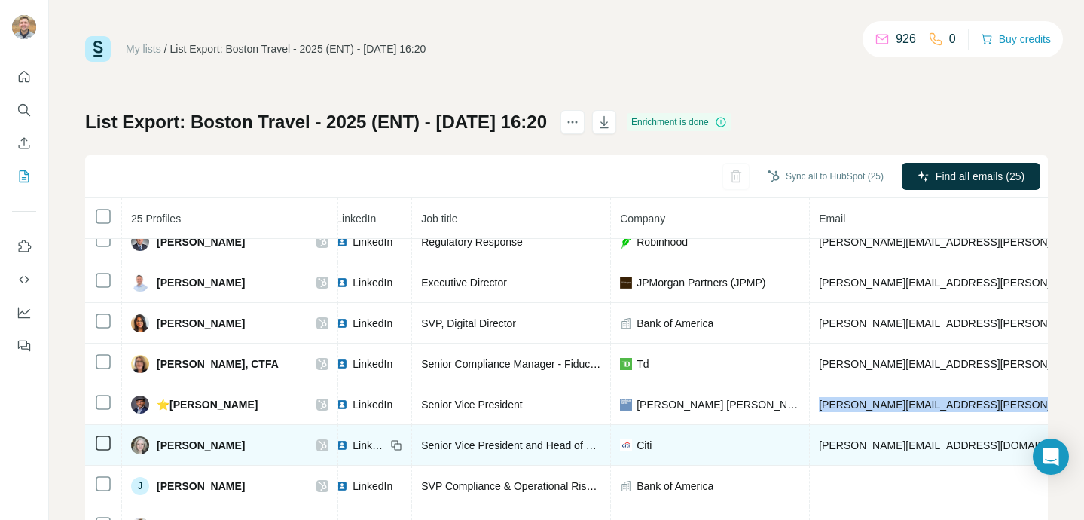
click at [894, 447] on span "jennifer.english@citi.com" at bounding box center [951, 445] width 265 height 12
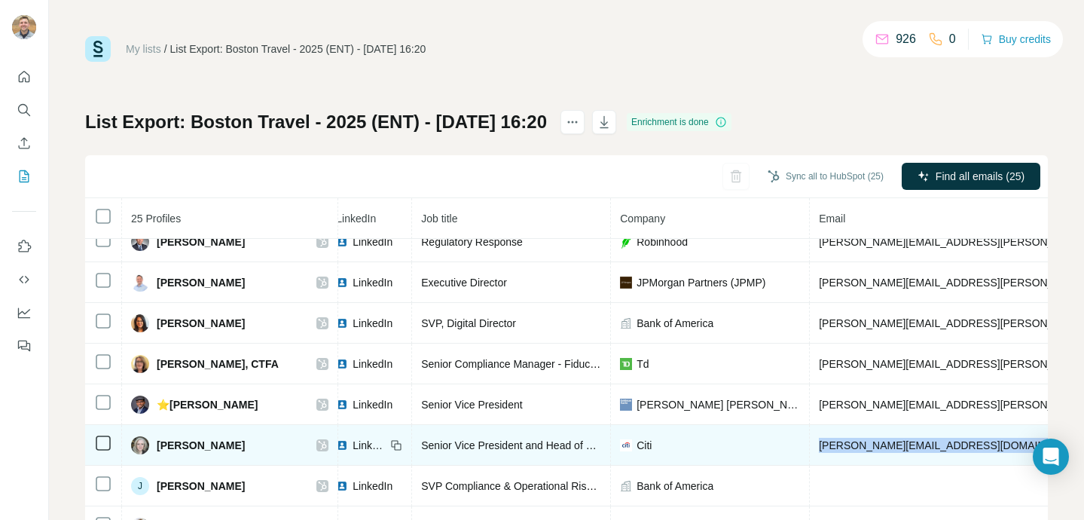
click at [894, 447] on span "jennifer.english@citi.com" at bounding box center [951, 445] width 265 height 12
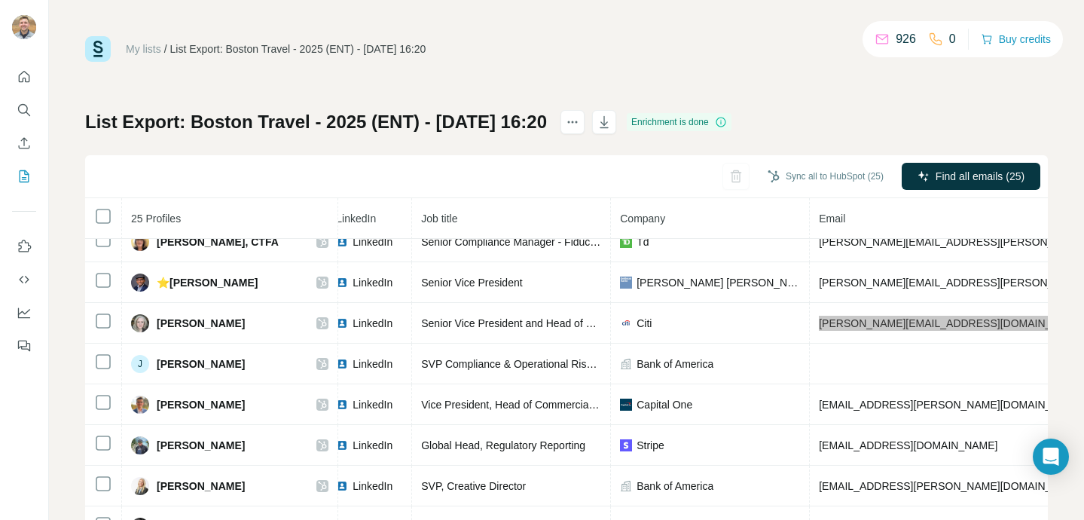
scroll to position [428, 104]
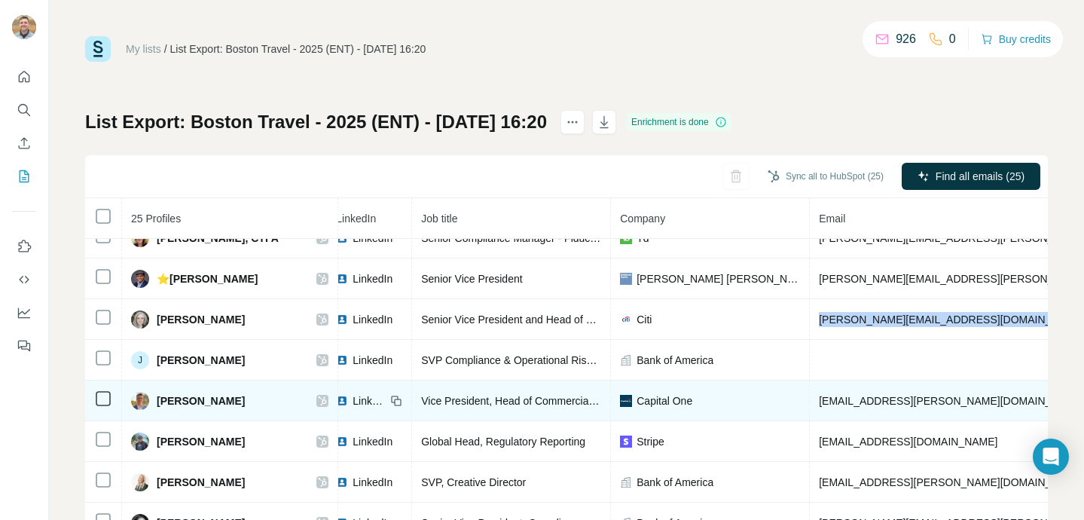
click at [895, 402] on span "kacper.walicki@capitalone.com" at bounding box center [951, 401] width 265 height 12
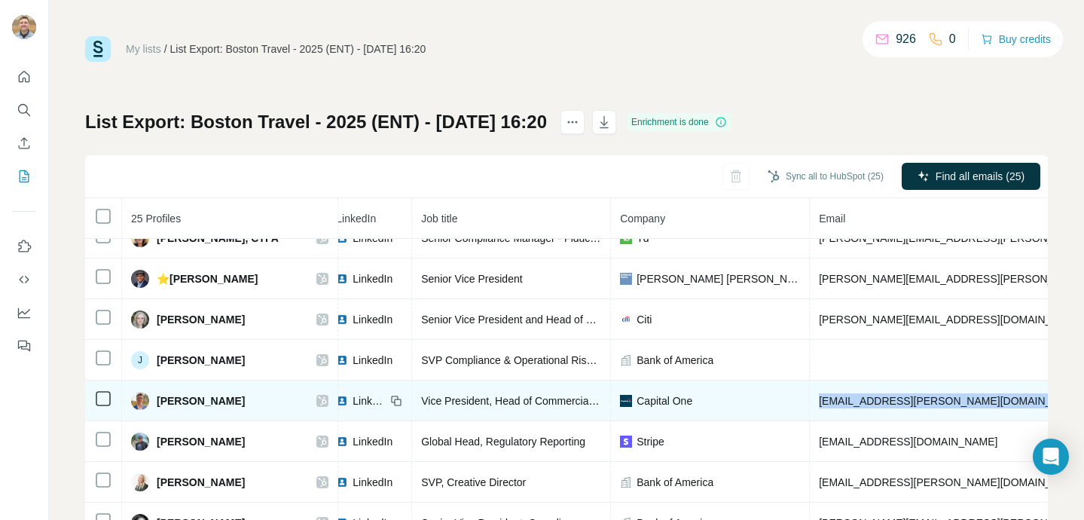
click at [895, 402] on span "kacper.walicki@capitalone.com" at bounding box center [951, 401] width 265 height 12
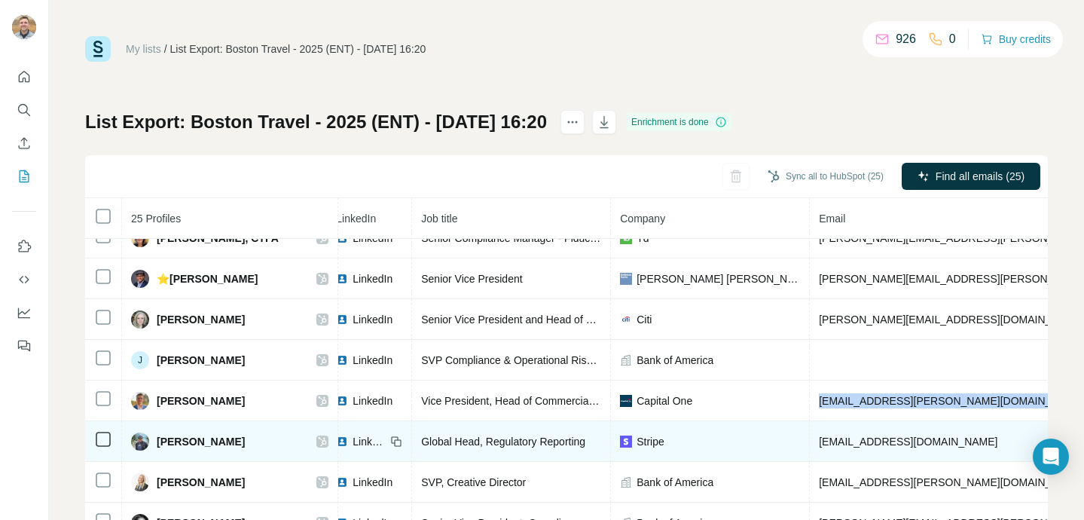
click at [881, 443] on span "kshah@stripe.com" at bounding box center [908, 441] width 178 height 12
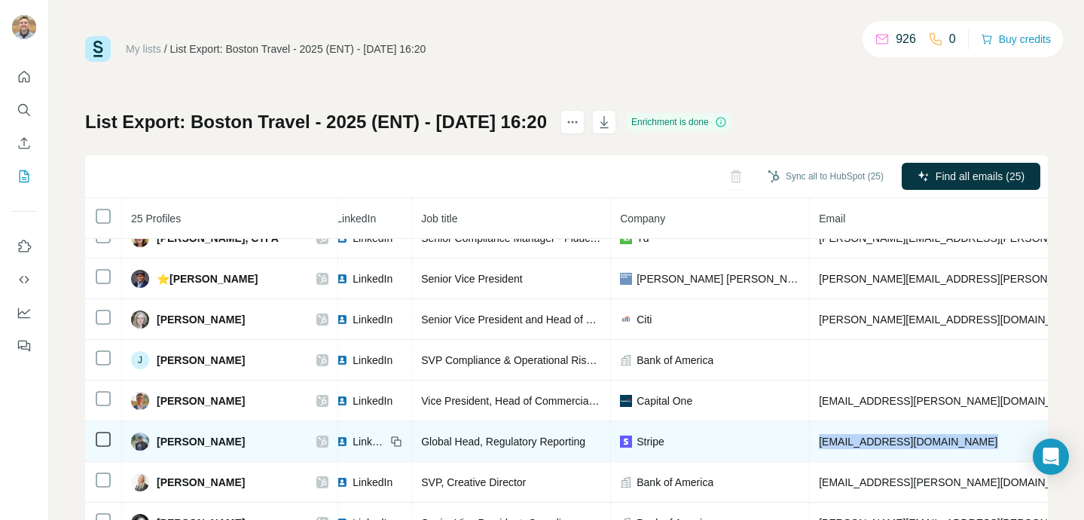
click at [881, 443] on span "kshah@stripe.com" at bounding box center [908, 441] width 178 height 12
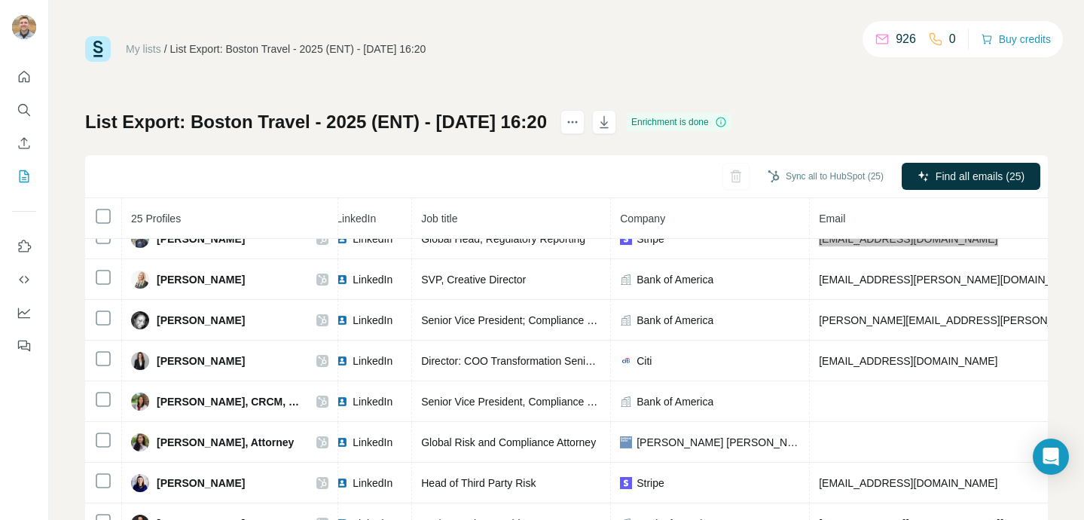
scroll to position [639, 104]
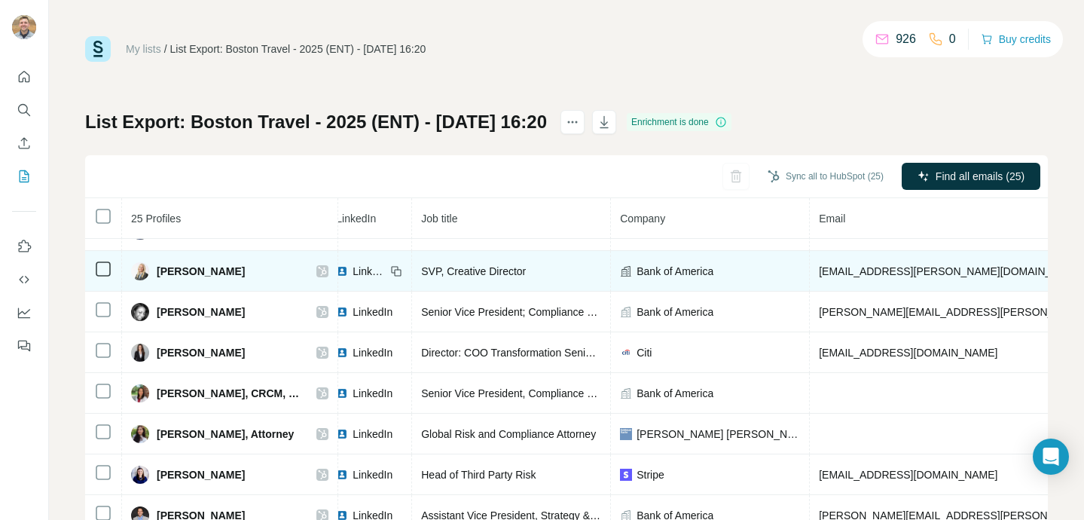
click at [886, 267] on span "kara.schemmel@bofa.com" at bounding box center [951, 271] width 265 height 12
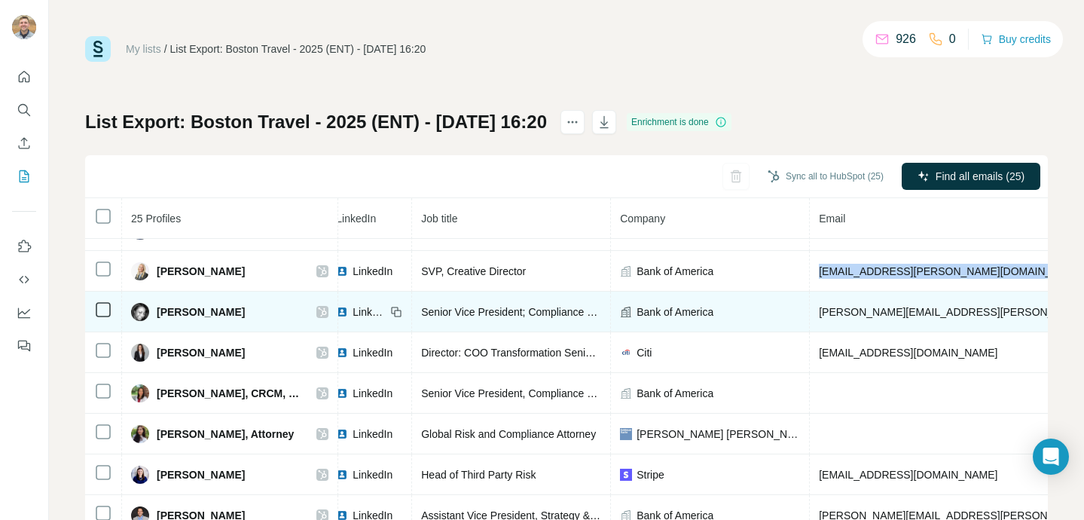
click at [880, 310] on span "karen.okane@bofa.com" at bounding box center [995, 312] width 352 height 12
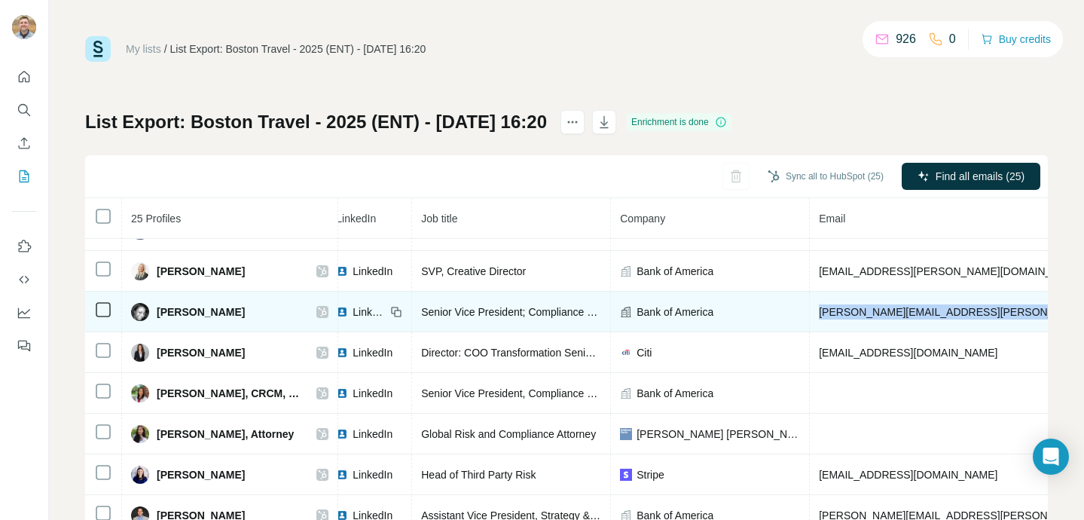
click at [880, 310] on span "karen.okane@bofa.com" at bounding box center [995, 312] width 352 height 12
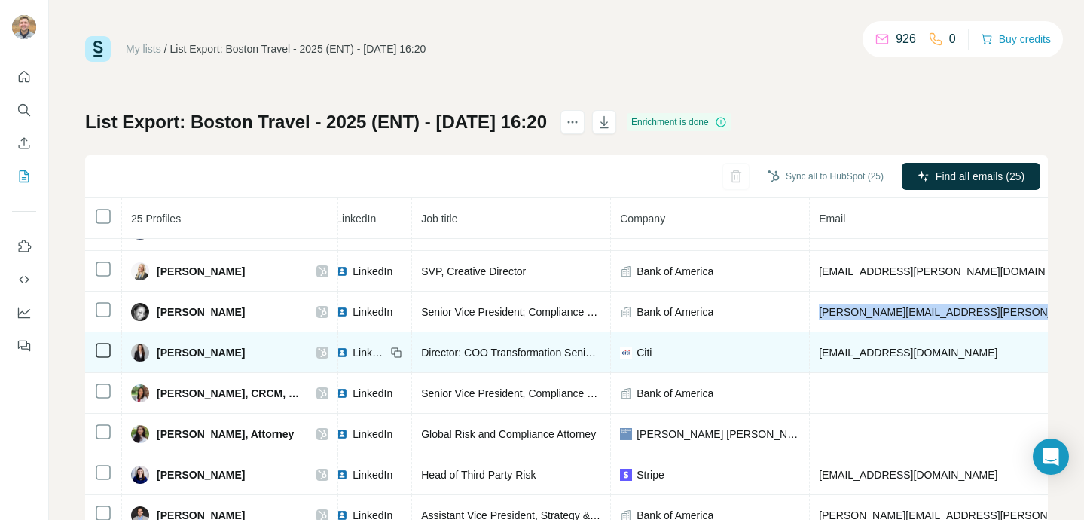
click at [871, 346] on span "lzirpoli@citigroup.com" at bounding box center [908, 352] width 178 height 12
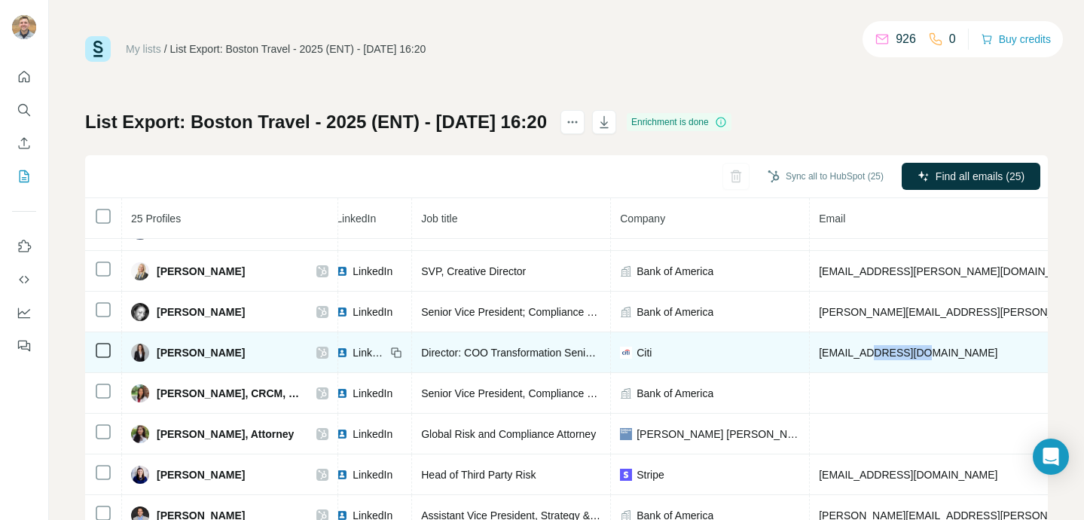
click at [871, 346] on span "lzirpoli@citigroup.com" at bounding box center [908, 352] width 178 height 12
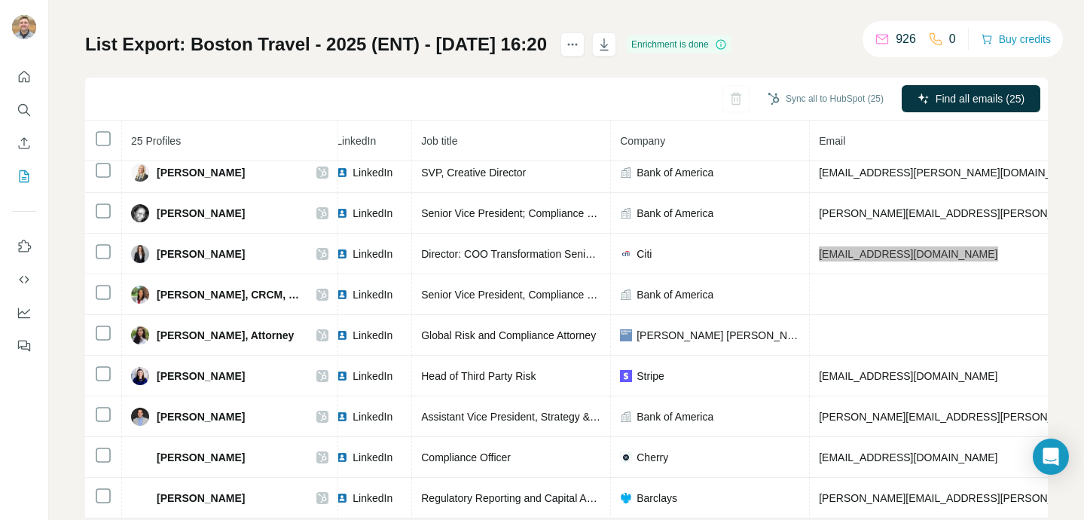
scroll to position [112, 0]
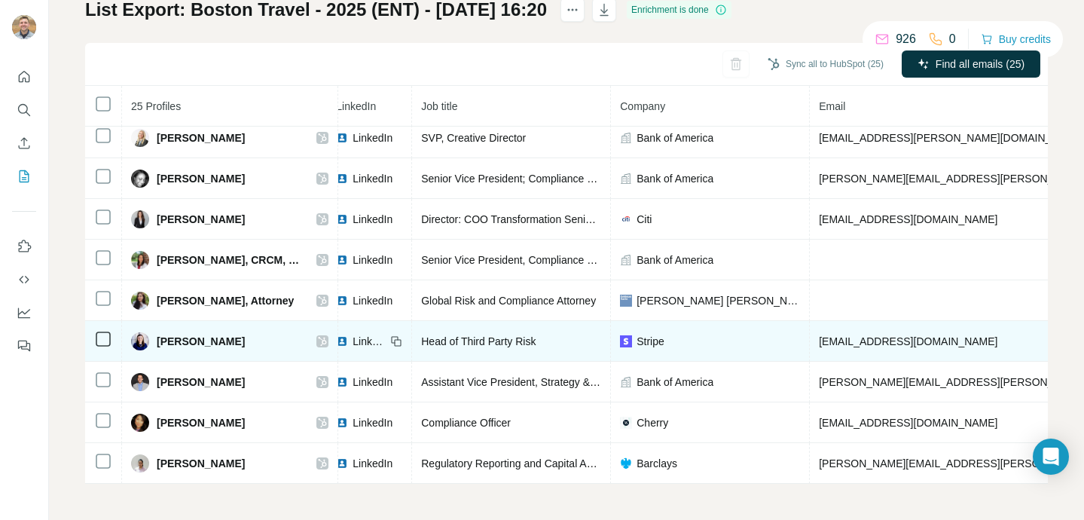
click at [890, 336] on span "morganbinder@stripe.com" at bounding box center [908, 341] width 178 height 12
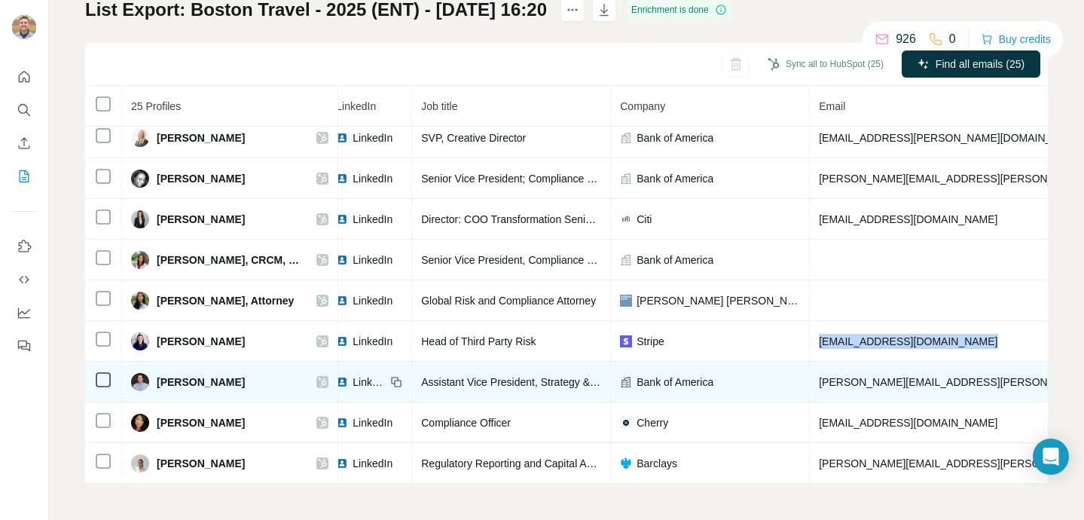
click at [889, 386] on span "nancy.brito@bofa.com" at bounding box center [995, 382] width 352 height 12
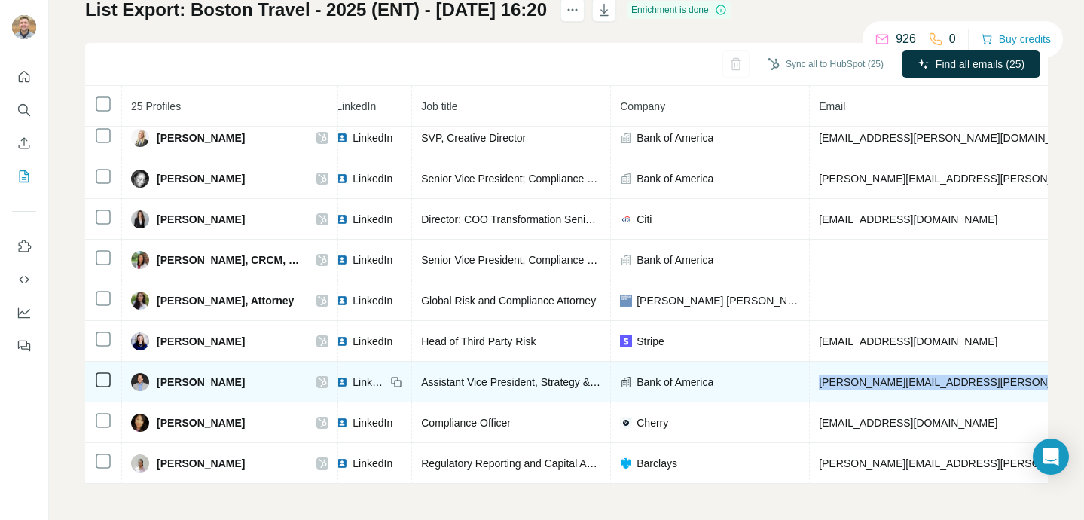
click at [889, 386] on span "nancy.brito@bofa.com" at bounding box center [995, 382] width 352 height 12
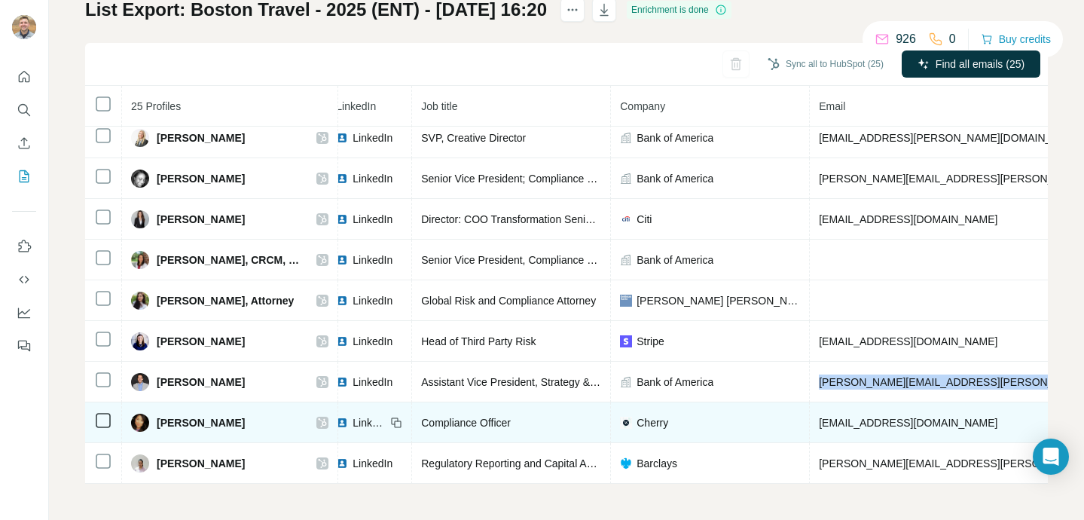
click at [849, 416] on span "tchez@withcherry.com" at bounding box center [908, 422] width 178 height 12
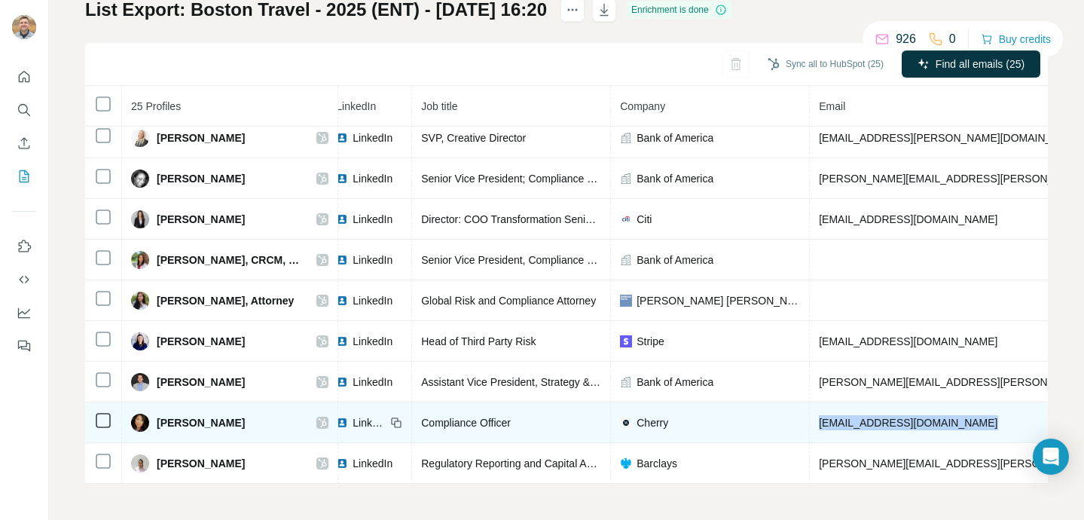
click at [849, 416] on span "tchez@withcherry.com" at bounding box center [908, 422] width 178 height 12
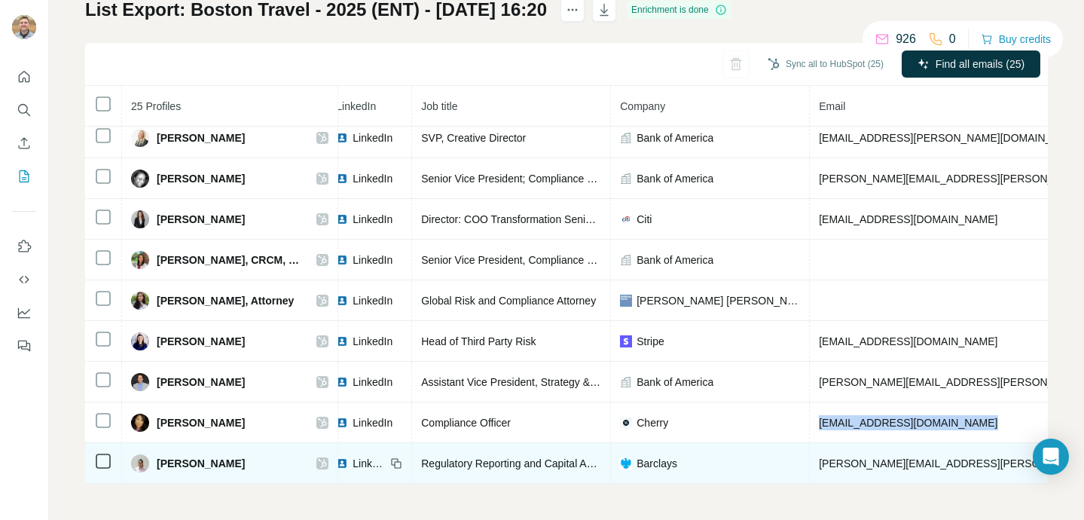
click at [869, 455] on td "vandita.chadda@barclays.com" at bounding box center [994, 463] width 371 height 41
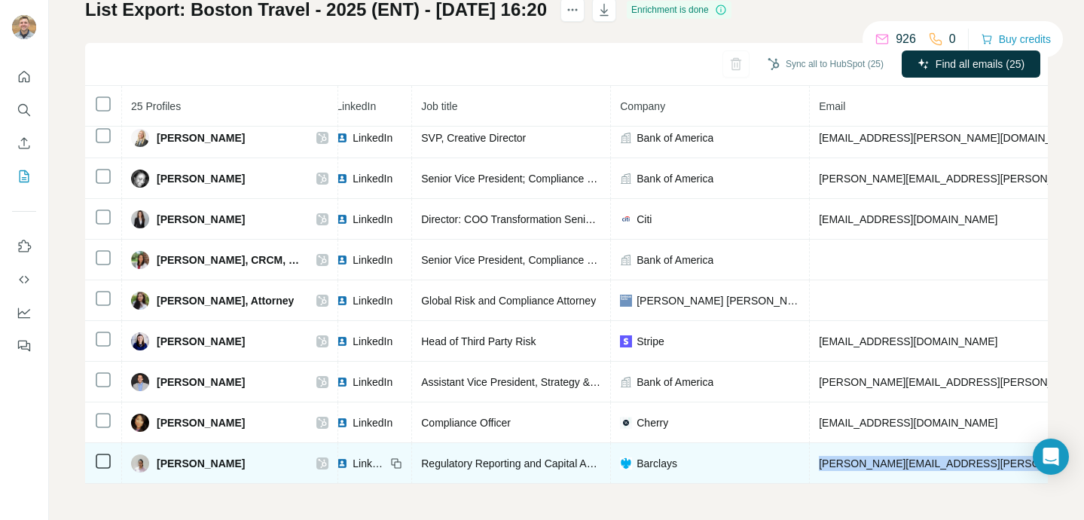
click at [869, 455] on td "vandita.chadda@barclays.com" at bounding box center [994, 463] width 371 height 41
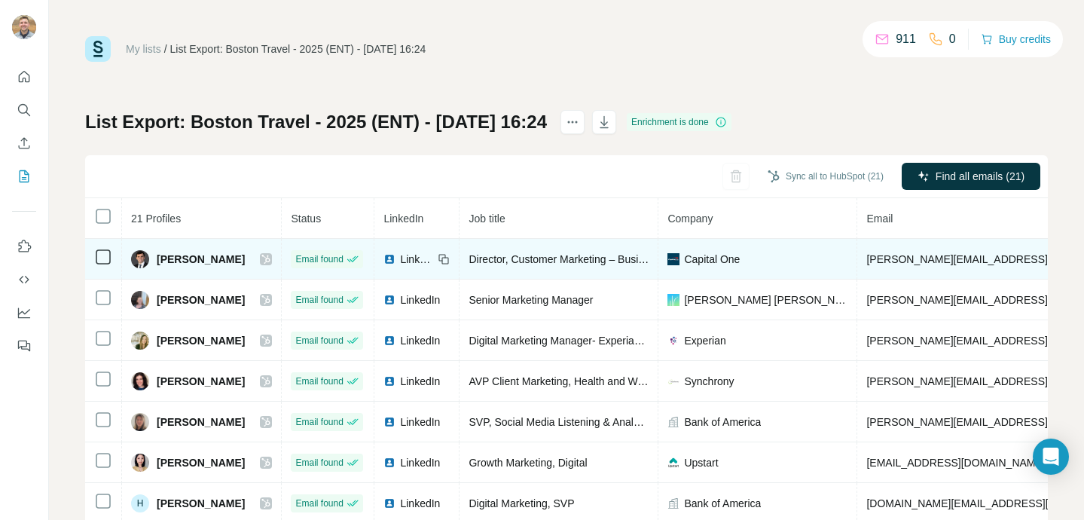
click at [916, 255] on span "[PERSON_NAME][EMAIL_ADDRESS][DOMAIN_NAME]" at bounding box center [998, 259] width 265 height 12
copy span "[PERSON_NAME][EMAIL_ADDRESS][DOMAIN_NAME]"
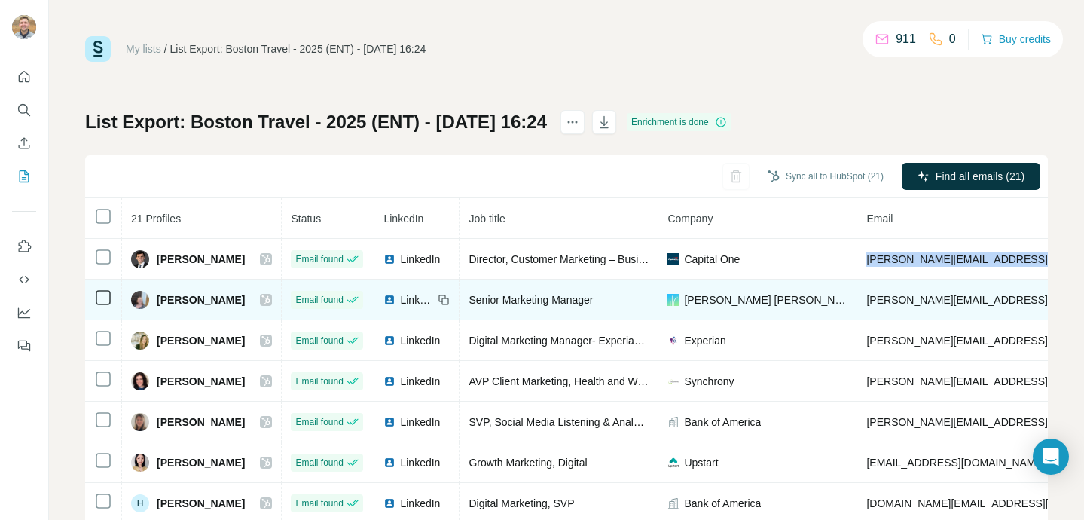
click at [866, 295] on span "[PERSON_NAME][EMAIL_ADDRESS][PERSON_NAME][DOMAIN_NAME]" at bounding box center [1042, 300] width 352 height 12
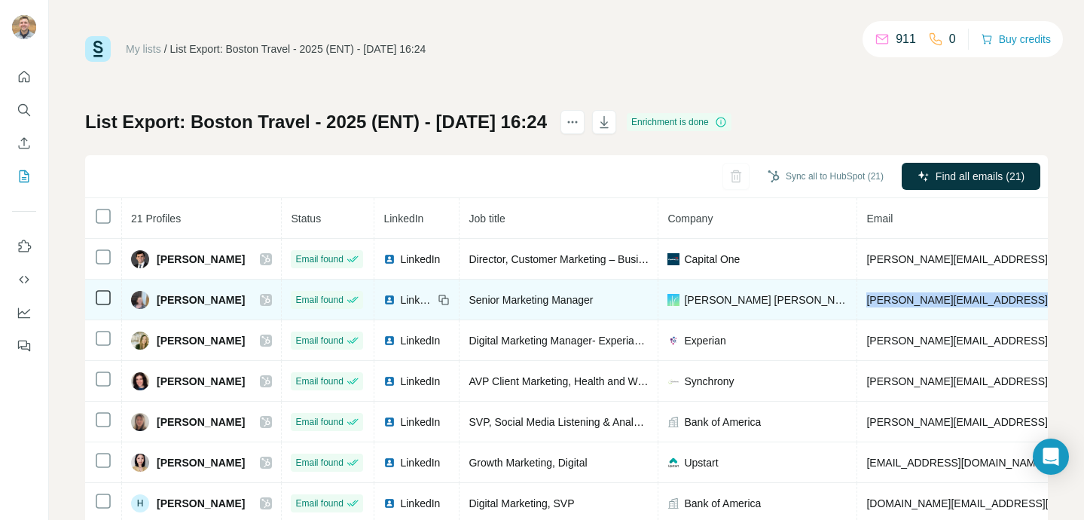
click at [866, 295] on span "[PERSON_NAME][EMAIL_ADDRESS][PERSON_NAME][DOMAIN_NAME]" at bounding box center [1042, 300] width 352 height 12
copy span "[PERSON_NAME][EMAIL_ADDRESS][PERSON_NAME][DOMAIN_NAME]"
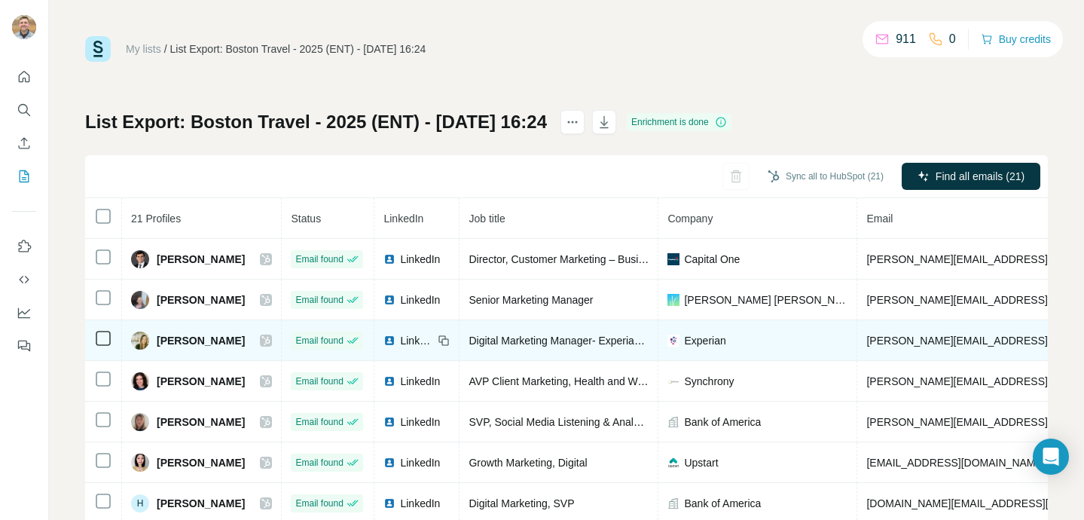
click at [923, 334] on span "[PERSON_NAME][EMAIL_ADDRESS][PERSON_NAME][DOMAIN_NAME]" at bounding box center [1042, 340] width 352 height 12
copy span "[PERSON_NAME][EMAIL_ADDRESS][PERSON_NAME][DOMAIN_NAME]"
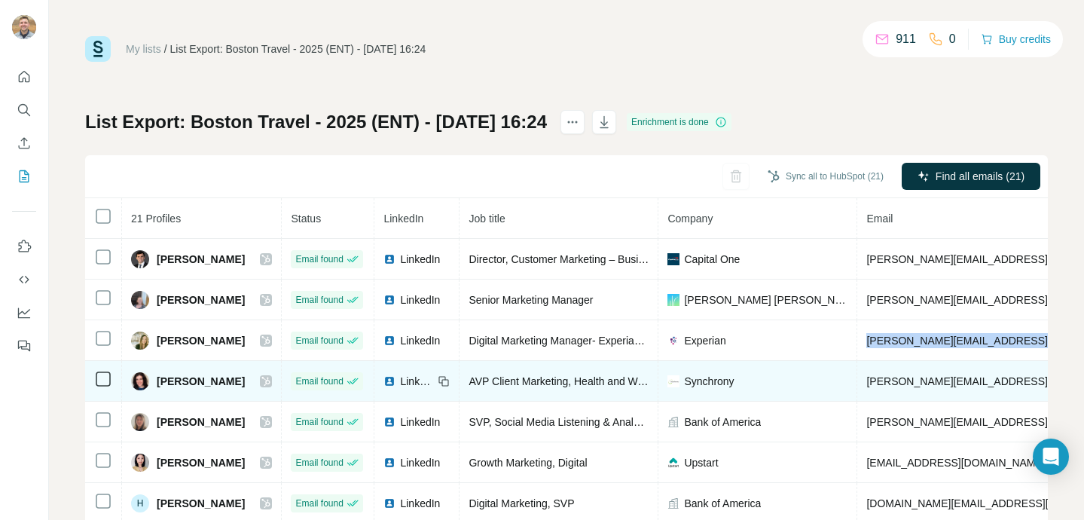
click at [934, 375] on span "[PERSON_NAME][EMAIL_ADDRESS][PERSON_NAME][DOMAIN_NAME]" at bounding box center [1042, 381] width 352 height 12
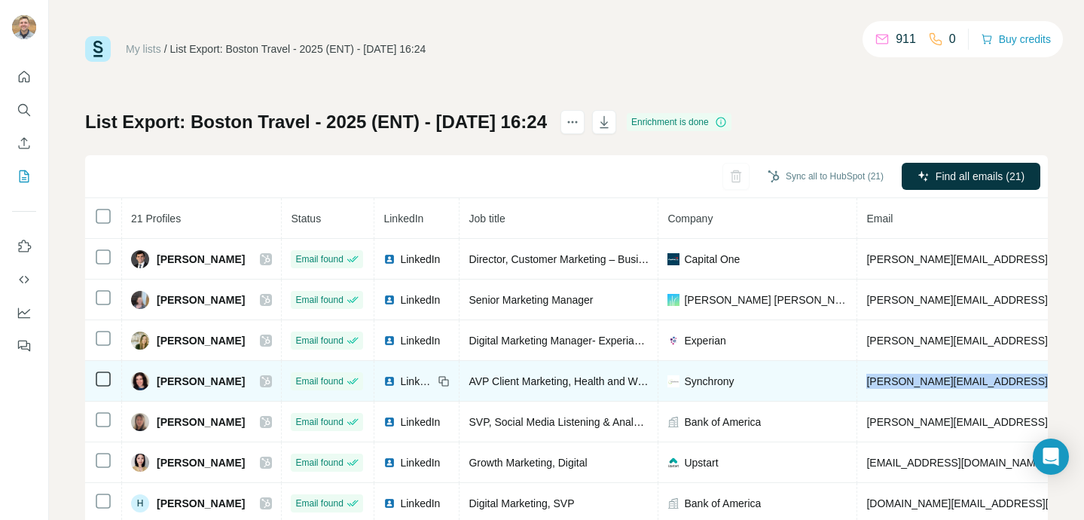
click at [934, 375] on span "[PERSON_NAME][EMAIL_ADDRESS][PERSON_NAME][DOMAIN_NAME]" at bounding box center [1042, 381] width 352 height 12
copy span "[PERSON_NAME][EMAIL_ADDRESS][PERSON_NAME][DOMAIN_NAME]"
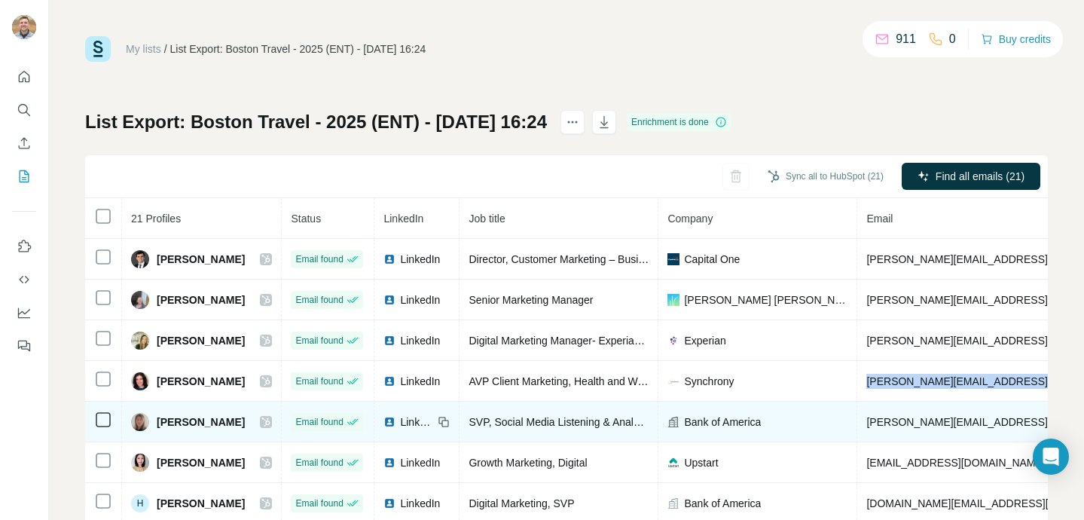
click at [879, 422] on span "[PERSON_NAME][EMAIL_ADDRESS][DOMAIN_NAME]" at bounding box center [998, 422] width 265 height 12
copy span "[PERSON_NAME][EMAIL_ADDRESS][DOMAIN_NAME]"
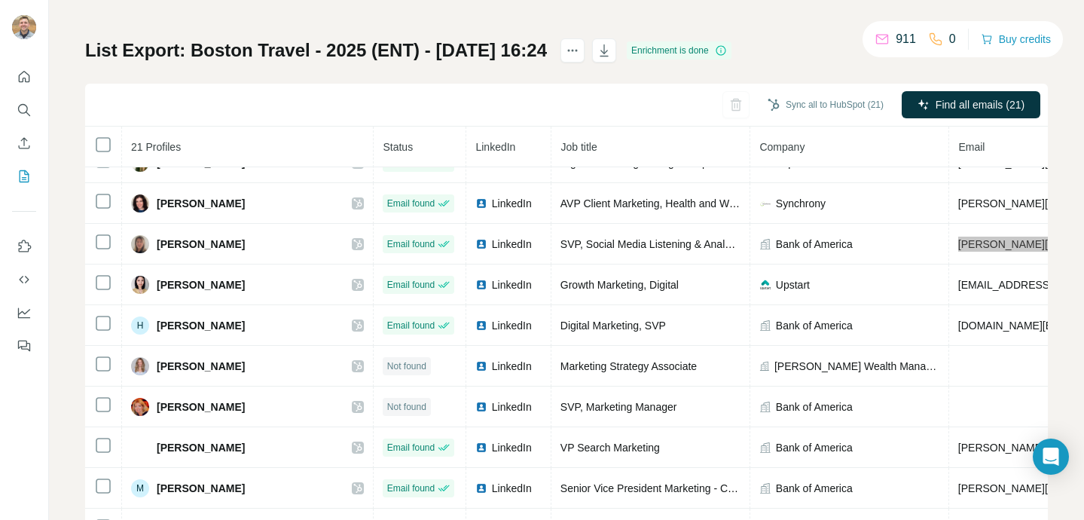
scroll to position [110, 0]
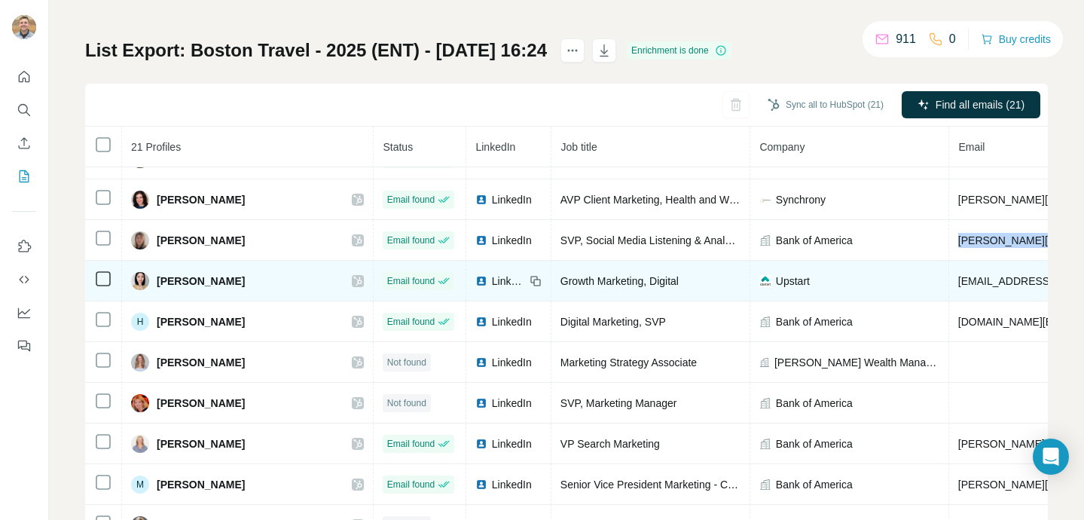
click at [958, 275] on span "[EMAIL_ADDRESS][DOMAIN_NAME]" at bounding box center [1047, 281] width 178 height 12
copy span "[EMAIL_ADDRESS][DOMAIN_NAME]"
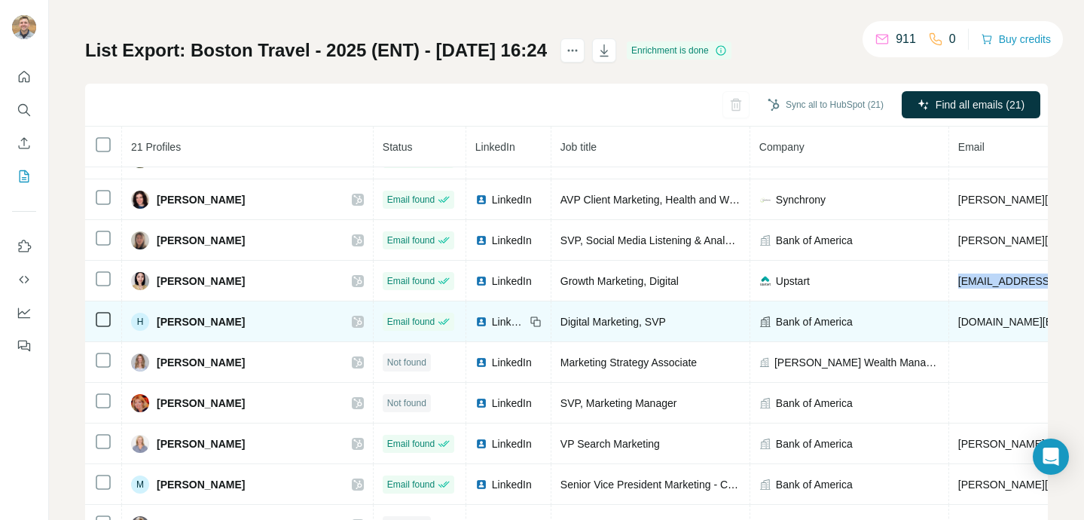
copy span "[DOMAIN_NAME][EMAIL_ADDRESS][PERSON_NAME][DOMAIN_NAME]"
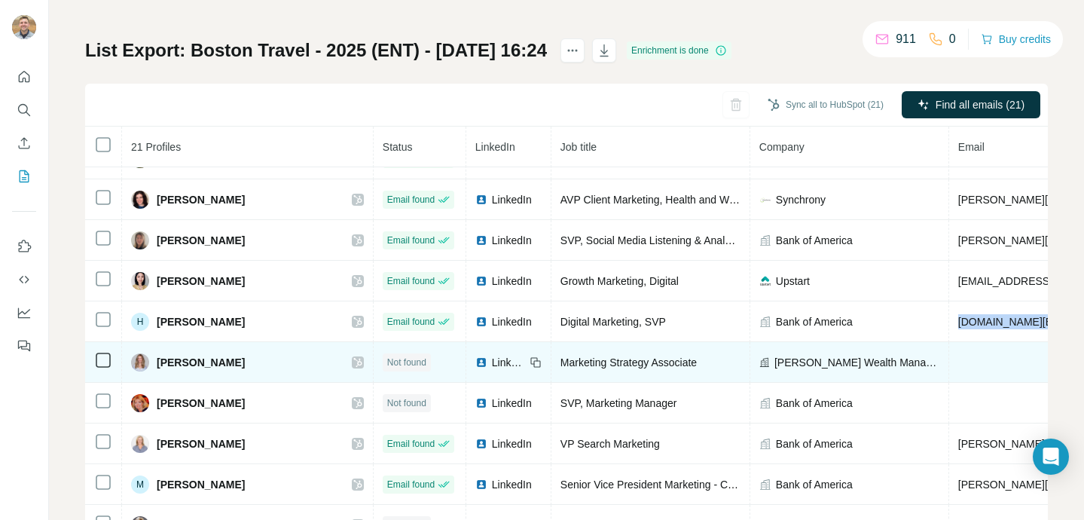
click at [204, 355] on span "[PERSON_NAME]" at bounding box center [201, 362] width 88 height 15
copy div "[PERSON_NAME]"
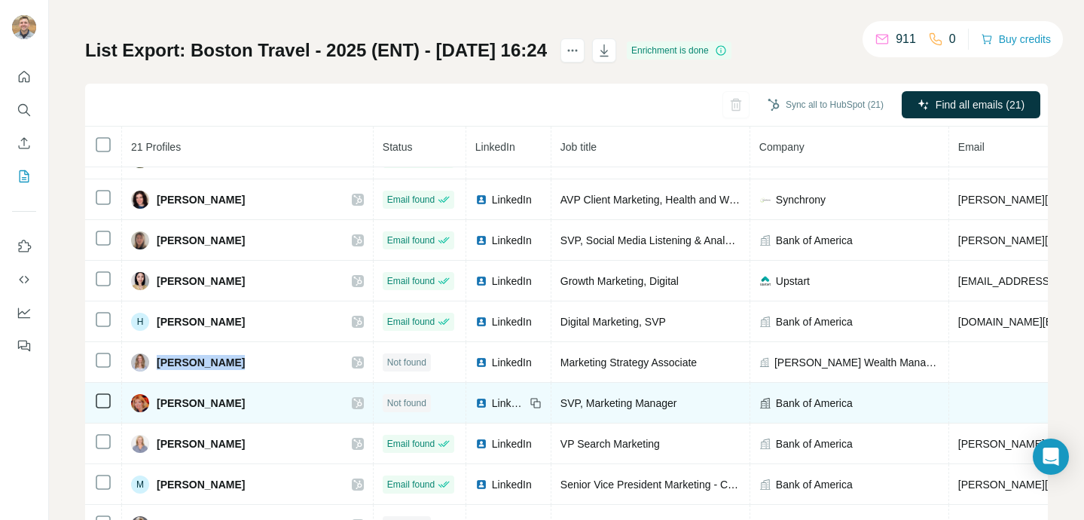
click at [203, 402] on span "[PERSON_NAME]" at bounding box center [201, 402] width 88 height 15
copy div "[PERSON_NAME]"
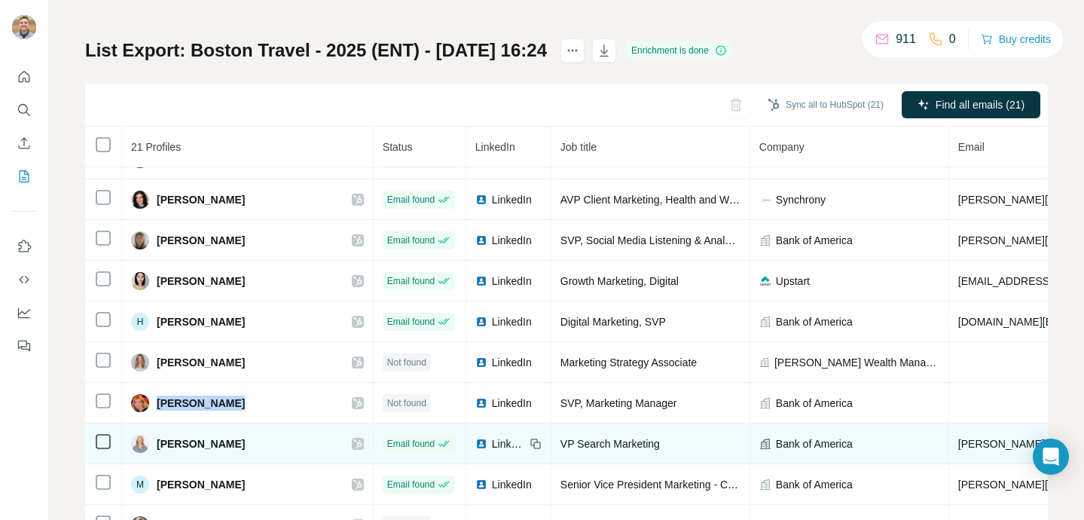
copy span "[PERSON_NAME][EMAIL_ADDRESS][PERSON_NAME][DOMAIN_NAME]"
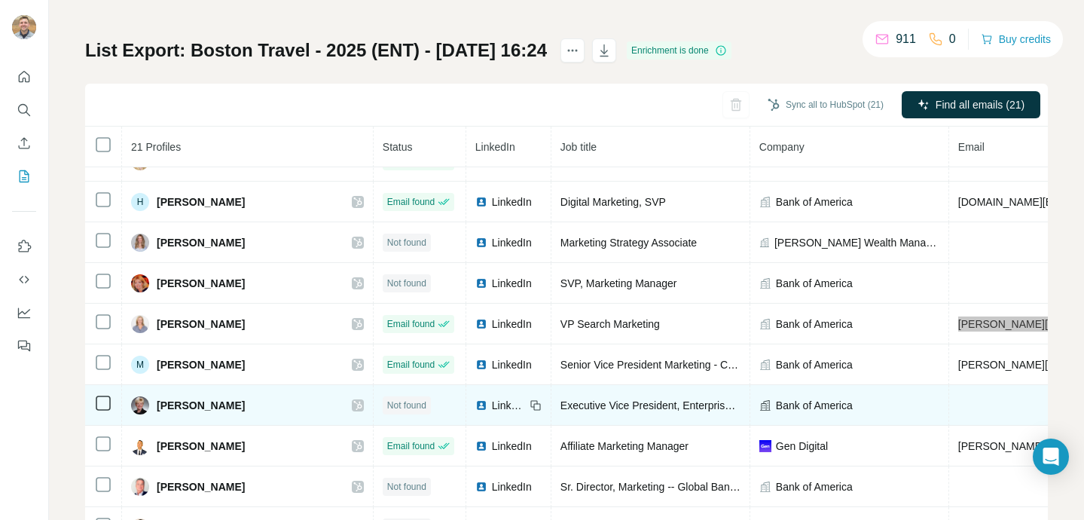
scroll to position [345, 0]
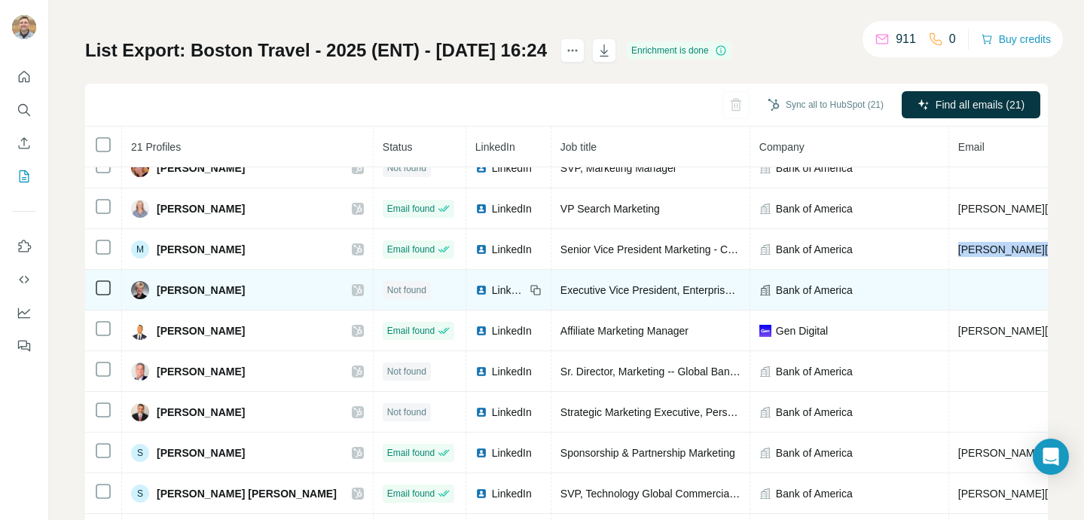
click at [206, 288] on span "[PERSON_NAME]" at bounding box center [201, 289] width 88 height 15
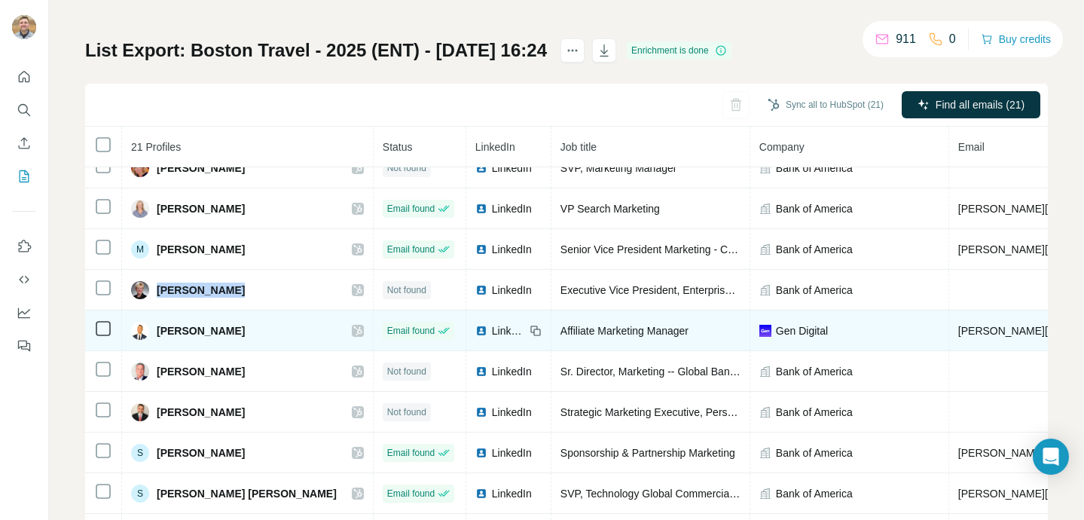
click at [958, 331] on span "[PERSON_NAME][EMAIL_ADDRESS][DOMAIN_NAME]" at bounding box center [1090, 331] width 265 height 12
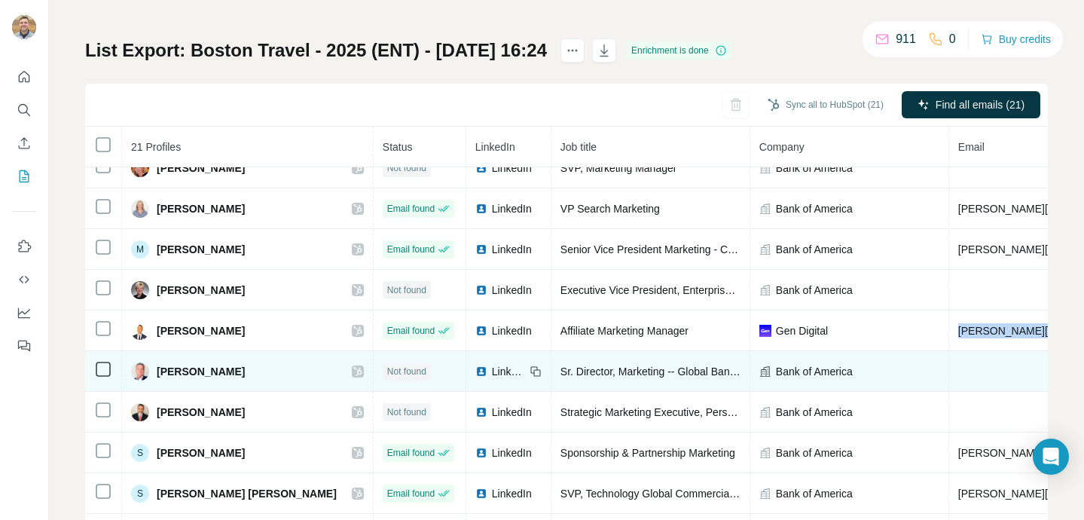
click at [196, 370] on span "[PERSON_NAME]" at bounding box center [201, 371] width 88 height 15
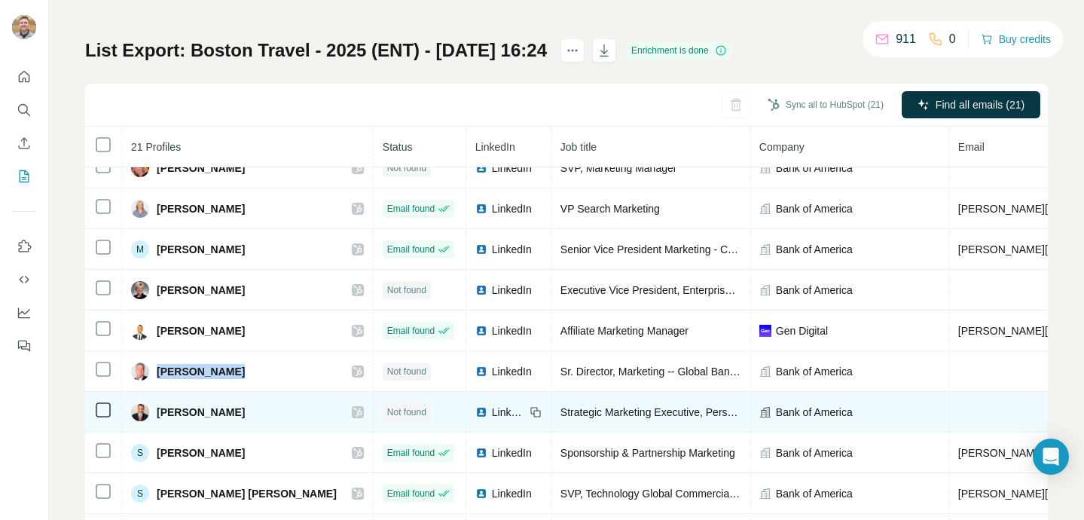
click at [174, 407] on span "[PERSON_NAME]" at bounding box center [201, 411] width 88 height 15
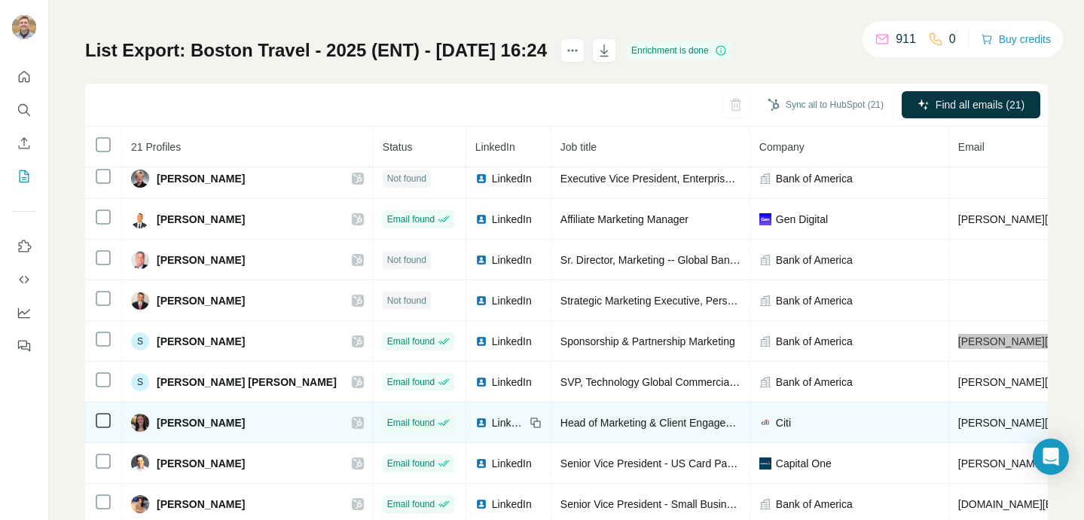
scroll to position [112, 0]
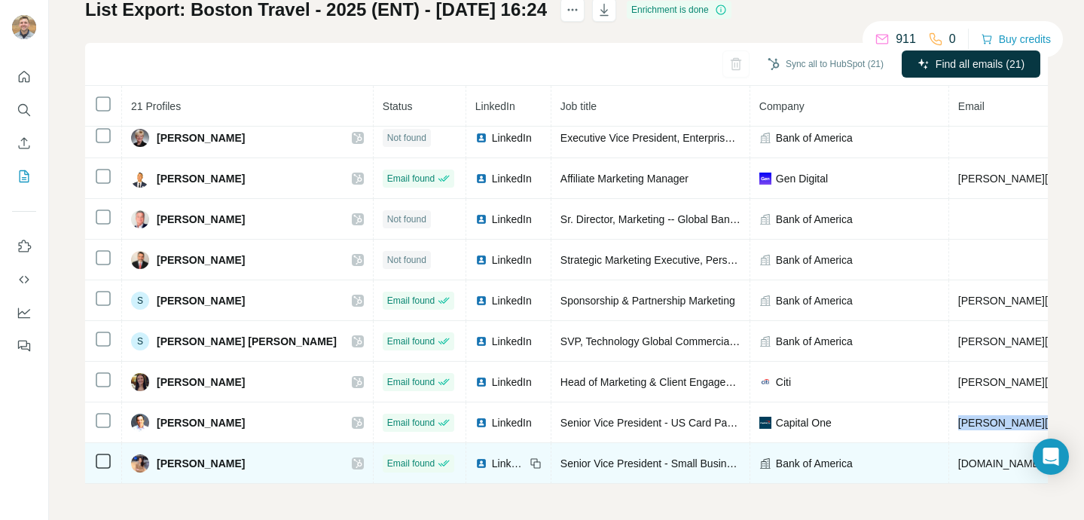
click at [958, 462] on span "[DOMAIN_NAME][EMAIL_ADDRESS][DOMAIN_NAME]" at bounding box center [1089, 463] width 263 height 12
